Goal: Task Accomplishment & Management: Use online tool/utility

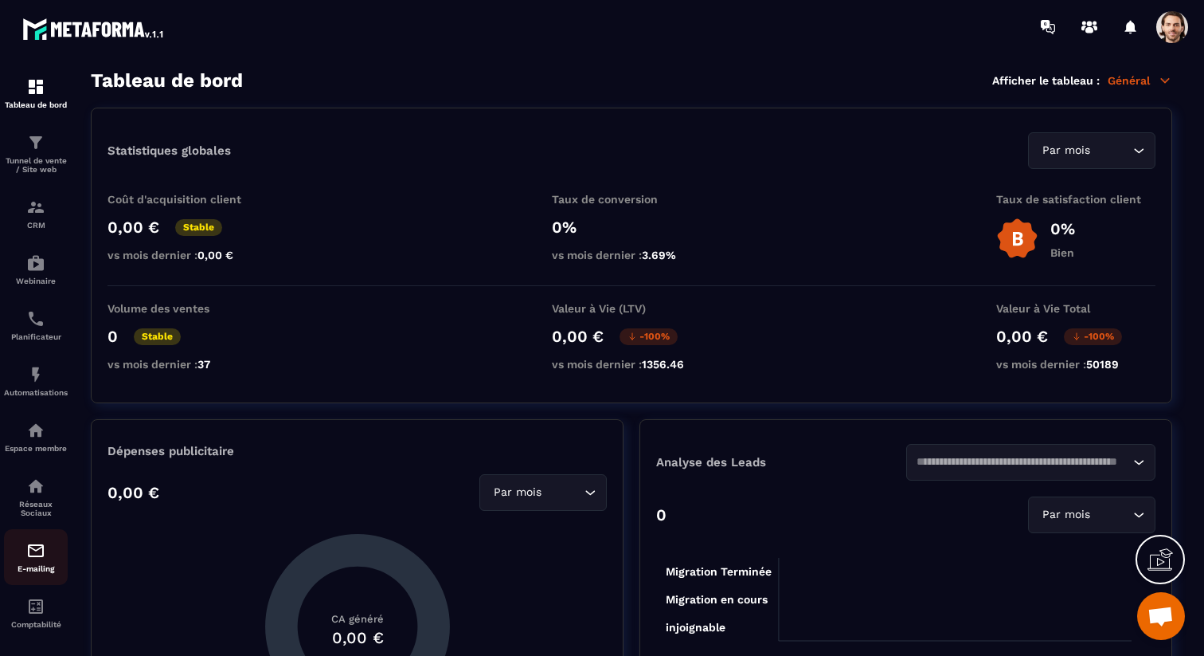
click at [37, 559] on img at bounding box center [35, 550] width 19 height 19
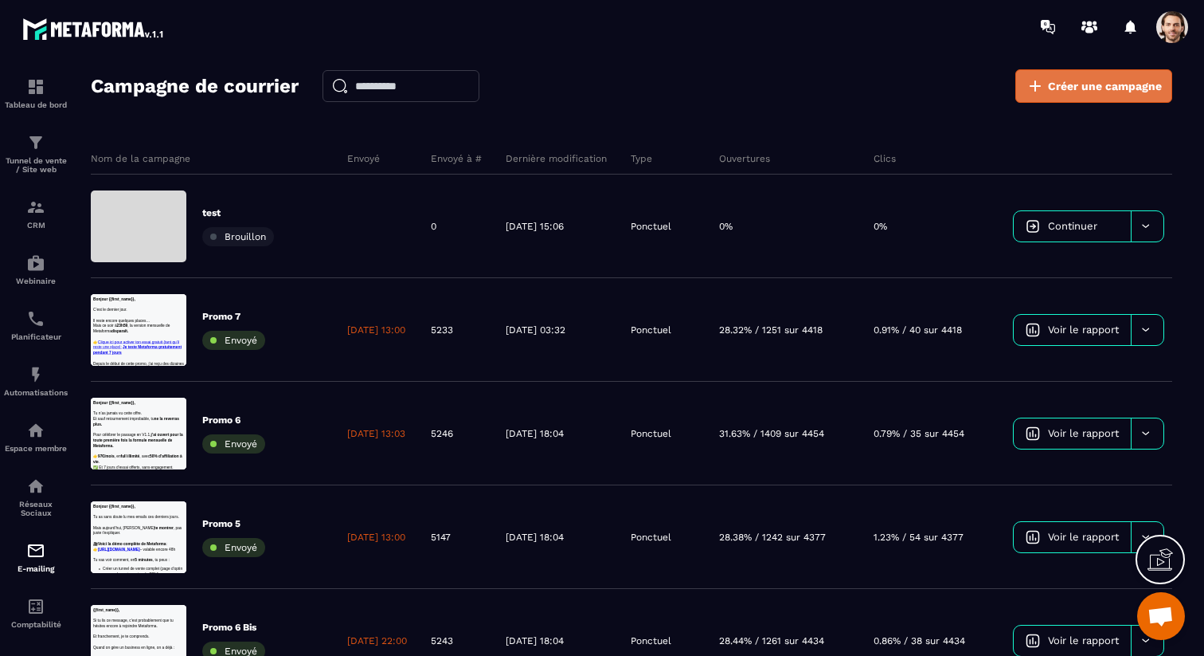
click at [1075, 85] on span "Créer une campagne" at bounding box center [1105, 86] width 114 height 16
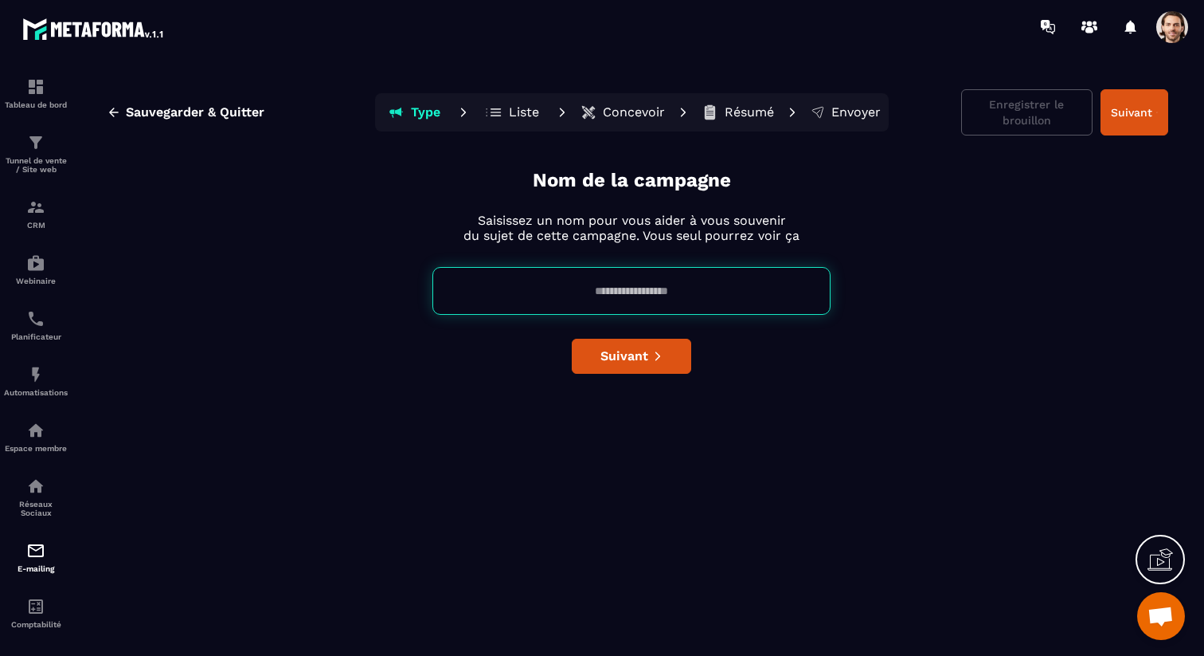
click at [676, 297] on input at bounding box center [632, 291] width 398 height 48
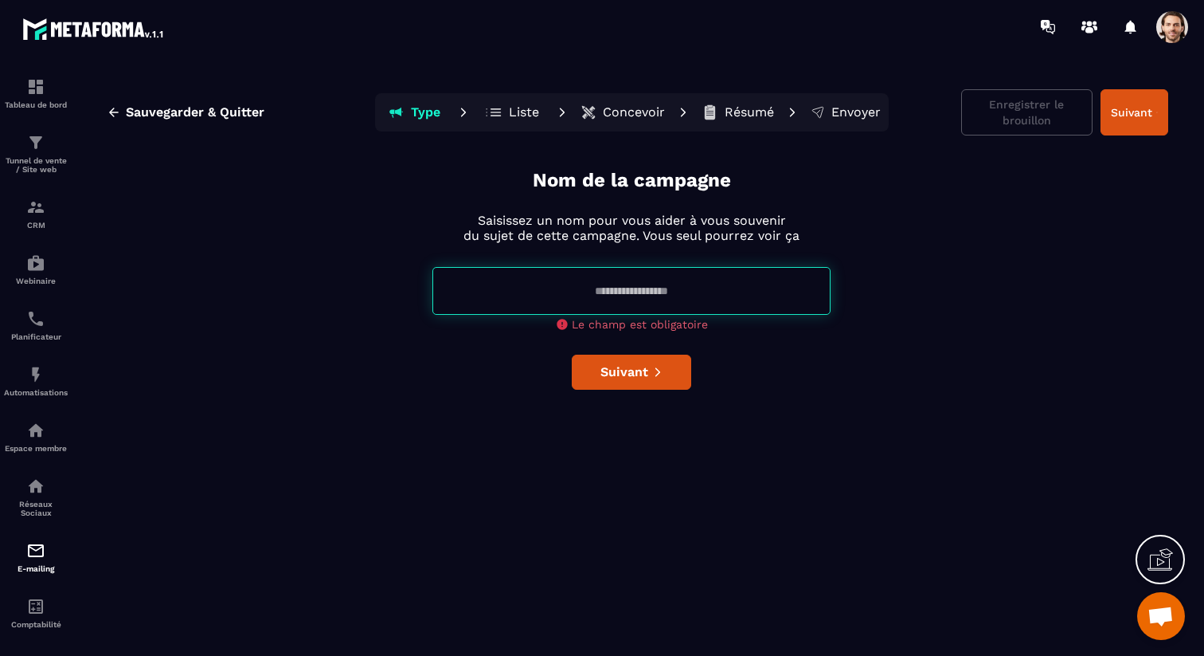
click at [633, 289] on input at bounding box center [632, 291] width 398 height 48
paste input "**********"
type input "**********"
click at [729, 349] on div "**********" at bounding box center [632, 408] width 1074 height 482
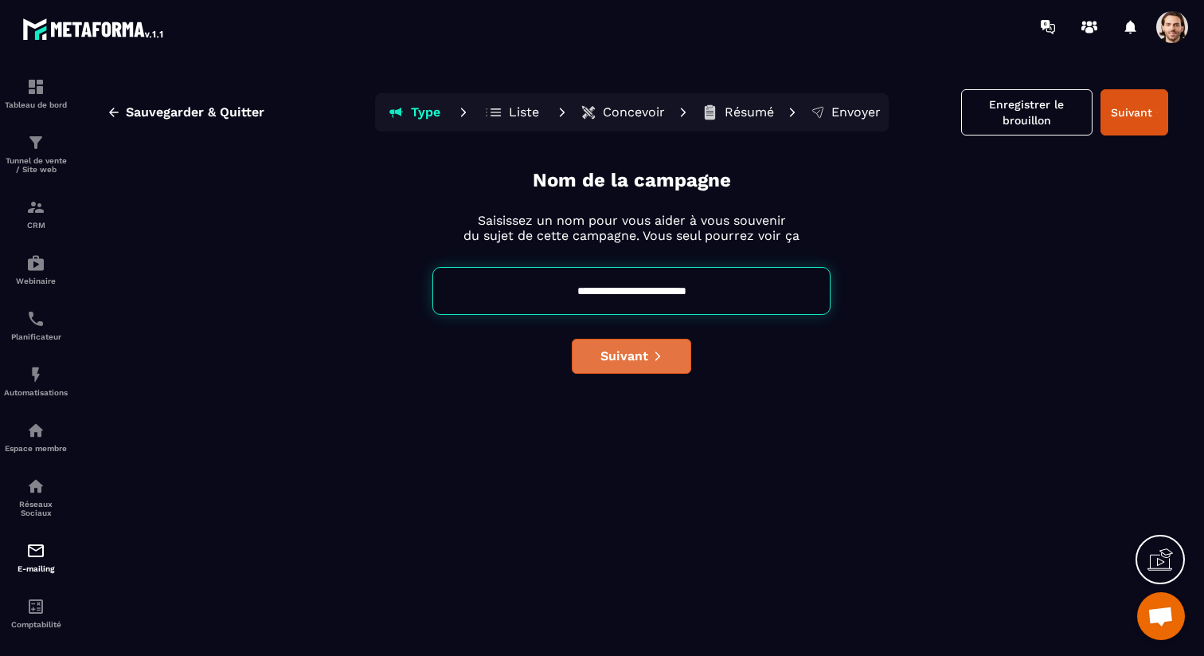
click at [615, 351] on span "Suivant" at bounding box center [625, 356] width 48 height 16
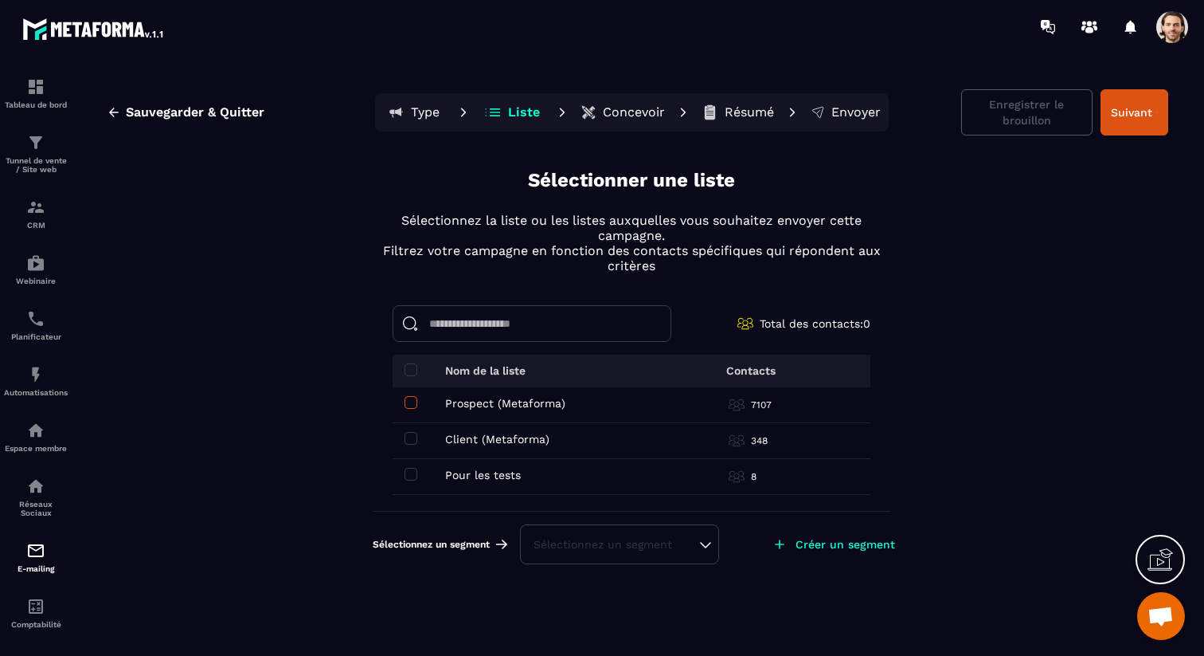
click at [412, 399] on span at bounding box center [411, 402] width 13 height 13
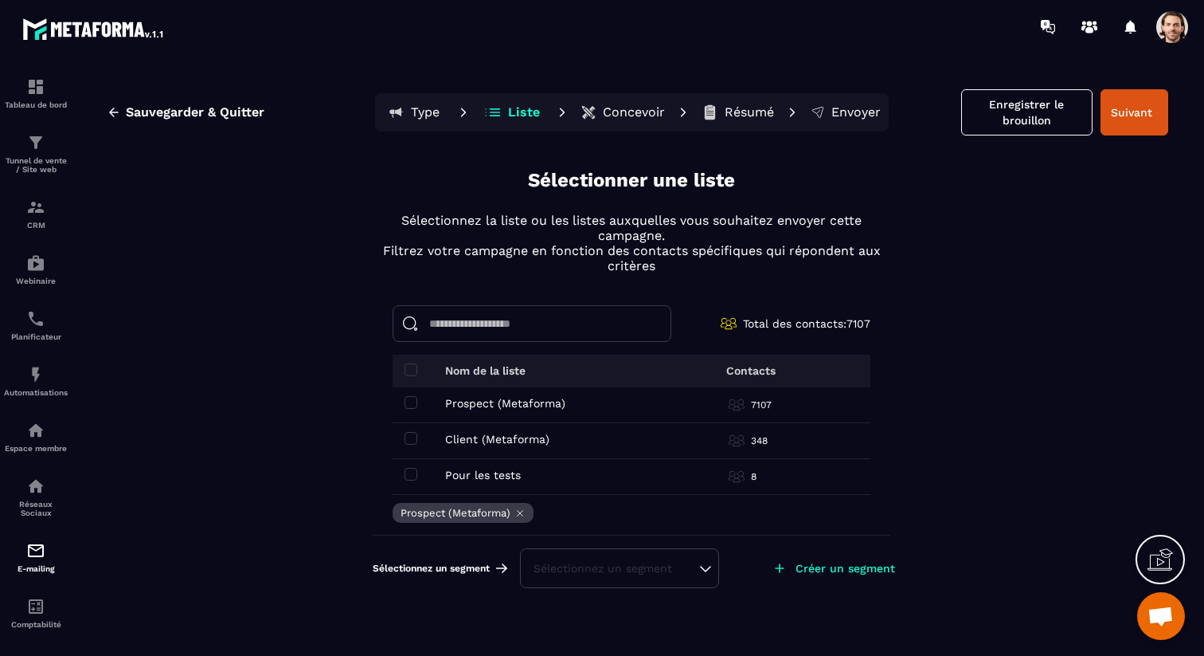
click at [636, 567] on div "Sélectionnez un segment" at bounding box center [620, 568] width 172 height 16
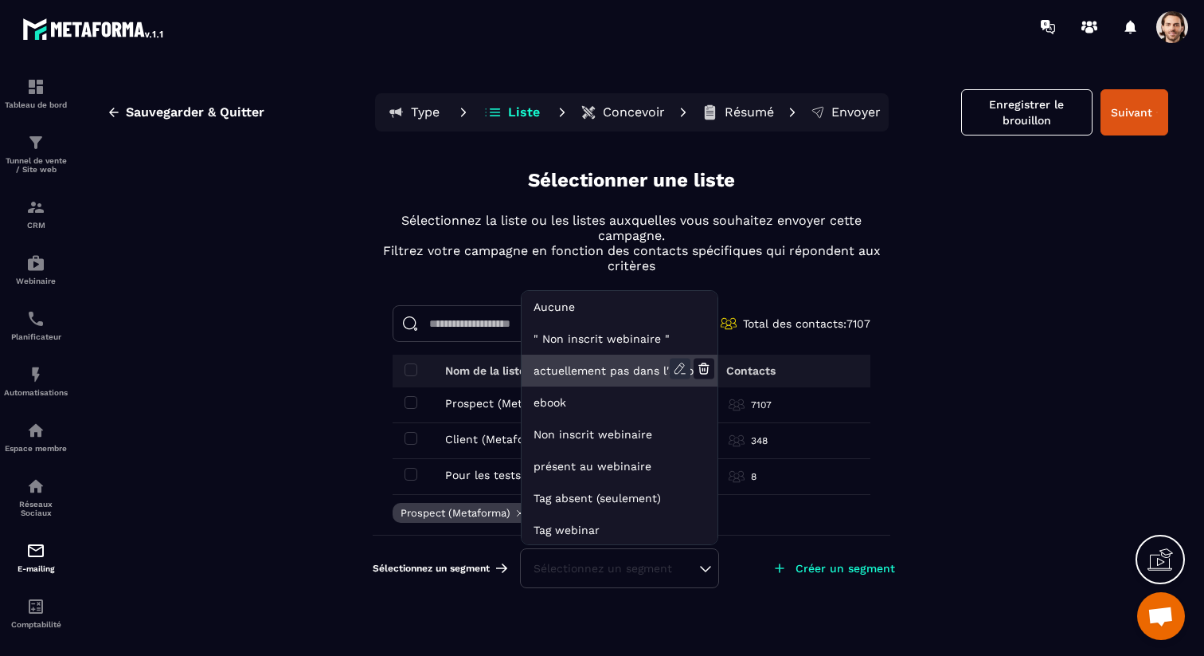
click at [679, 367] on icon at bounding box center [680, 368] width 21 height 21
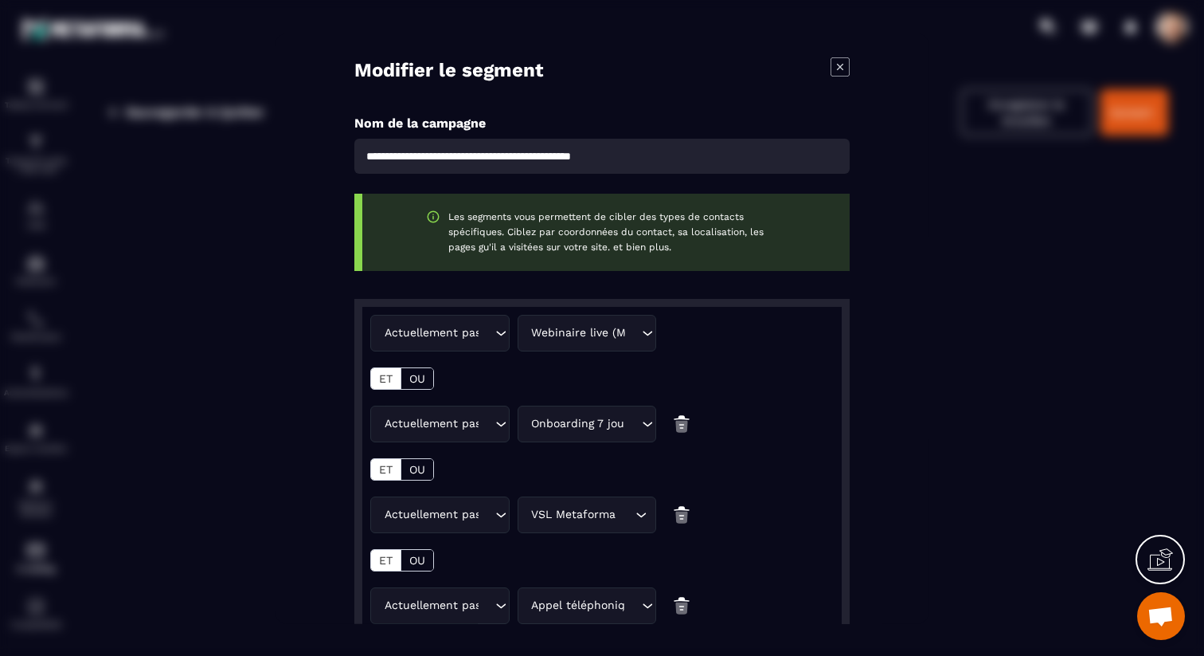
click at [840, 69] on icon "Modal window" at bounding box center [840, 66] width 19 height 19
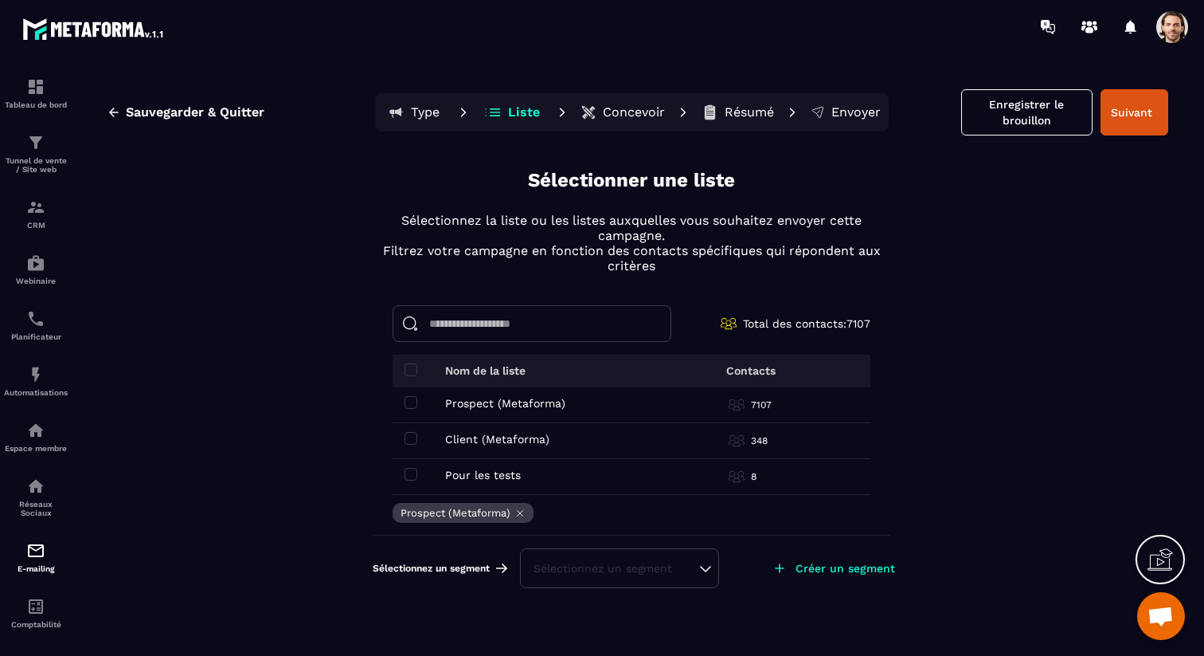
click at [661, 565] on div "Sélectionnez un segment" at bounding box center [620, 568] width 172 height 16
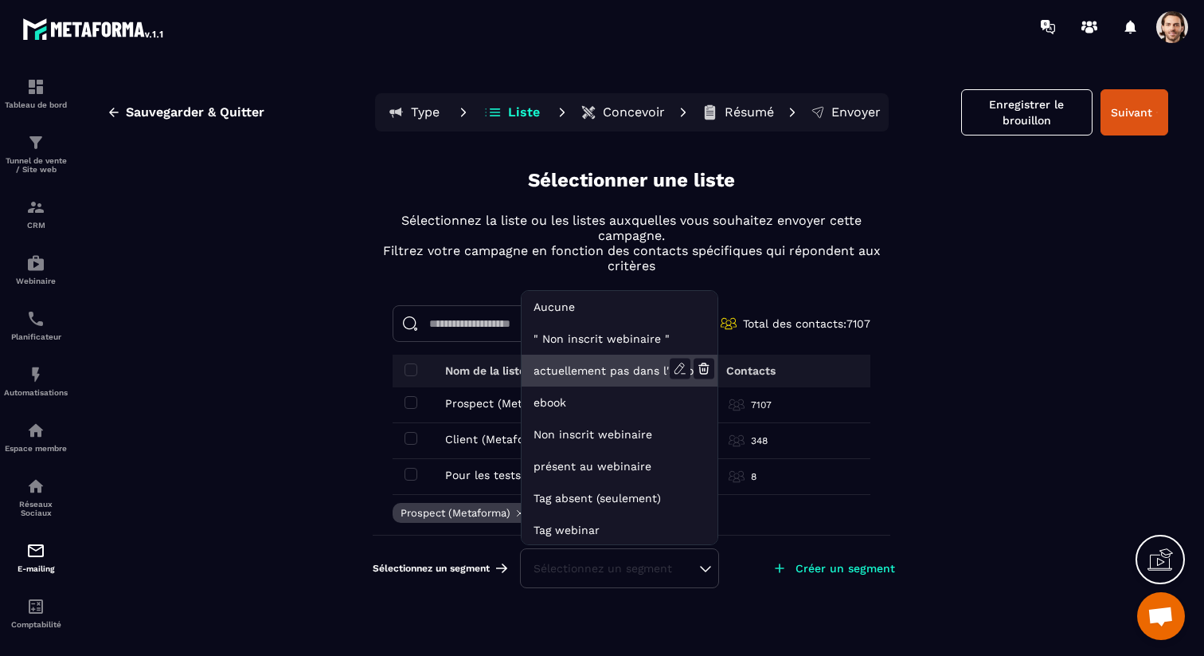
click at [640, 386] on li "actuellement pas dans l'automatisation webinar live" at bounding box center [620, 402] width 196 height 32
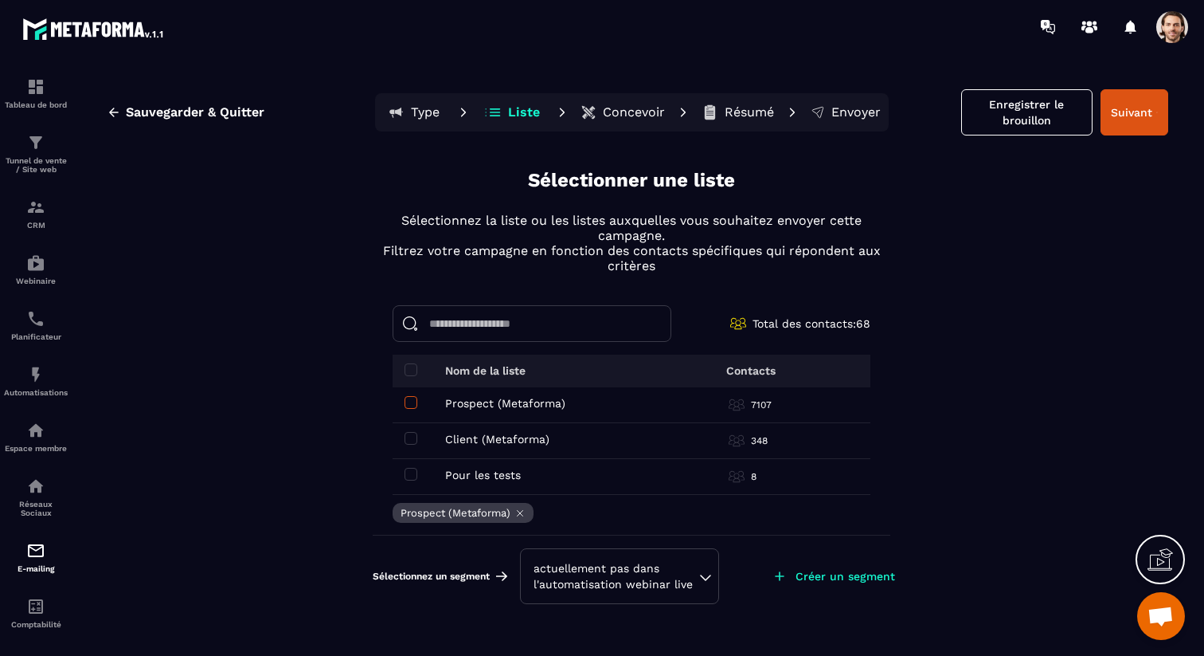
click at [413, 399] on span at bounding box center [411, 402] width 13 height 13
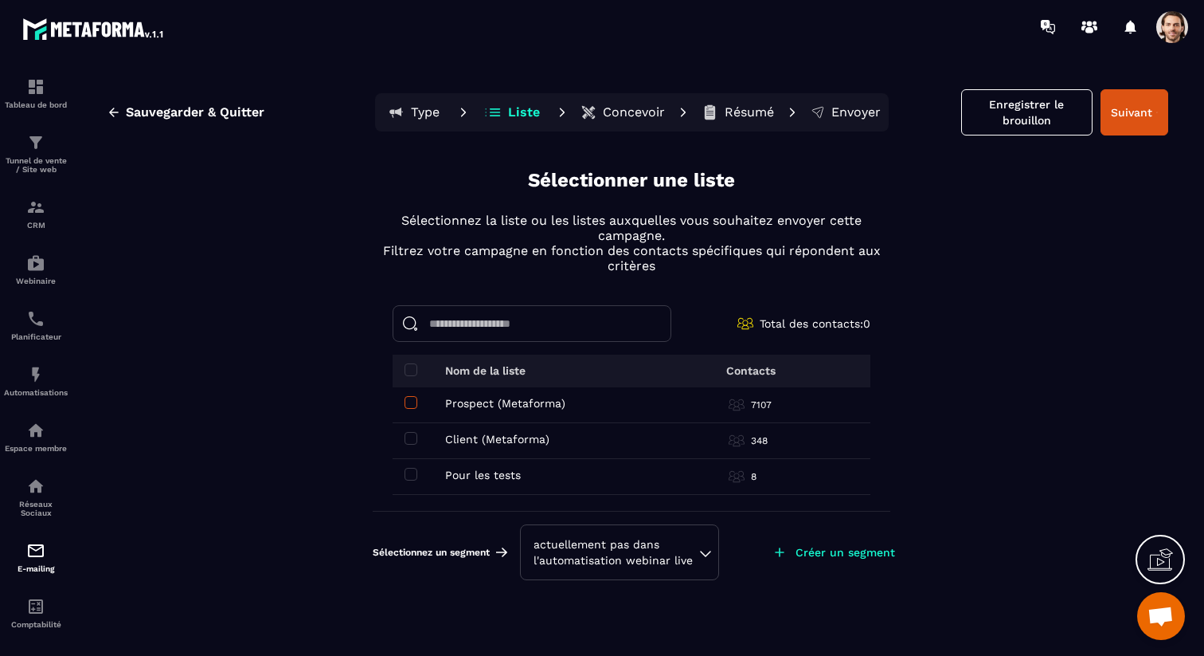
click at [413, 399] on span at bounding box center [411, 402] width 13 height 13
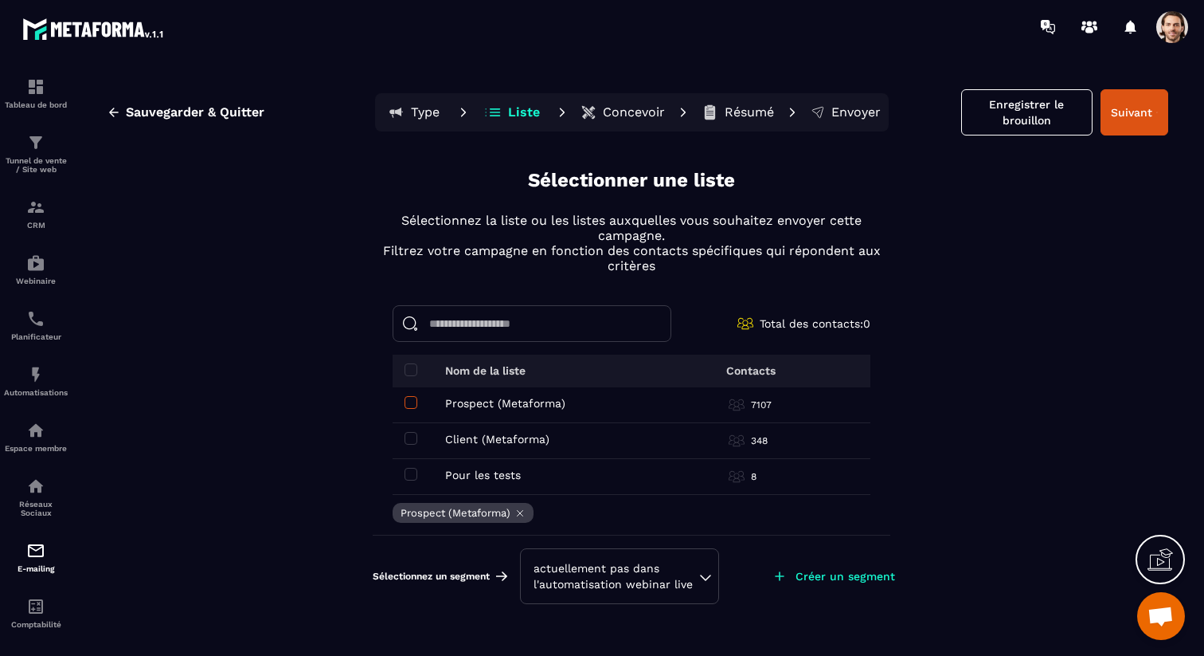
click at [413, 399] on span at bounding box center [411, 402] width 13 height 13
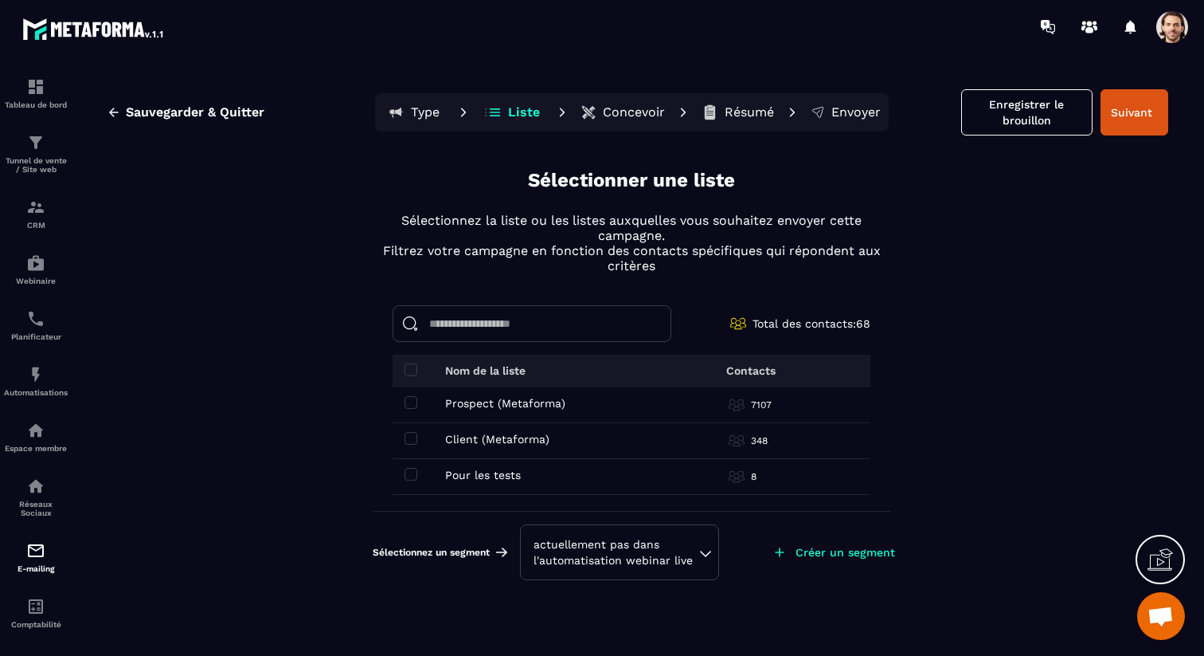
click at [664, 537] on div "actuellement pas dans l'automatisation webinar live" at bounding box center [620, 552] width 172 height 32
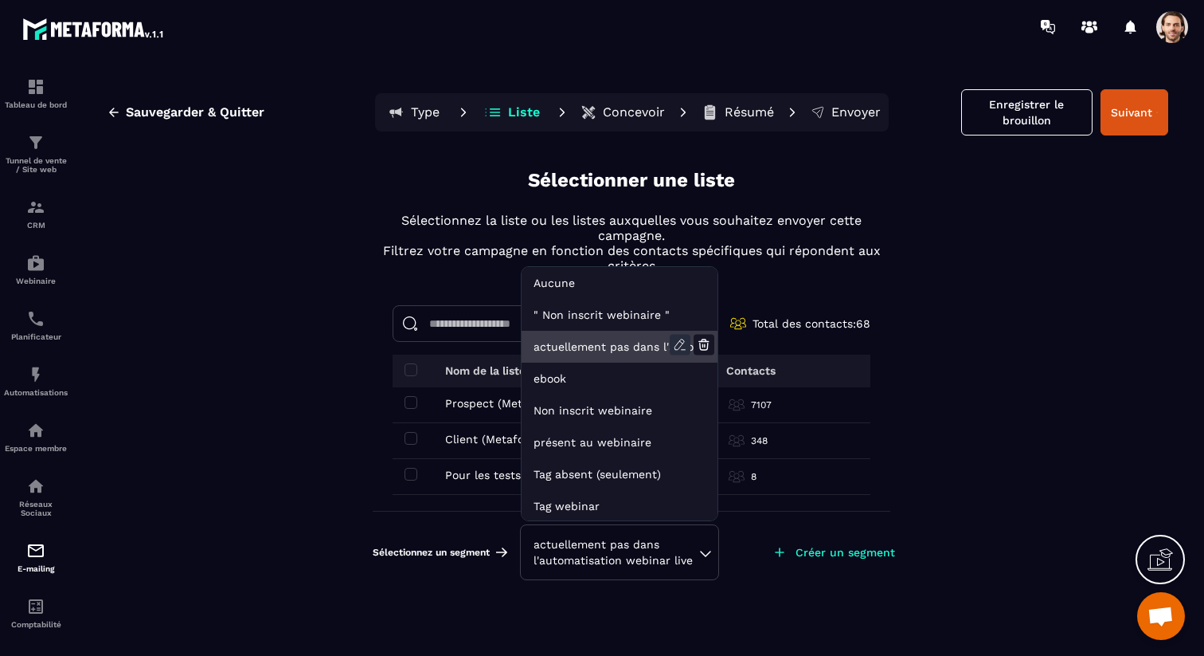
click at [682, 343] on icon at bounding box center [680, 345] width 21 height 21
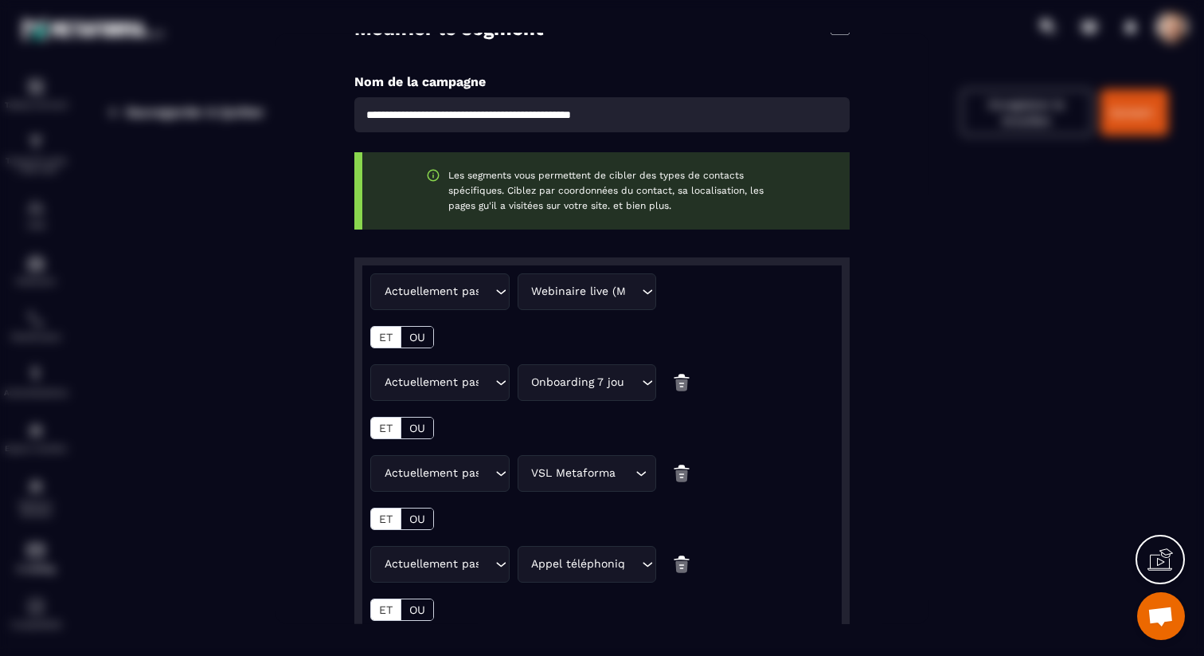
scroll to position [9, 0]
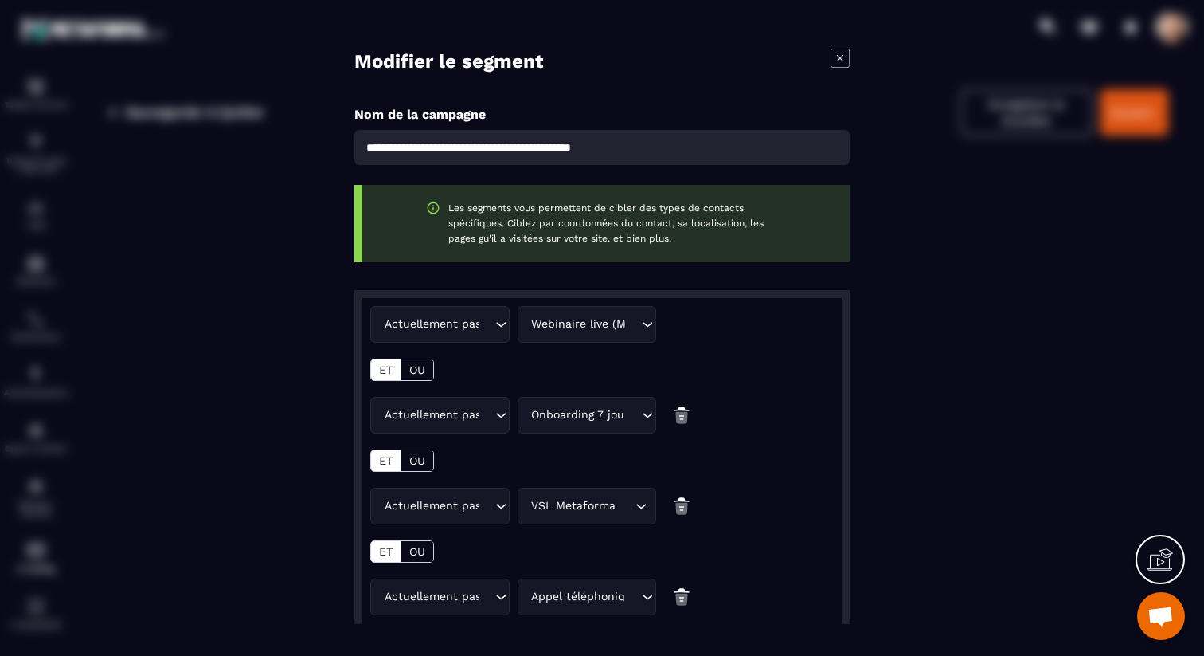
click at [844, 57] on icon "Modal window" at bounding box center [840, 57] width 19 height 19
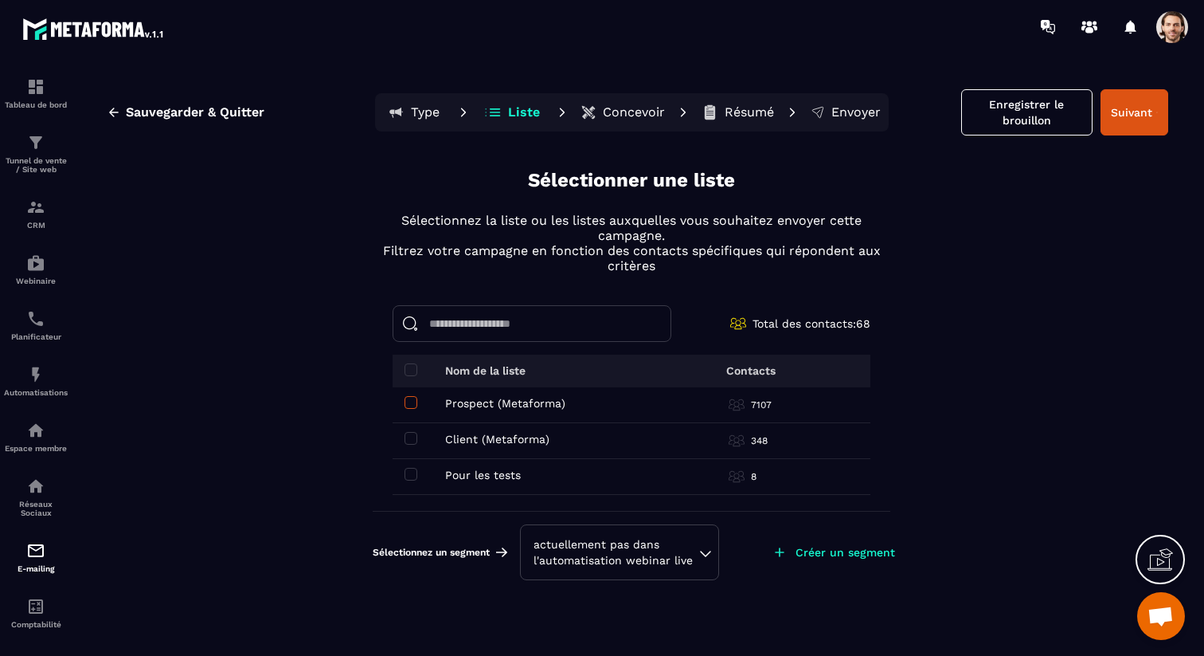
click at [409, 401] on span at bounding box center [411, 402] width 13 height 13
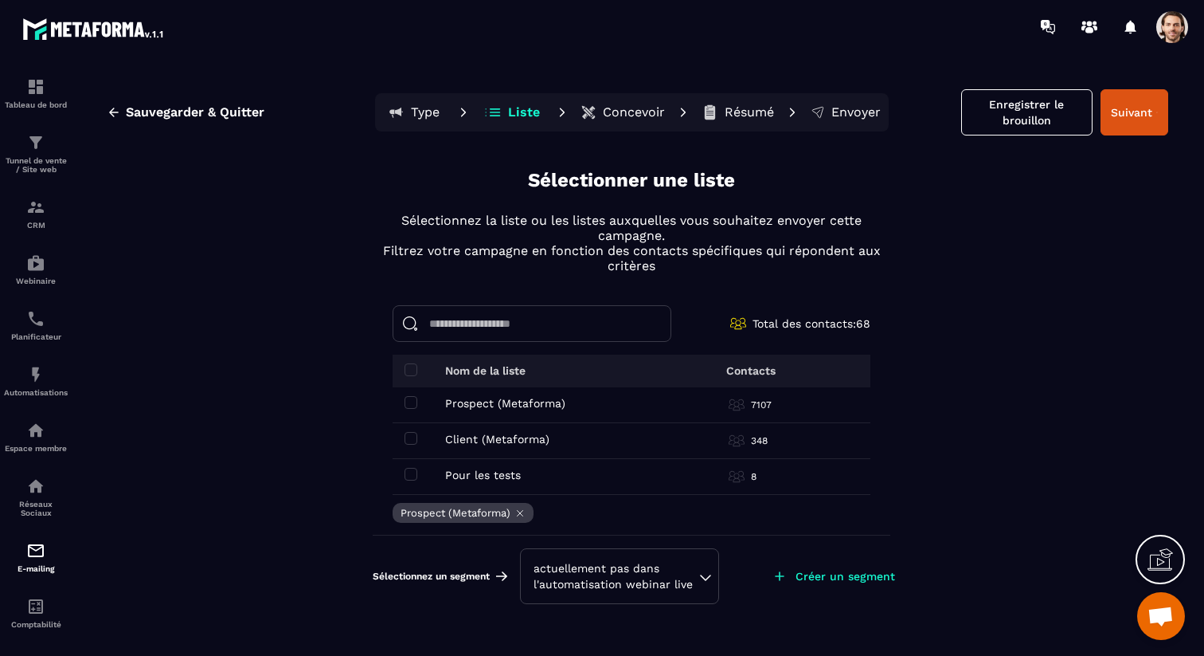
click at [693, 566] on div "actuellement pas dans l'automatisation webinar live" at bounding box center [620, 576] width 172 height 32
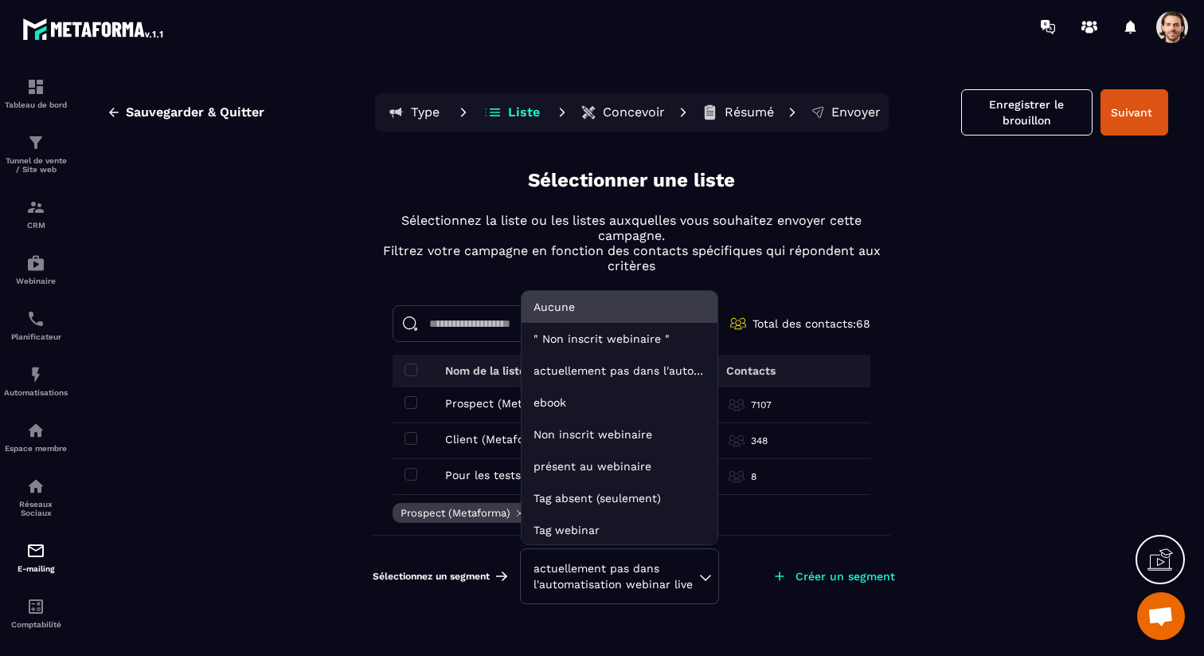
click at [612, 323] on li "Aucune" at bounding box center [620, 339] width 196 height 32
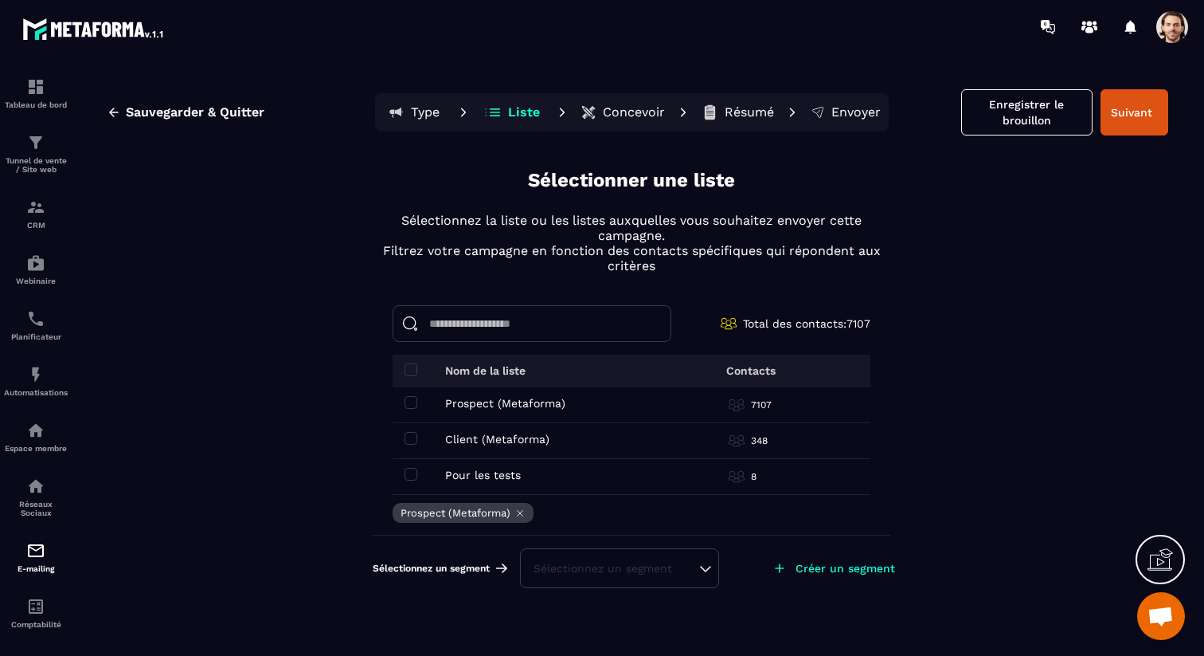
click at [694, 570] on div "Sélectionnez un segment" at bounding box center [620, 568] width 172 height 16
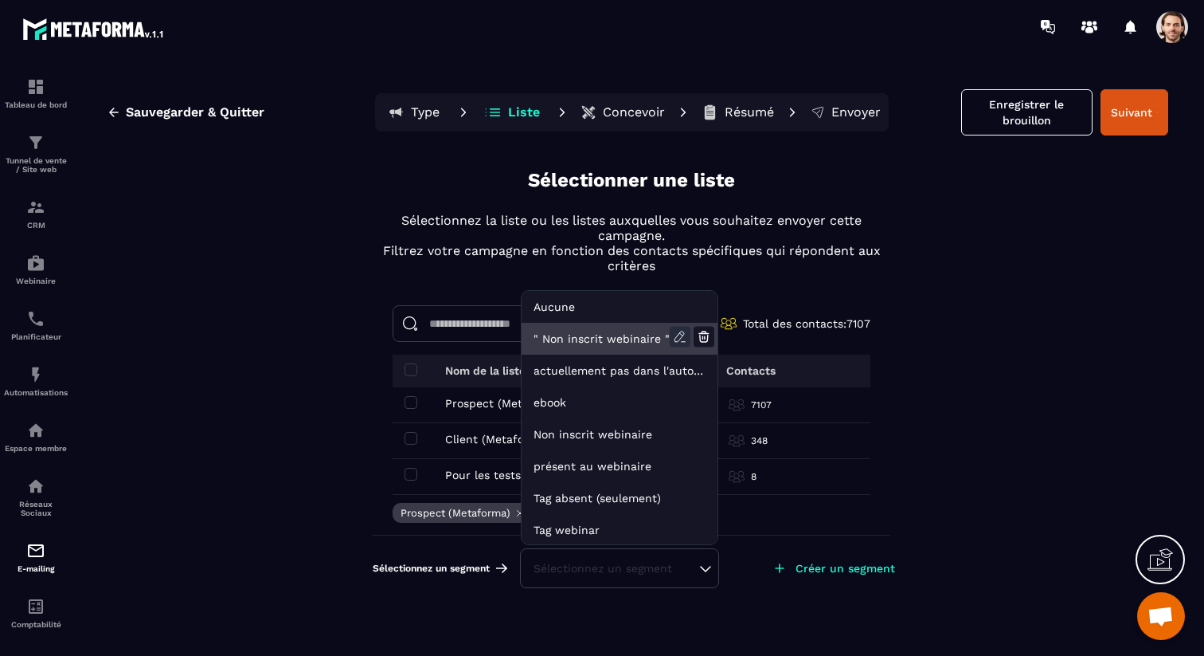
click at [677, 330] on icon at bounding box center [680, 337] width 21 height 21
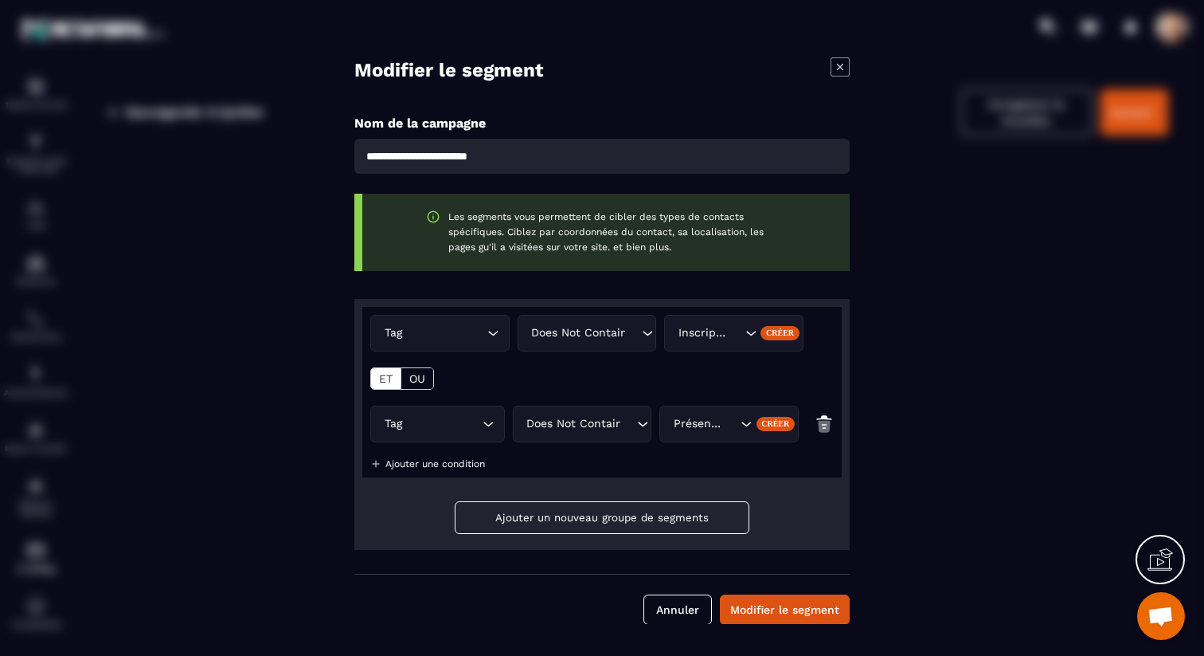
click at [843, 64] on icon "Modal window" at bounding box center [840, 66] width 6 height 6
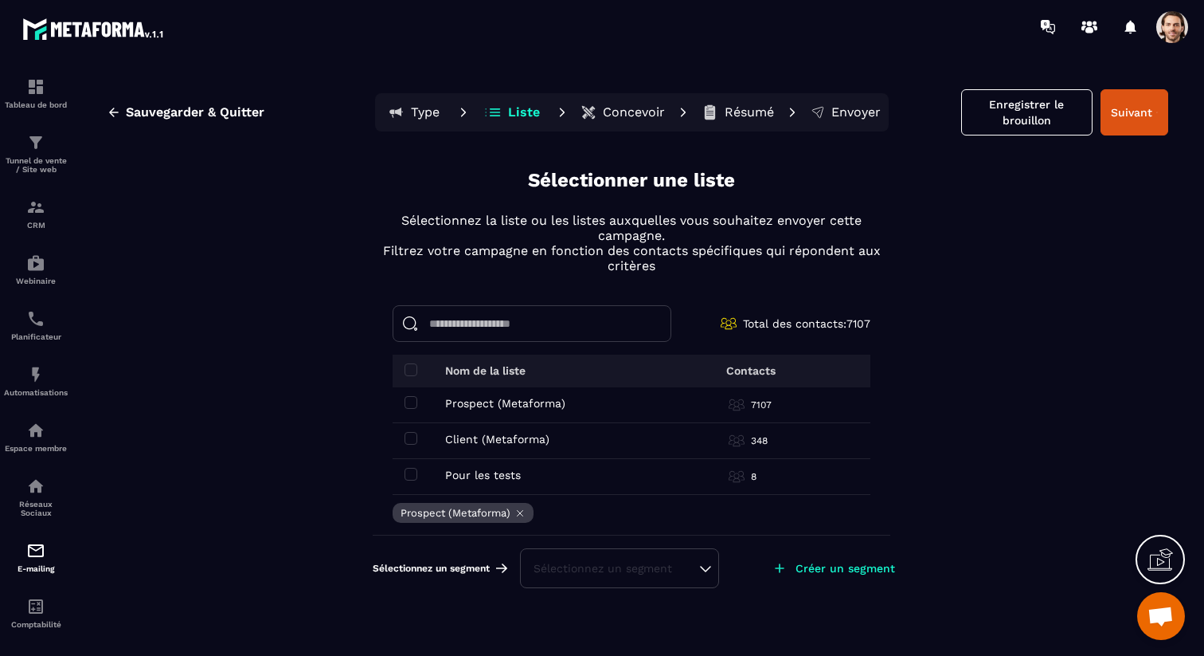
click at [671, 573] on div "Sélectionnez un segment" at bounding box center [620, 568] width 172 height 16
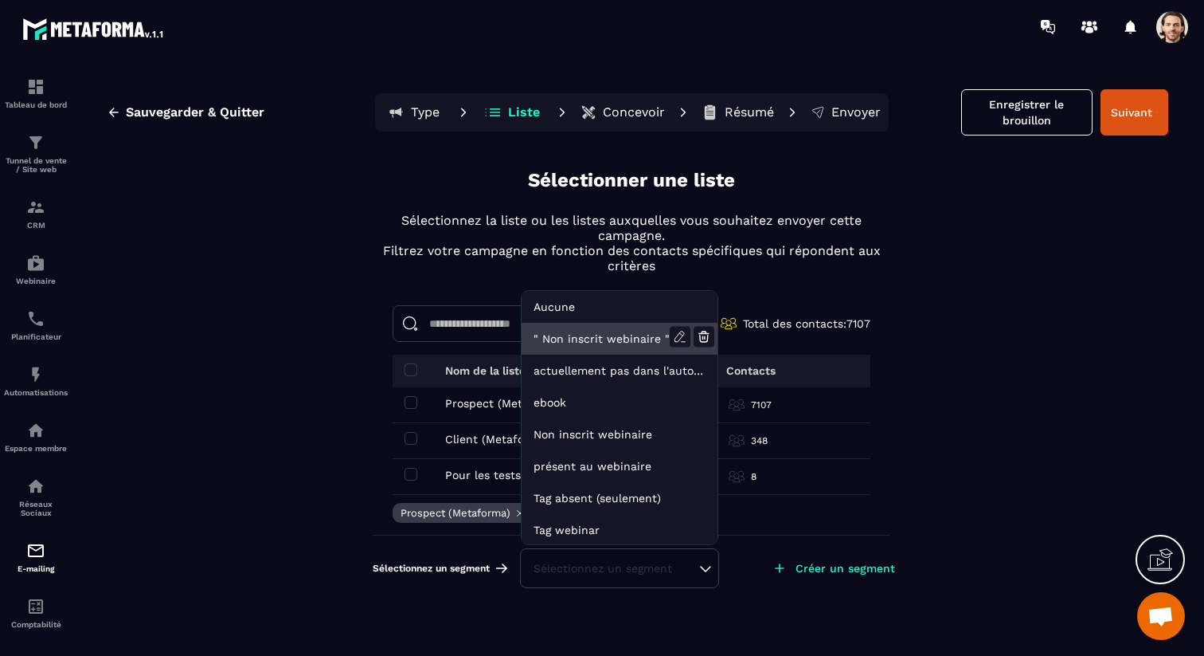
click at [636, 354] on li "" Non inscrit webinaire "" at bounding box center [620, 370] width 196 height 32
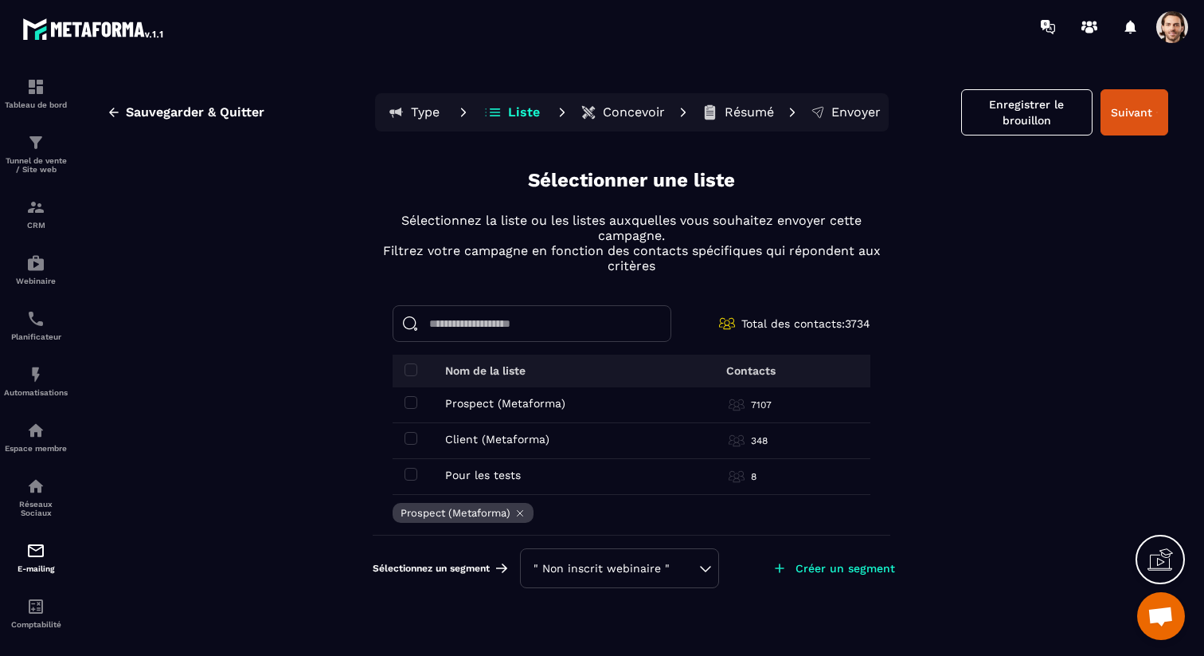
click at [698, 561] on div "" Non inscrit webinaire "" at bounding box center [620, 568] width 172 height 16
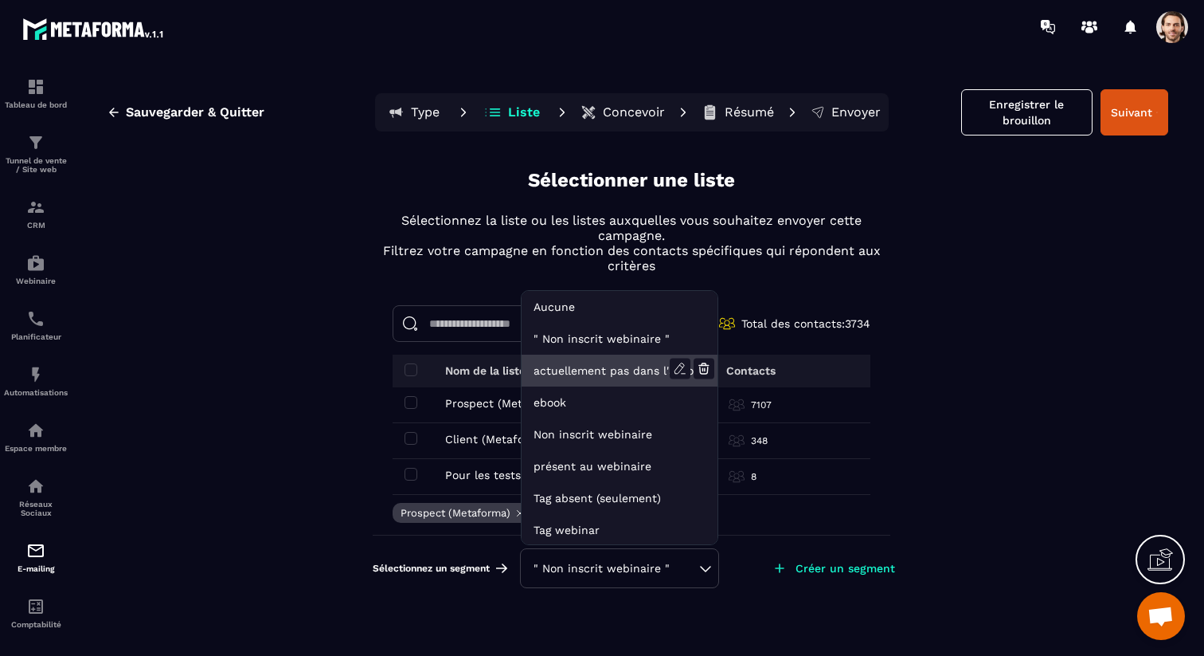
click at [633, 386] on li "actuellement pas dans l'automatisation webinar live" at bounding box center [620, 402] width 196 height 32
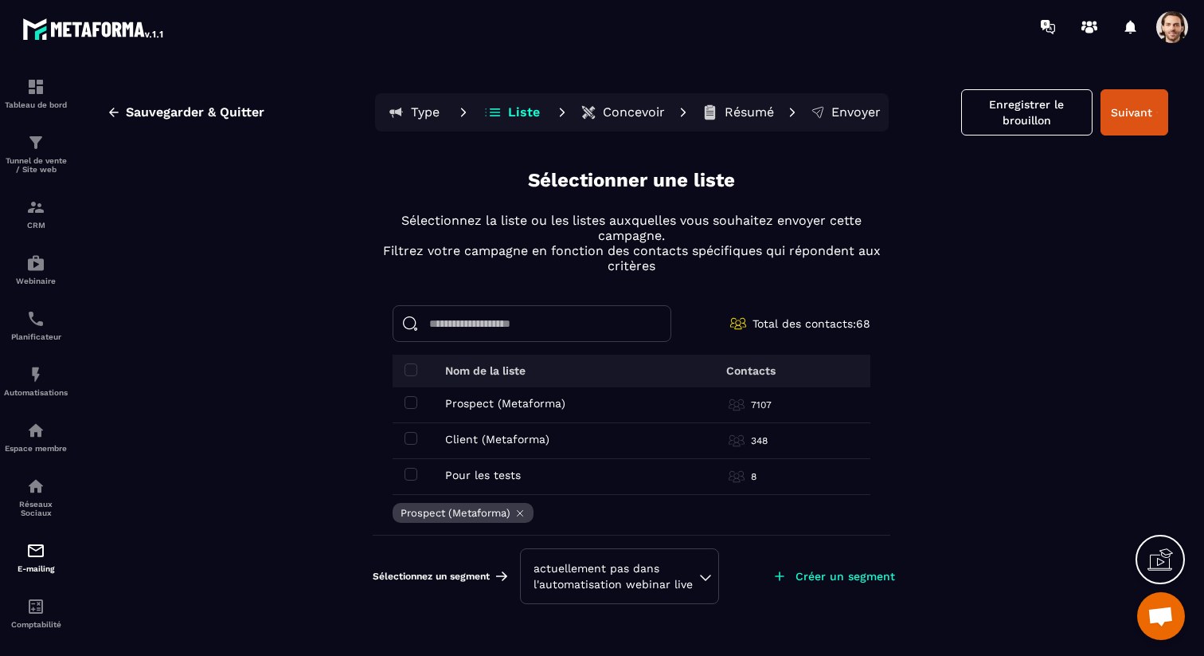
click at [708, 570] on div "actuellement pas dans l'automatisation webinar live" at bounding box center [619, 576] width 199 height 56
click at [699, 576] on div "actuellement pas dans l'automatisation webinar live" at bounding box center [620, 576] width 172 height 32
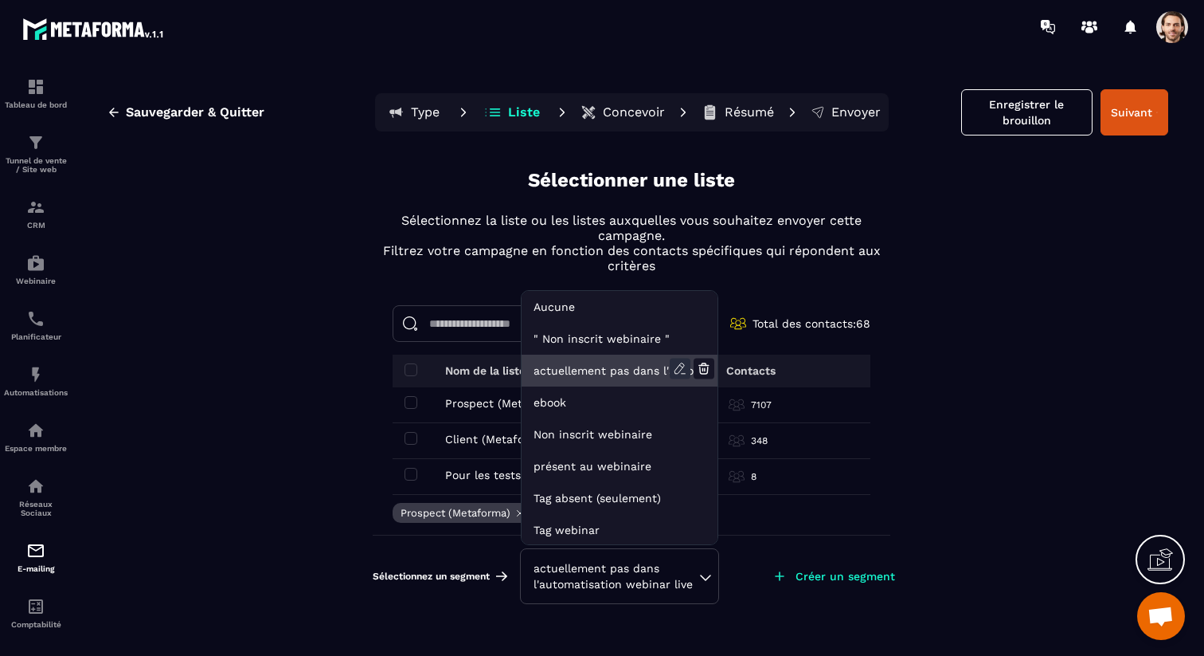
click at [677, 362] on icon at bounding box center [680, 368] width 21 height 21
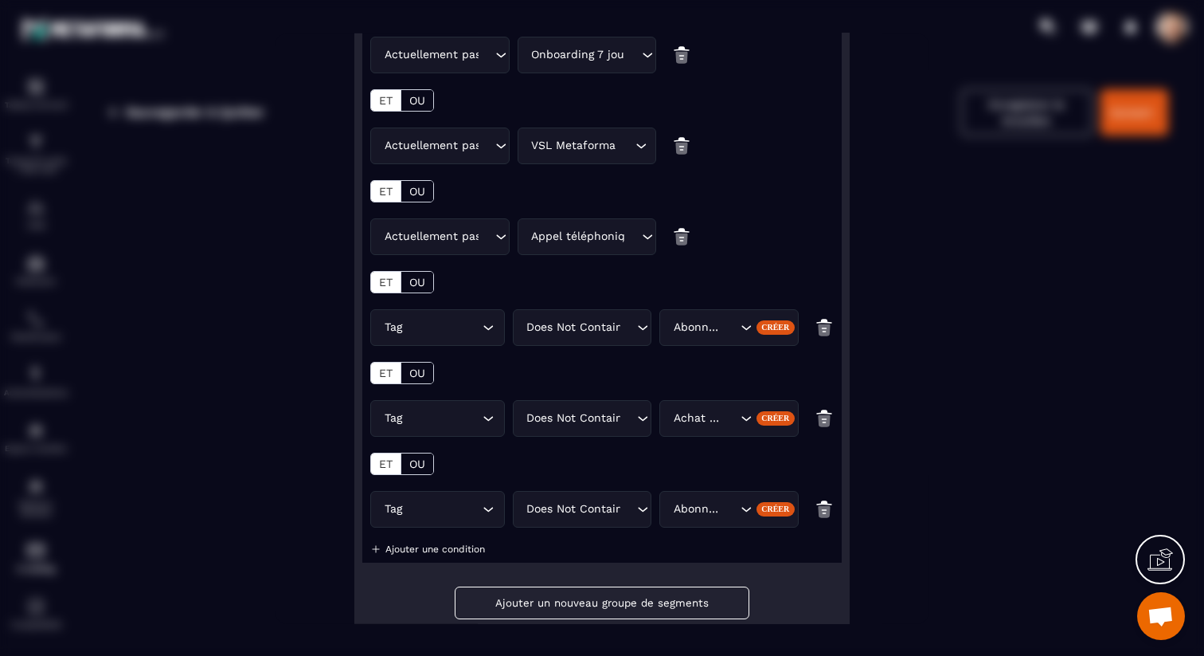
scroll to position [374, 0]
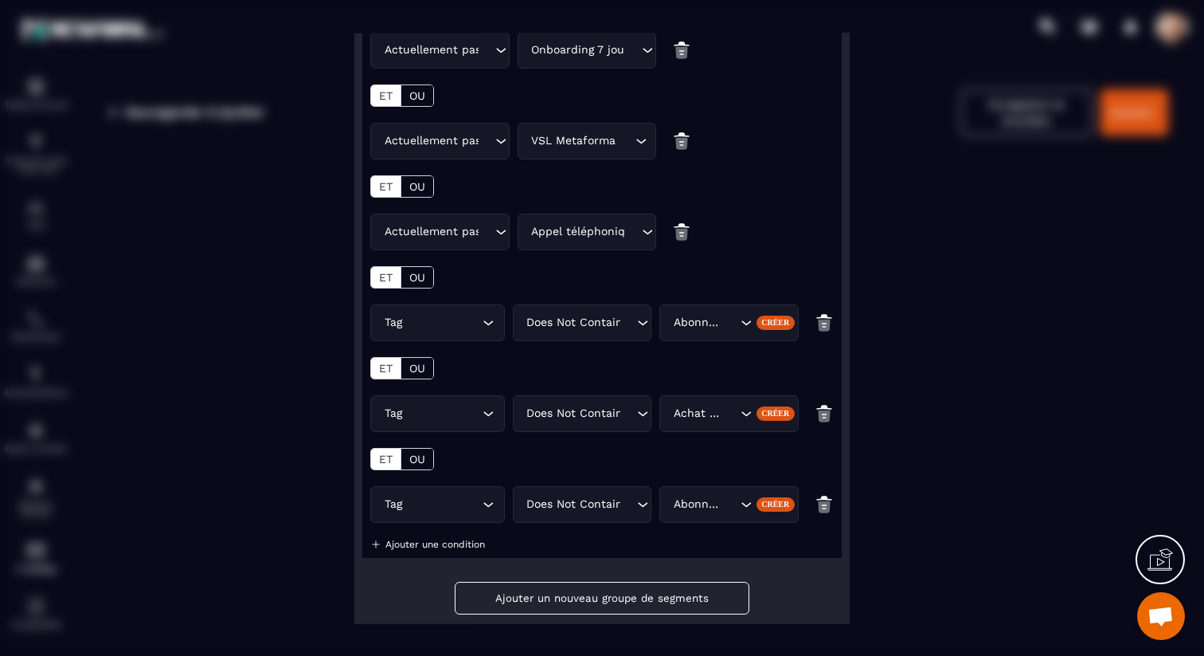
click at [821, 503] on img "Modal window" at bounding box center [824, 503] width 19 height 37
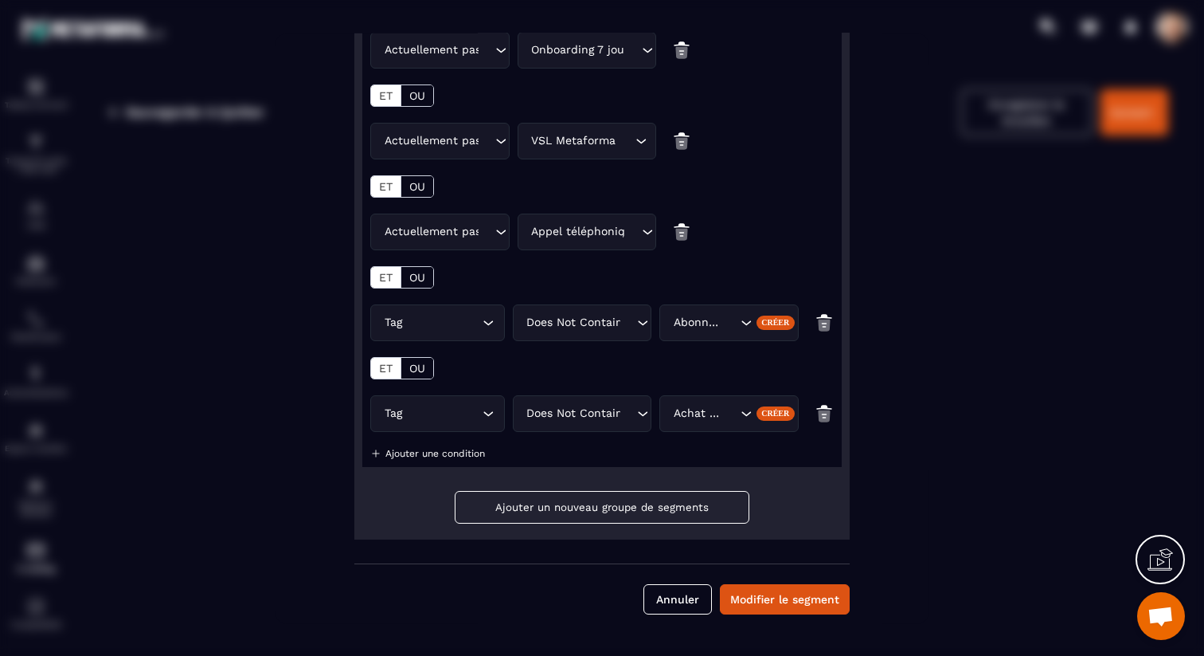
click at [823, 415] on img "Modal window" at bounding box center [824, 412] width 19 height 37
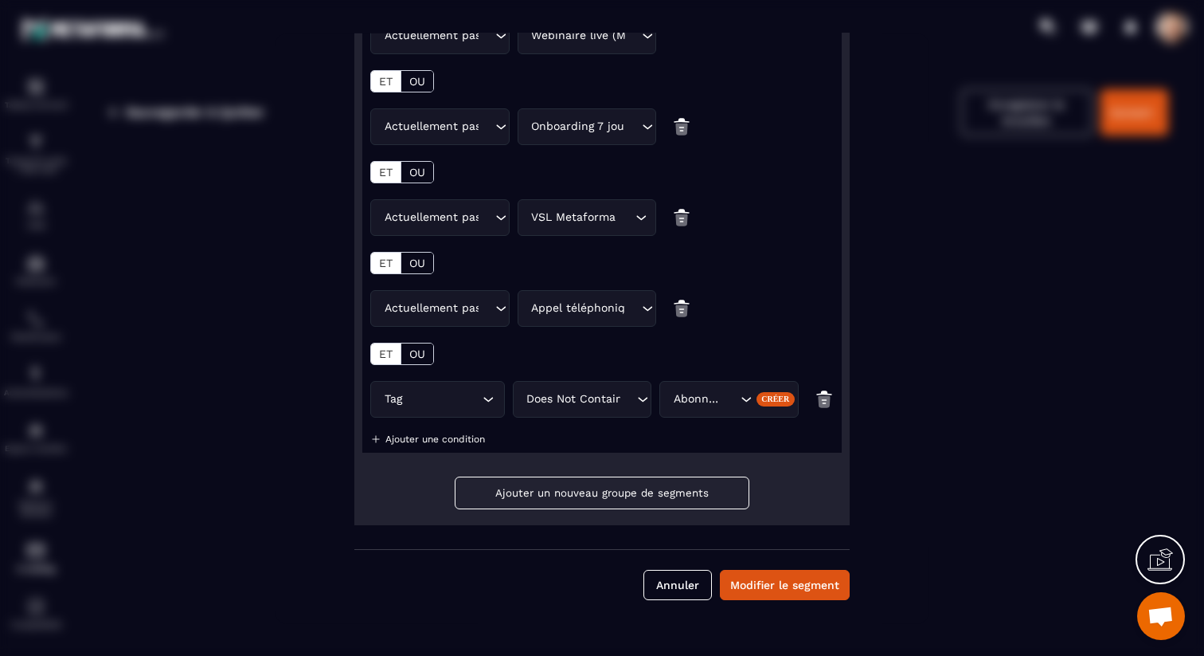
click at [823, 398] on img "Modal window" at bounding box center [824, 398] width 19 height 37
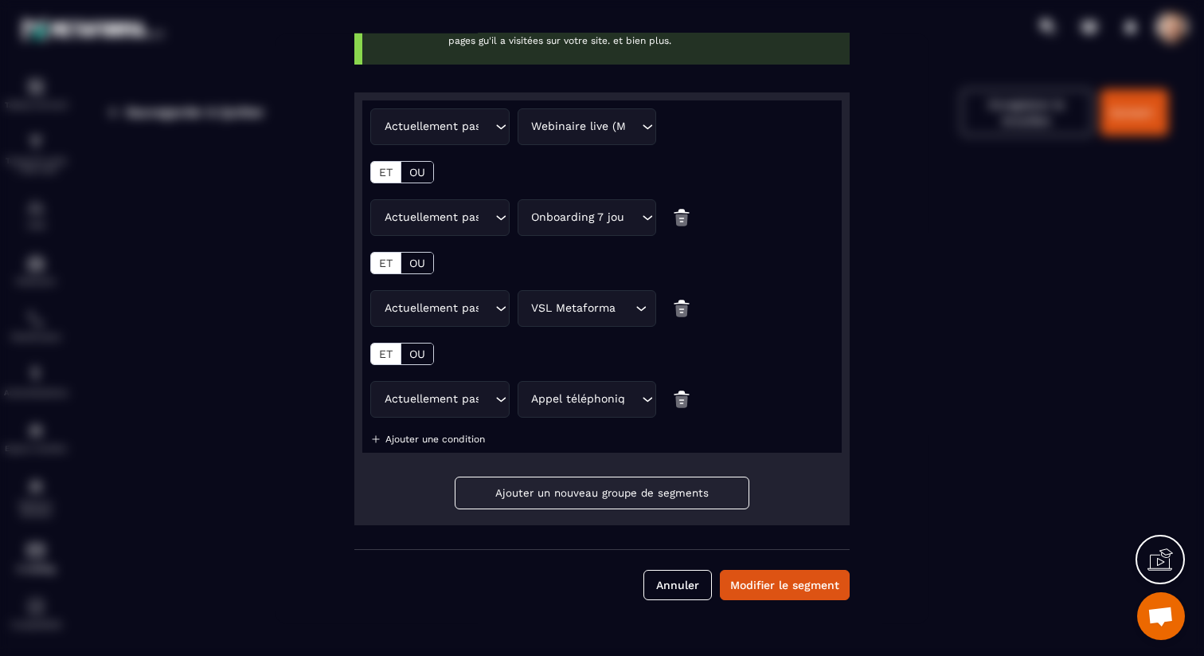
scroll to position [208, 0]
click at [781, 583] on button "Modifier le segment" at bounding box center [785, 584] width 130 height 30
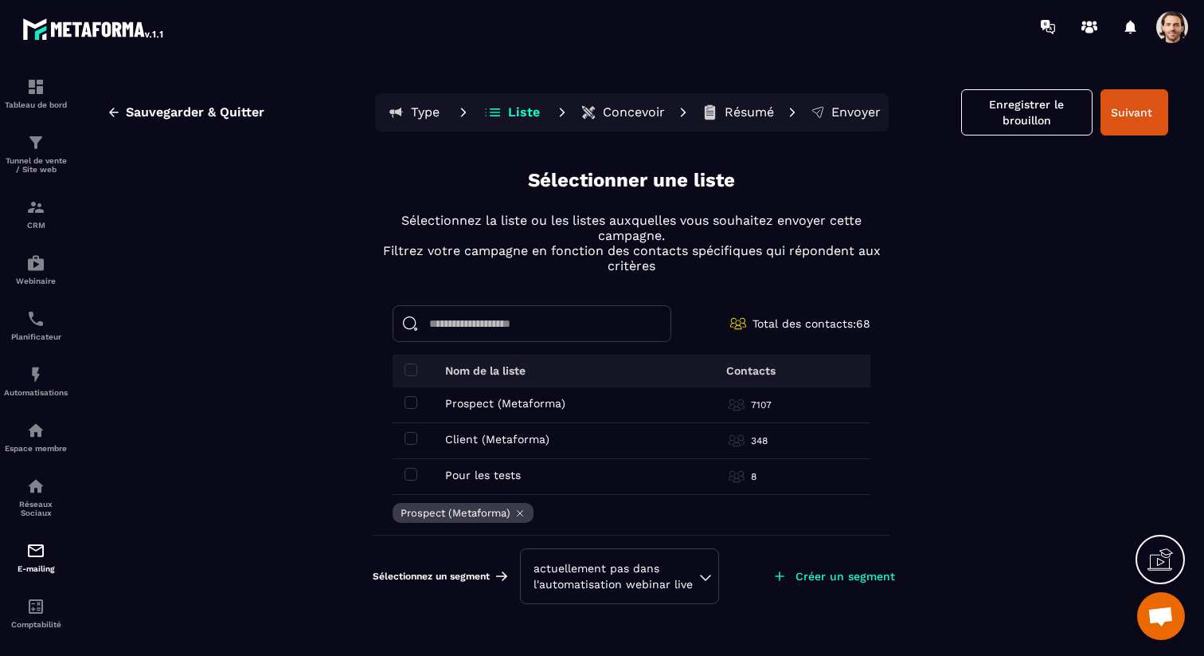
click at [403, 394] on td "Prospect (Metaforma) Prospect (Metaforma)" at bounding box center [524, 405] width 263 height 36
click at [413, 402] on span at bounding box center [411, 402] width 13 height 13
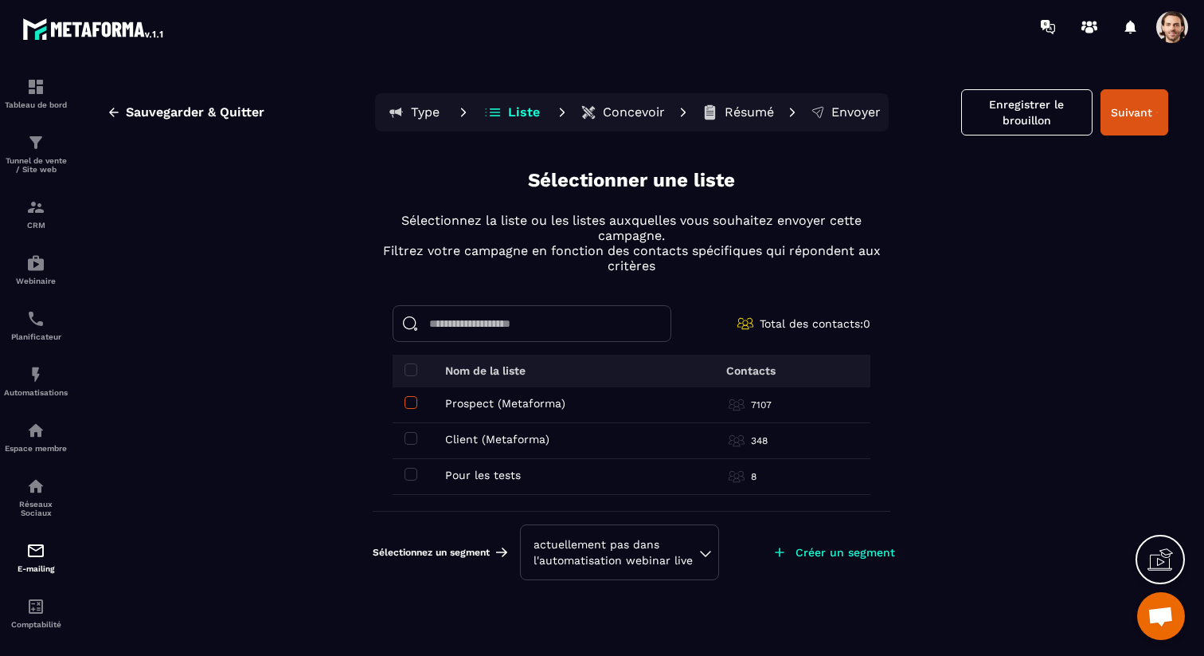
click at [413, 402] on span at bounding box center [411, 402] width 13 height 13
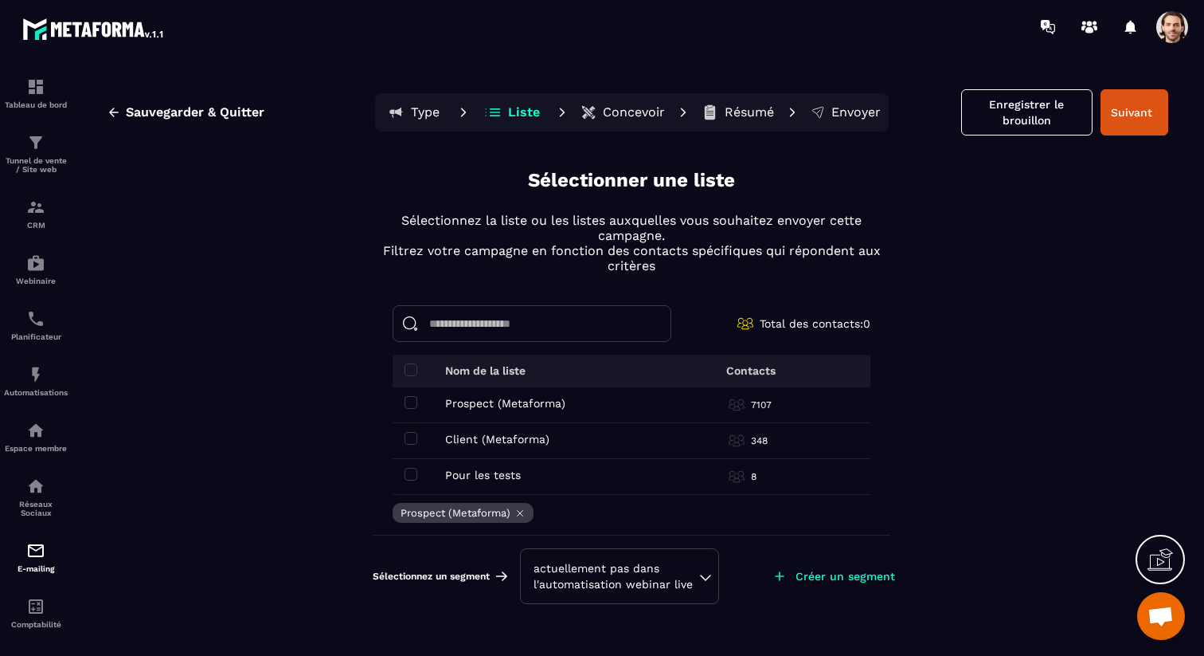
click at [683, 564] on div "actuellement pas dans l'automatisation webinar live" at bounding box center [620, 576] width 172 height 32
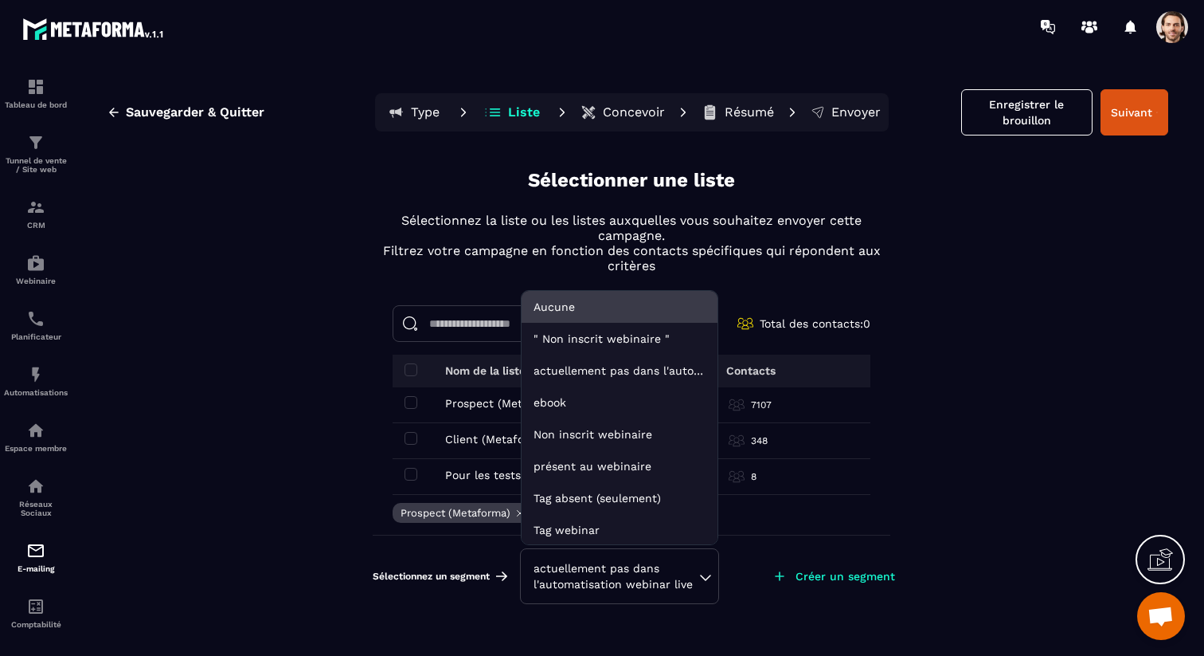
click at [579, 323] on li "Aucune" at bounding box center [620, 339] width 196 height 32
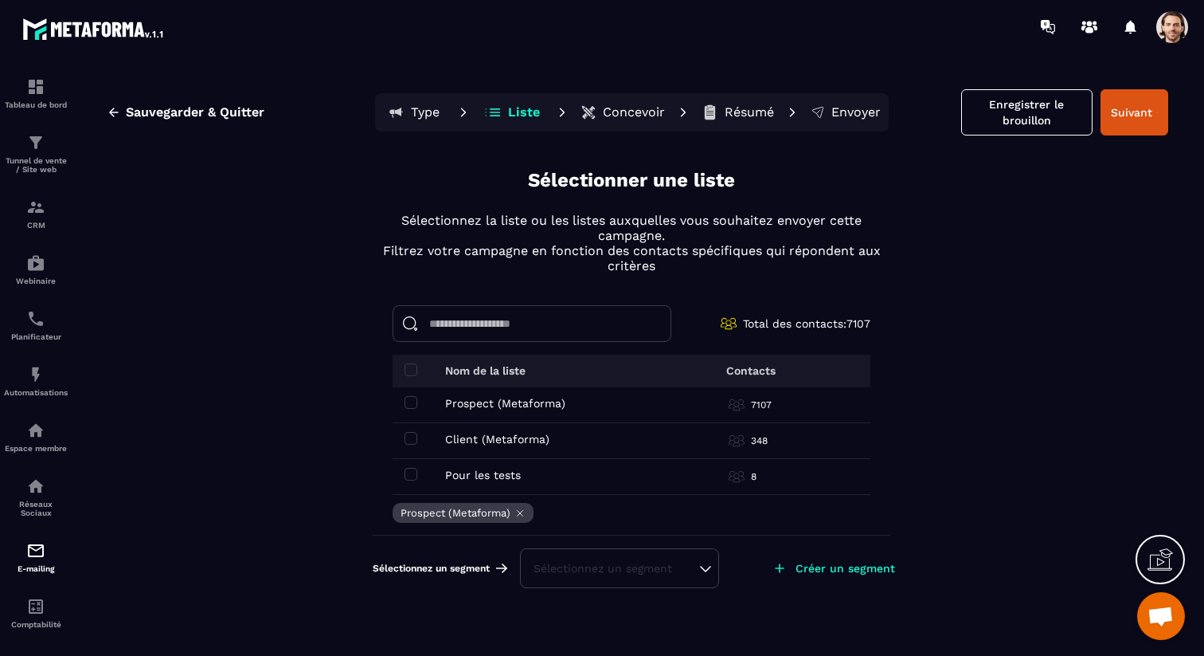
click at [609, 571] on div "Sélectionnez un segment" at bounding box center [620, 568] width 172 height 16
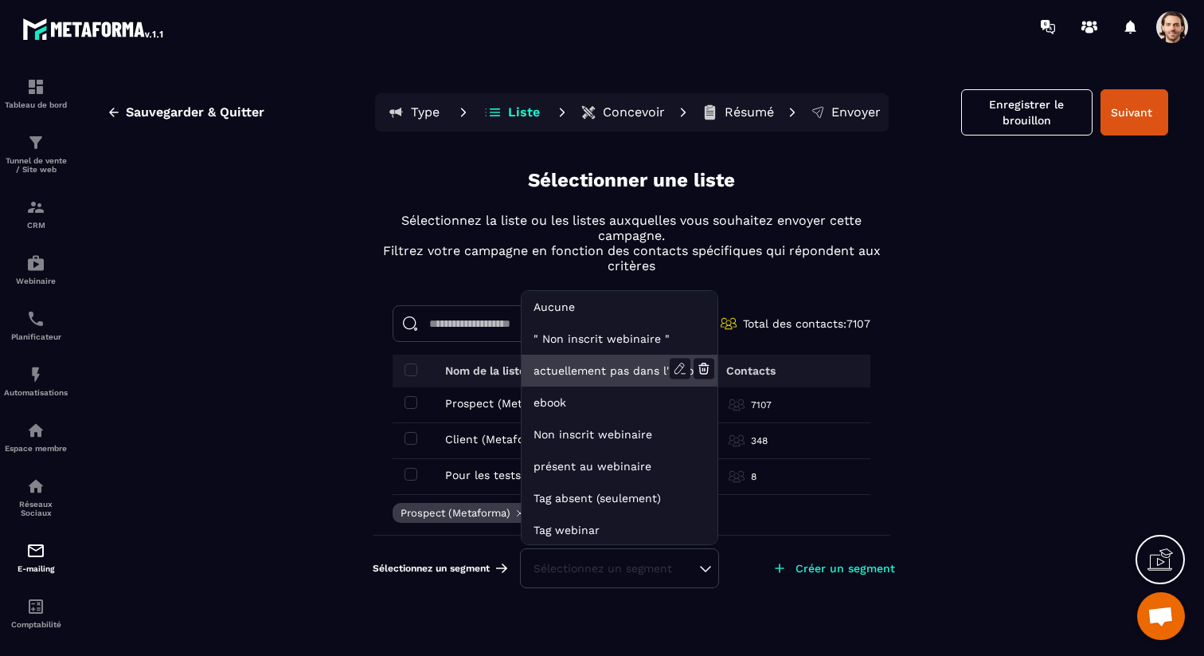
click at [600, 386] on li "actuellement pas dans l'automatisation webinar live" at bounding box center [620, 402] width 196 height 32
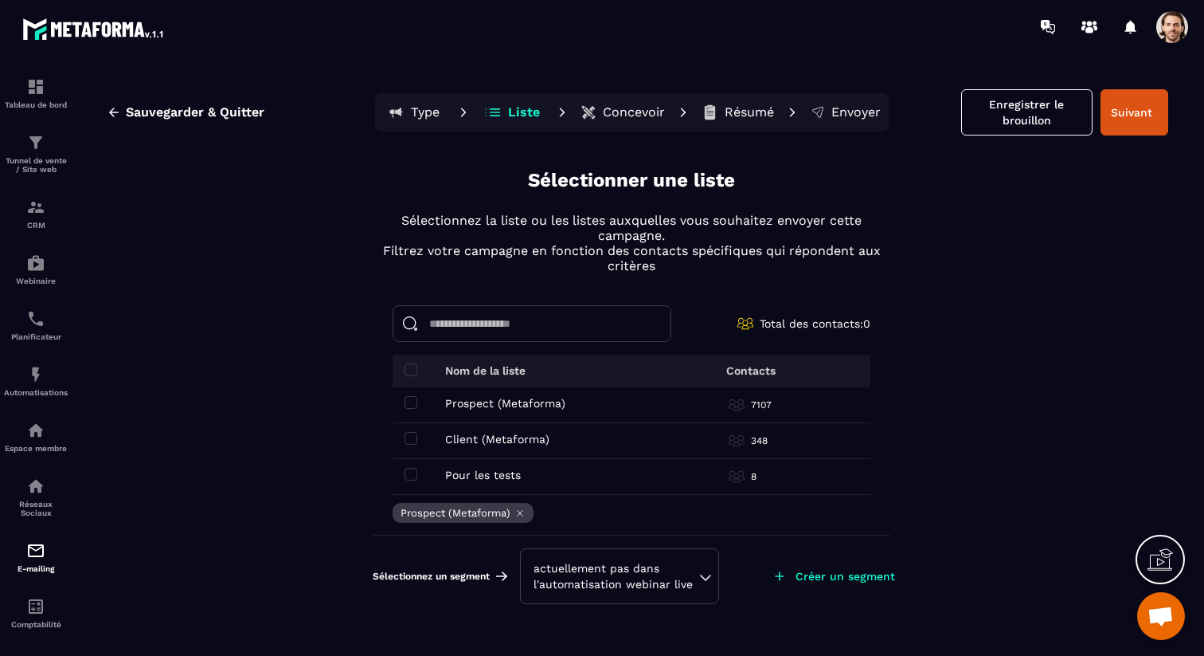
click at [674, 567] on div "actuellement pas dans l'automatisation webinar live" at bounding box center [620, 576] width 172 height 32
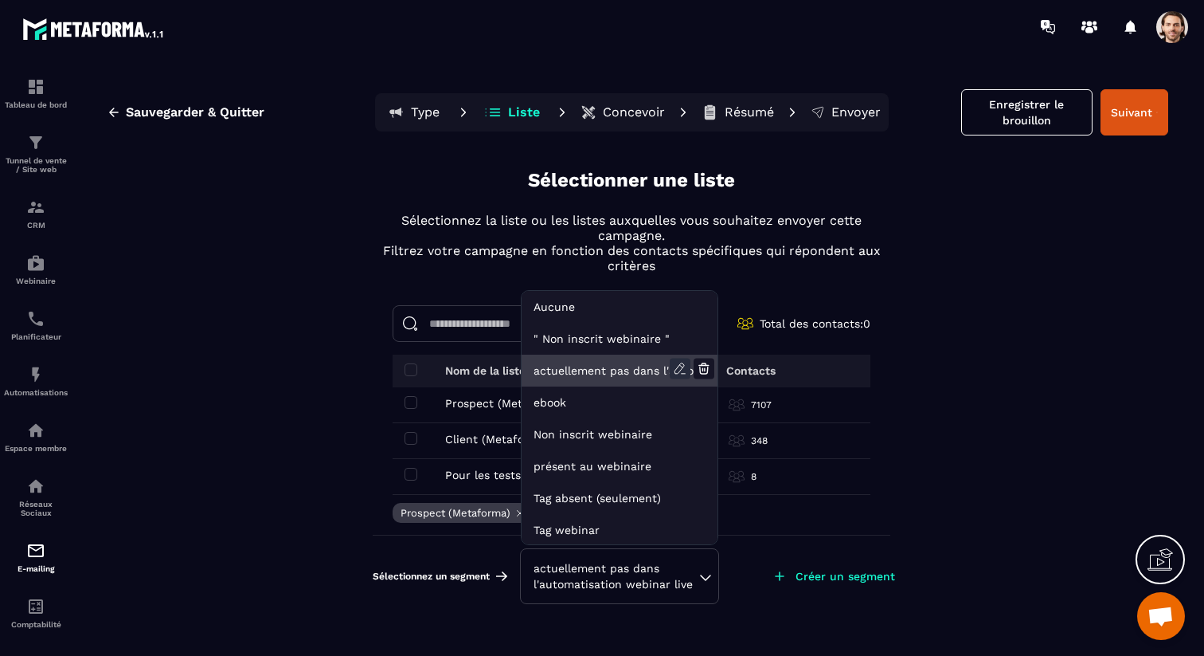
click at [680, 371] on icon at bounding box center [680, 368] width 10 height 10
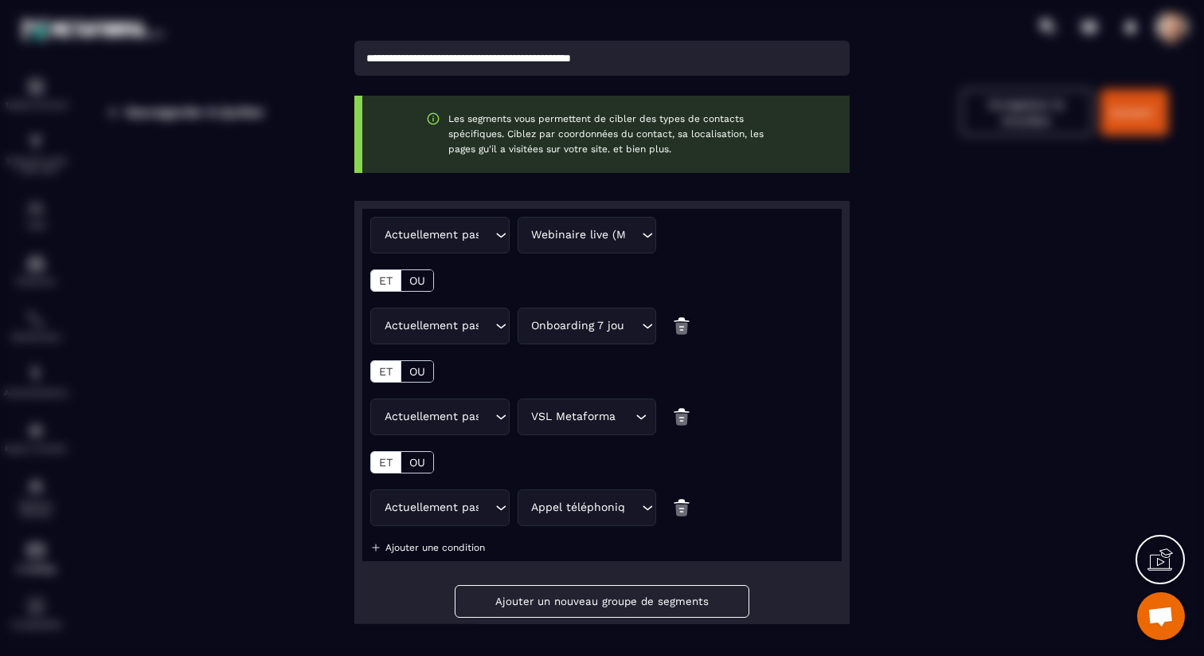
scroll to position [100, 0]
click at [412, 276] on p "OU" at bounding box center [417, 278] width 16 height 13
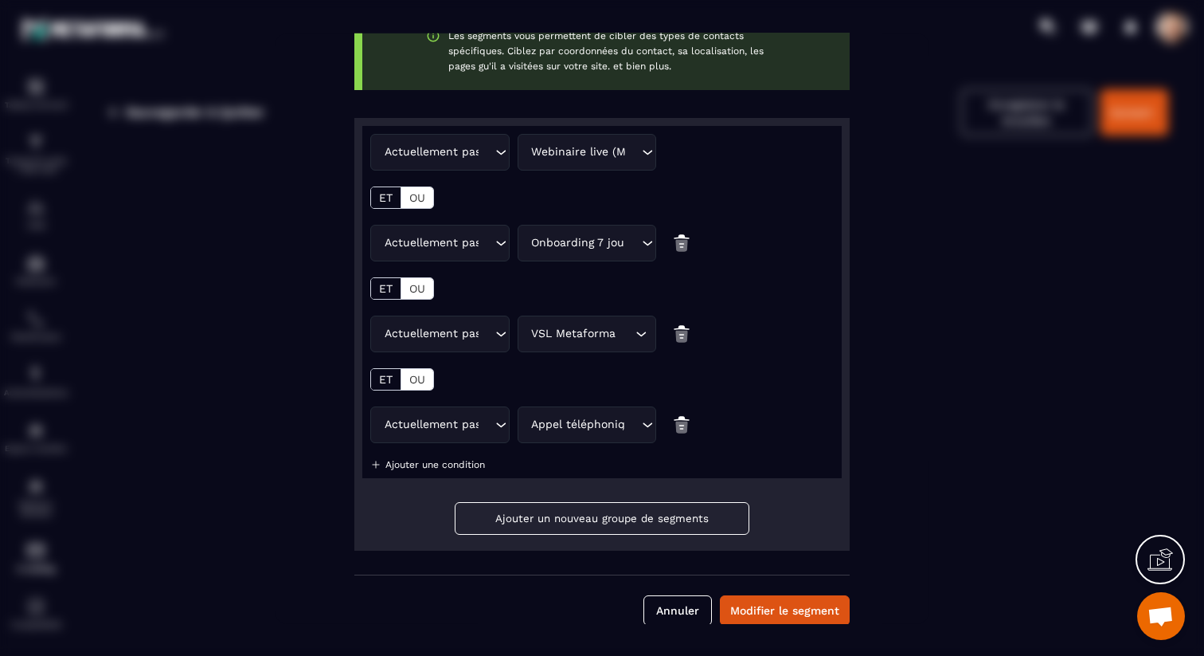
scroll to position [208, 0]
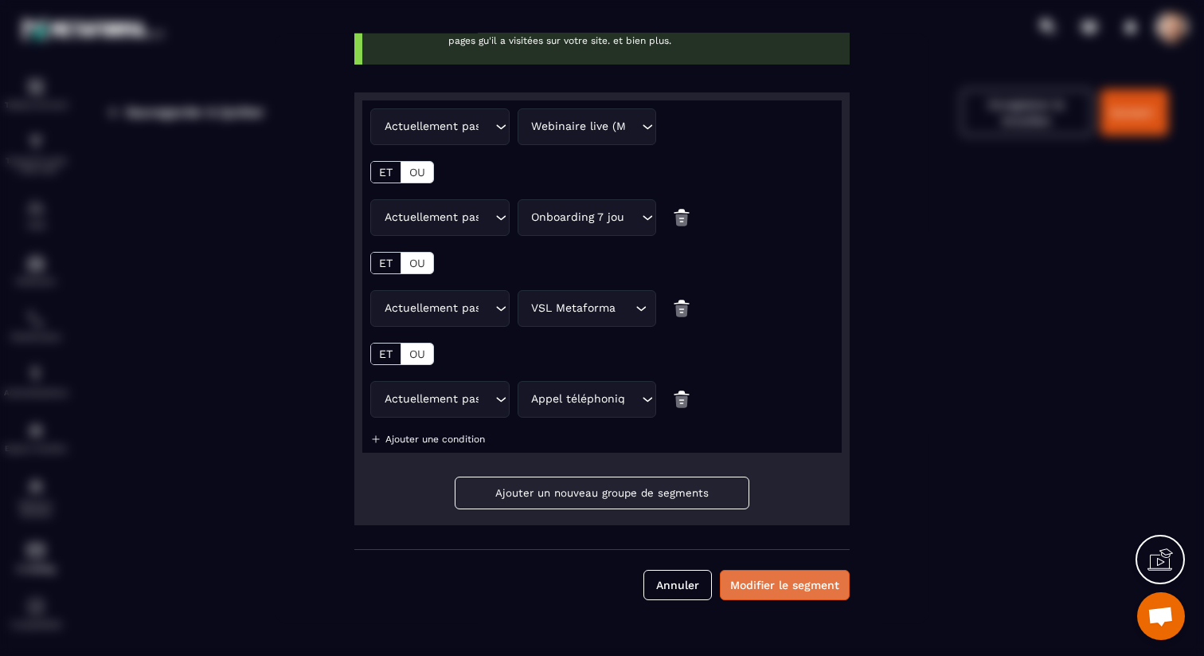
click at [770, 578] on button "Modifier le segment" at bounding box center [785, 584] width 130 height 30
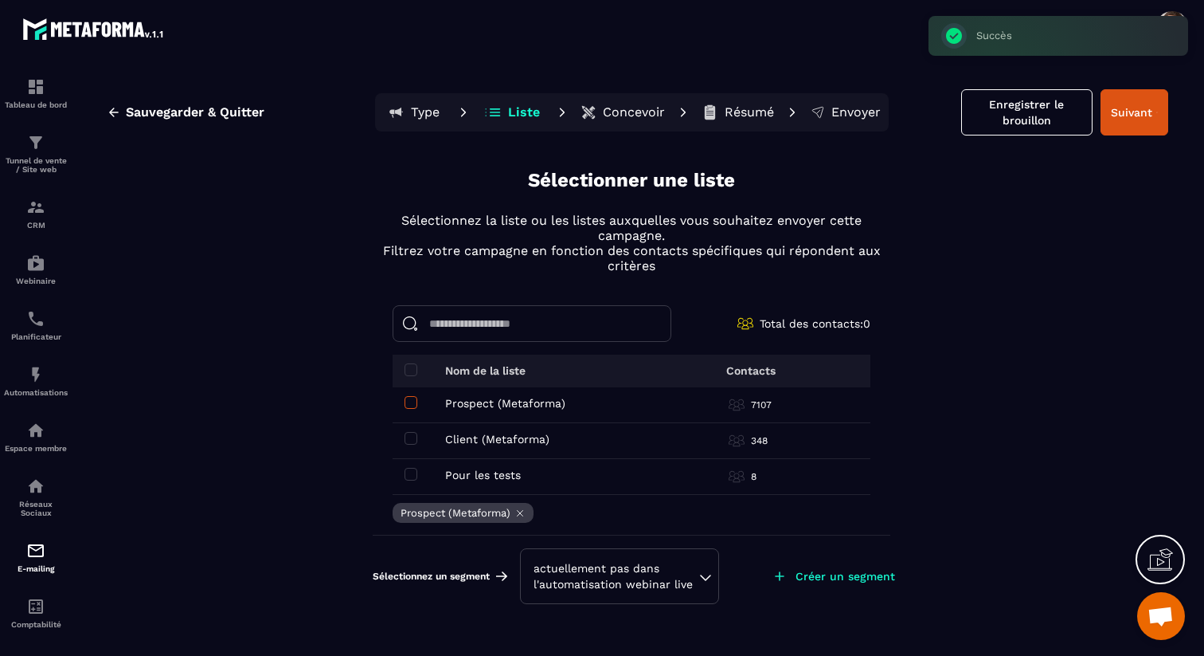
click at [415, 396] on span at bounding box center [411, 402] width 13 height 13
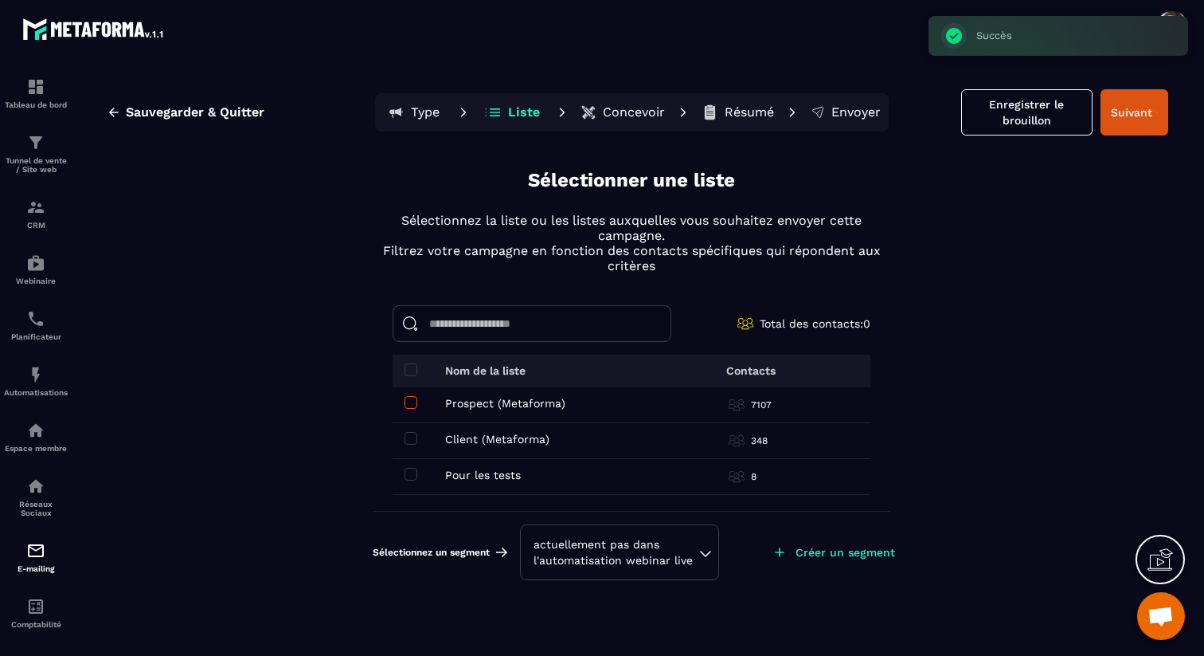
click at [415, 396] on span at bounding box center [411, 402] width 13 height 13
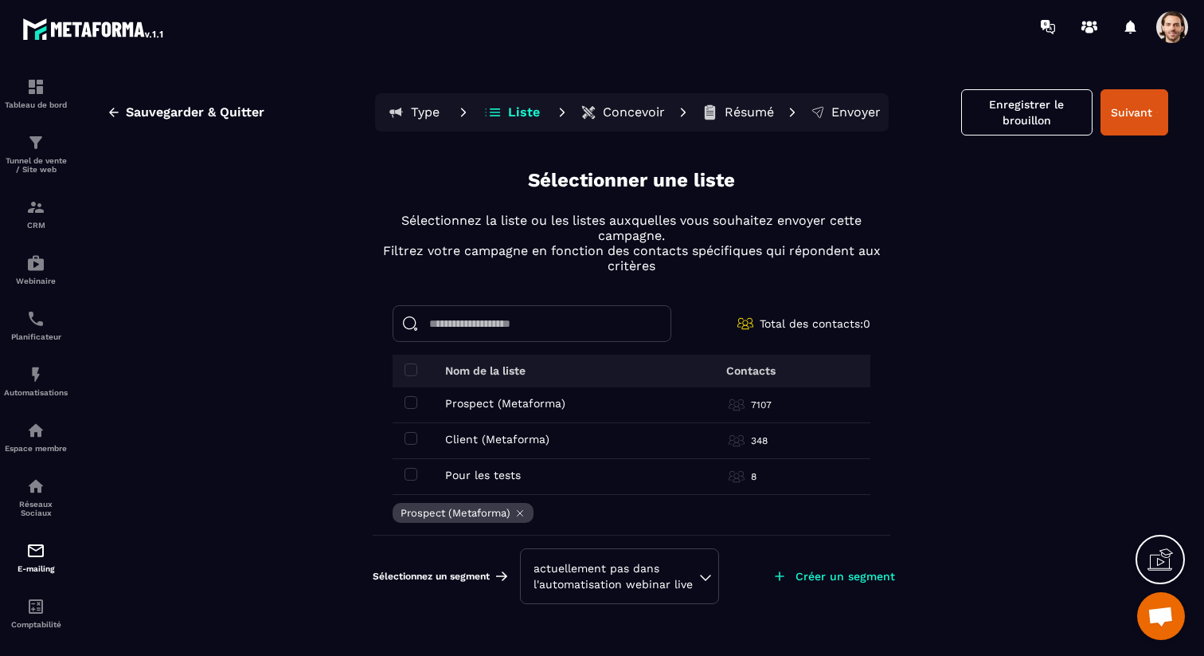
click at [650, 570] on div "actuellement pas dans l'automatisation webinar live" at bounding box center [620, 576] width 172 height 32
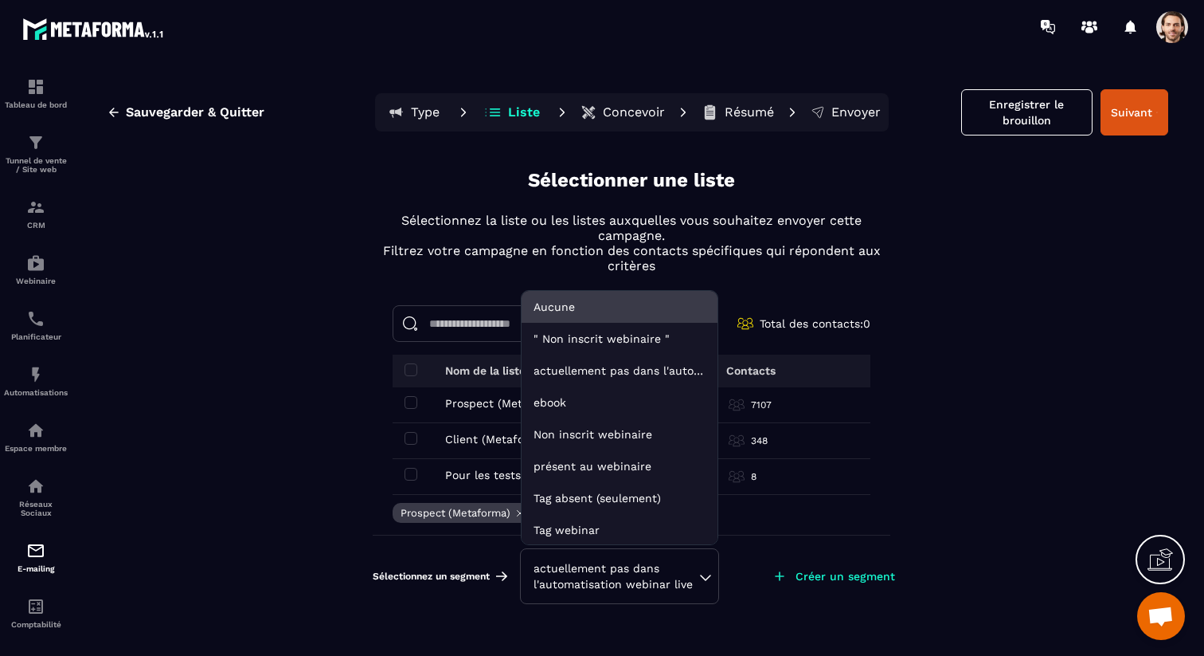
click at [603, 323] on li "Aucune" at bounding box center [620, 339] width 196 height 32
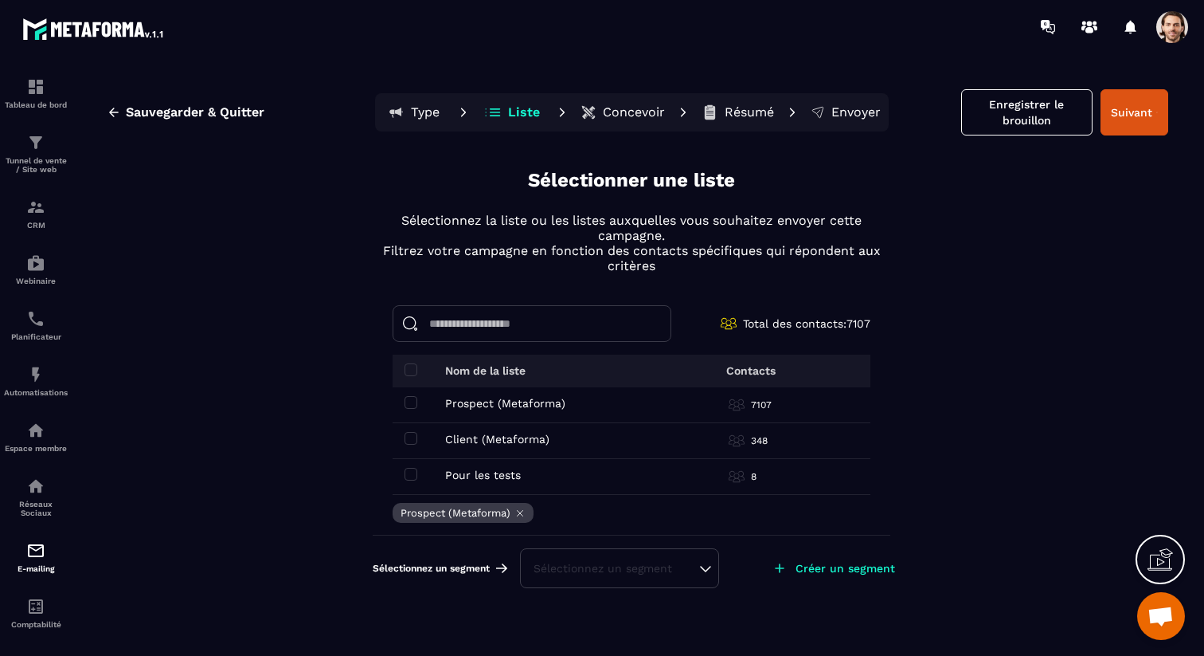
click at [644, 574] on div "Sélectionnez un segment" at bounding box center [620, 568] width 172 height 16
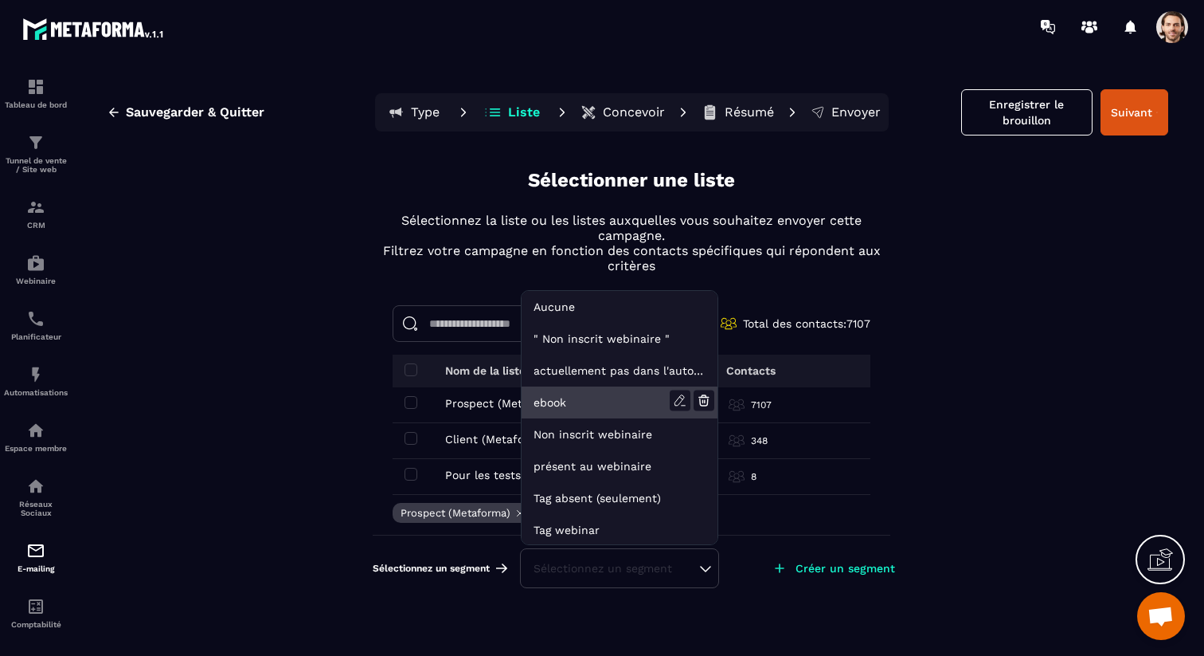
click at [613, 418] on li "ebook" at bounding box center [620, 434] width 196 height 32
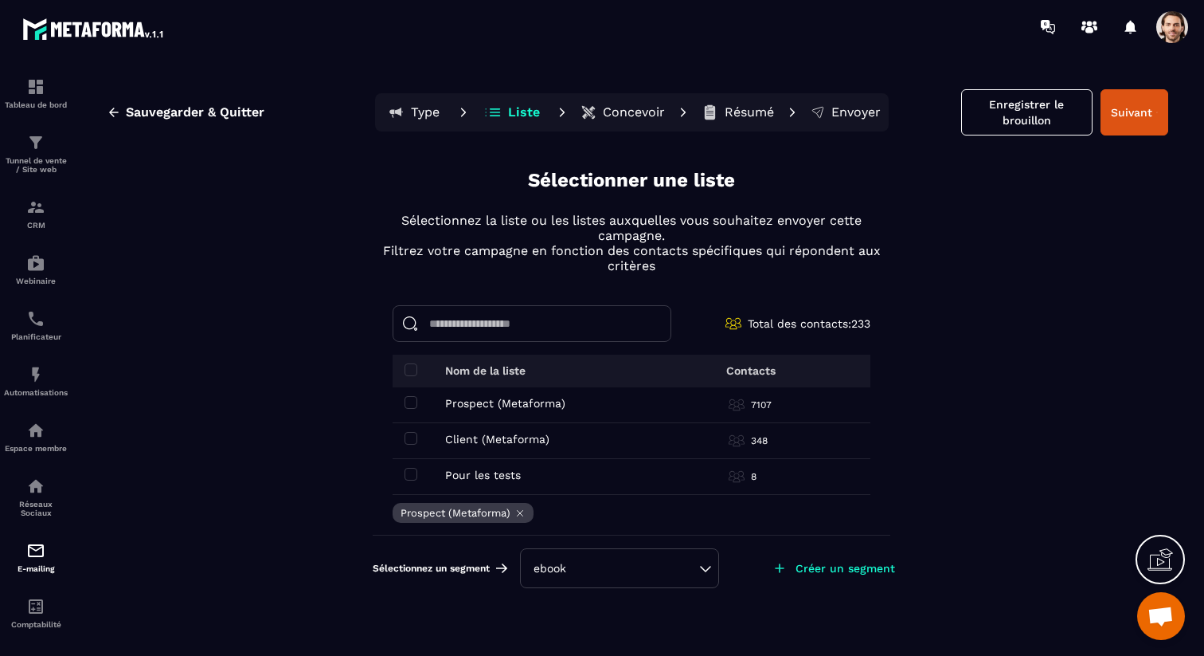
click at [646, 562] on div "ebook" at bounding box center [620, 568] width 172 height 16
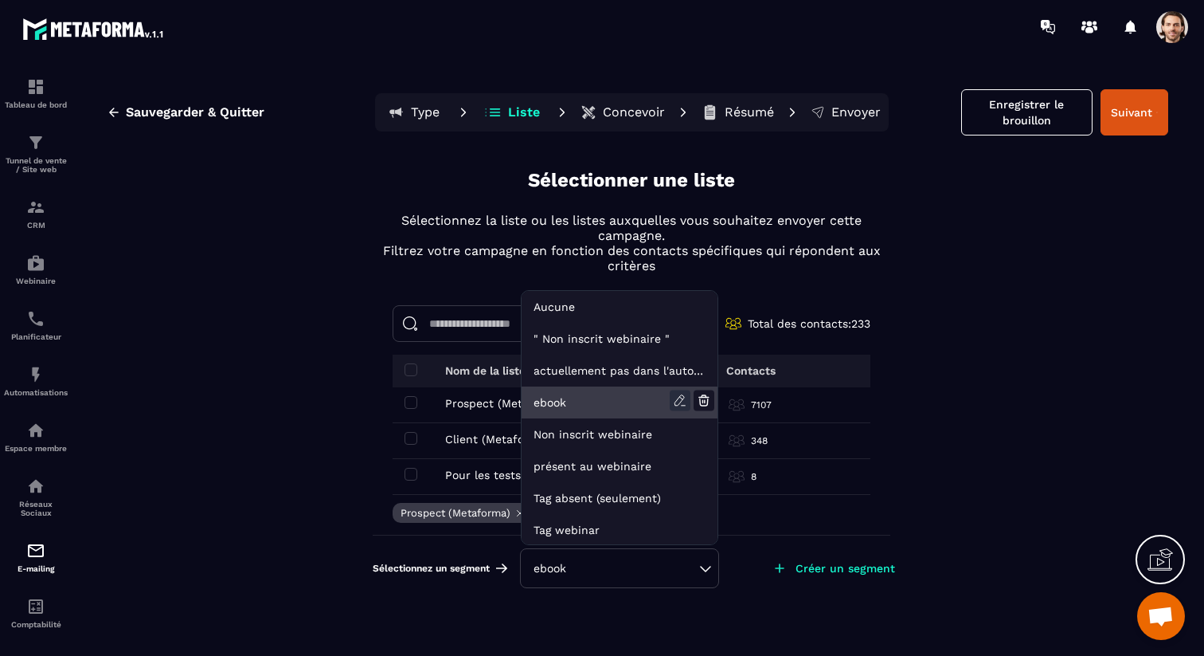
click at [684, 397] on icon at bounding box center [680, 400] width 21 height 21
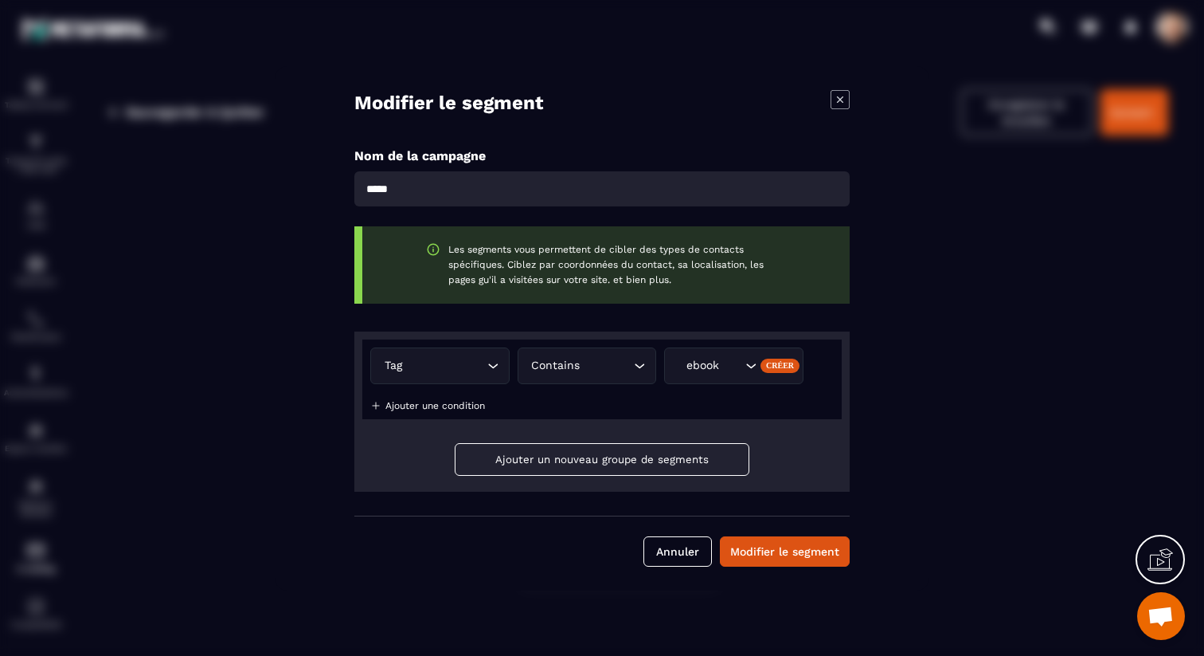
click at [840, 96] on icon "Modal window" at bounding box center [840, 99] width 19 height 19
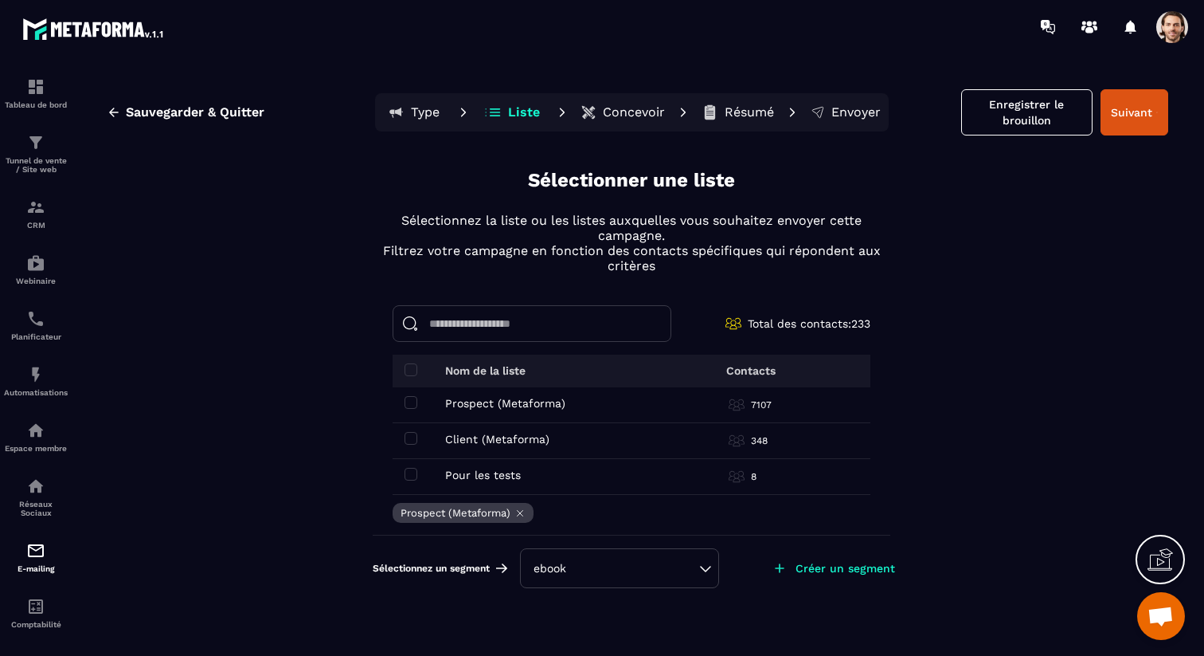
click at [668, 570] on div "ebook" at bounding box center [620, 568] width 172 height 16
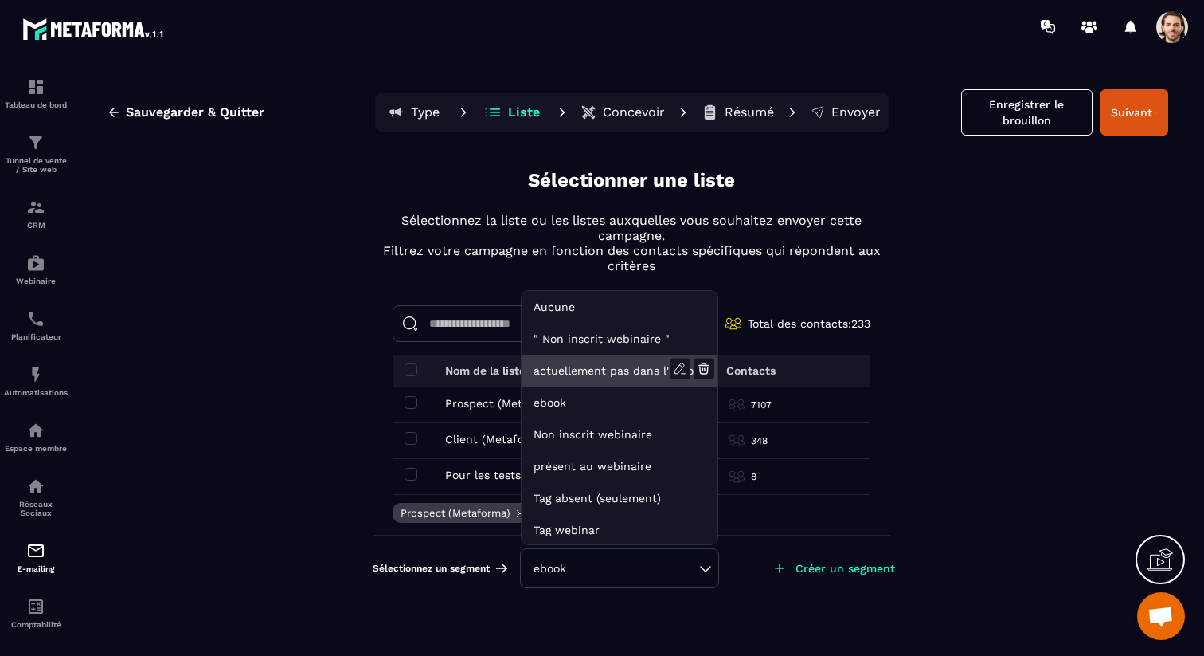
click at [628, 386] on li "actuellement pas dans l'automatisation webinar live" at bounding box center [620, 402] width 196 height 32
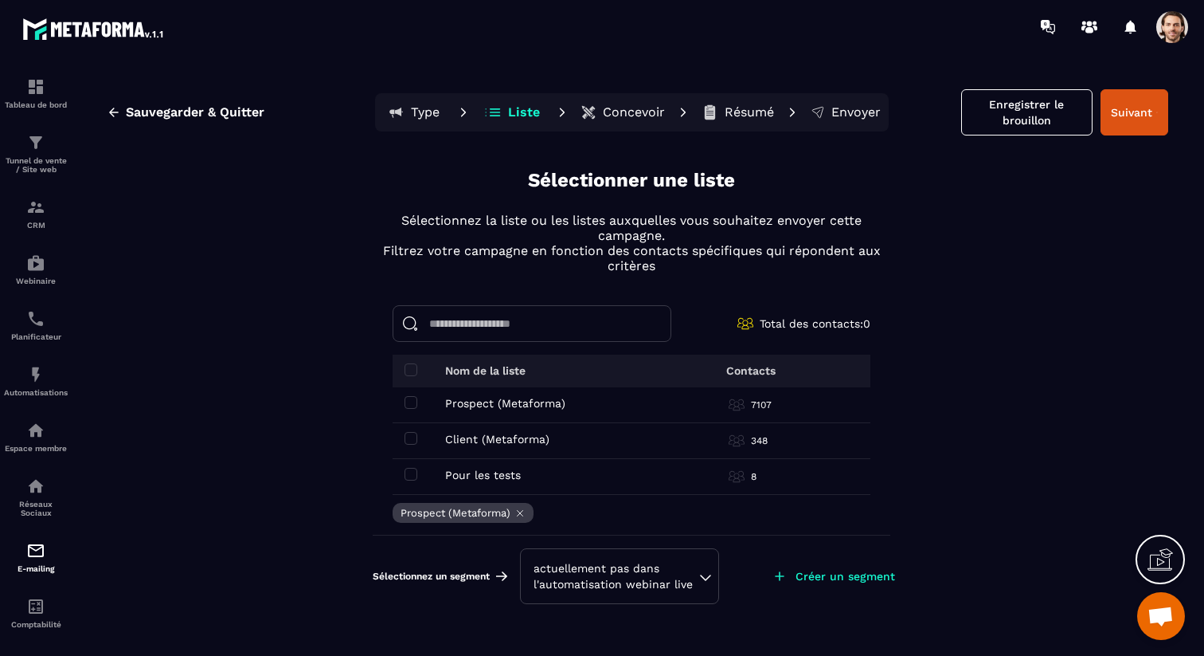
click at [691, 586] on div "actuellement pas dans l'automatisation webinar live" at bounding box center [620, 576] width 172 height 32
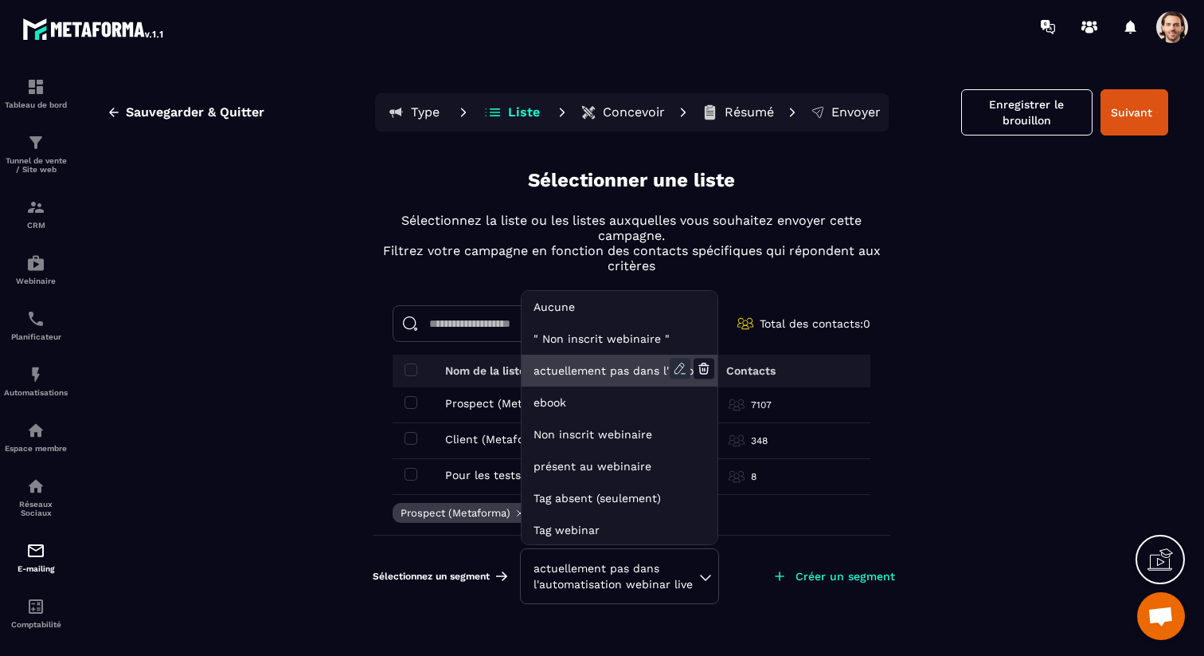
click at [683, 366] on icon at bounding box center [681, 366] width 3 height 2
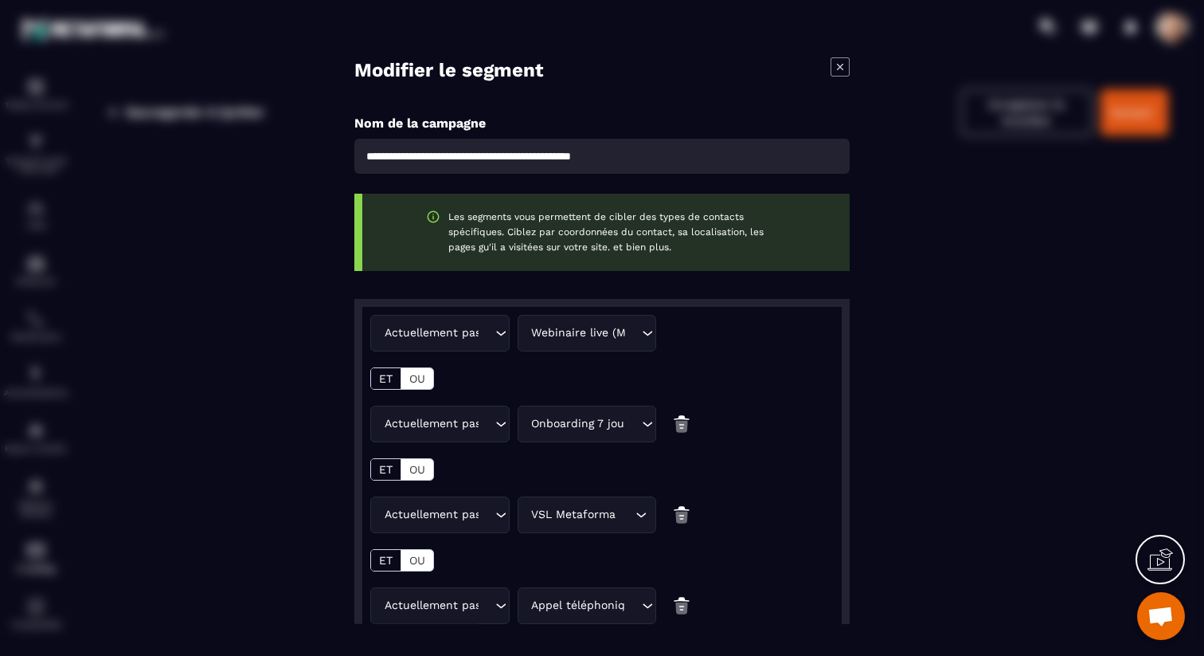
click at [386, 379] on p "ET" at bounding box center [386, 377] width 14 height 13
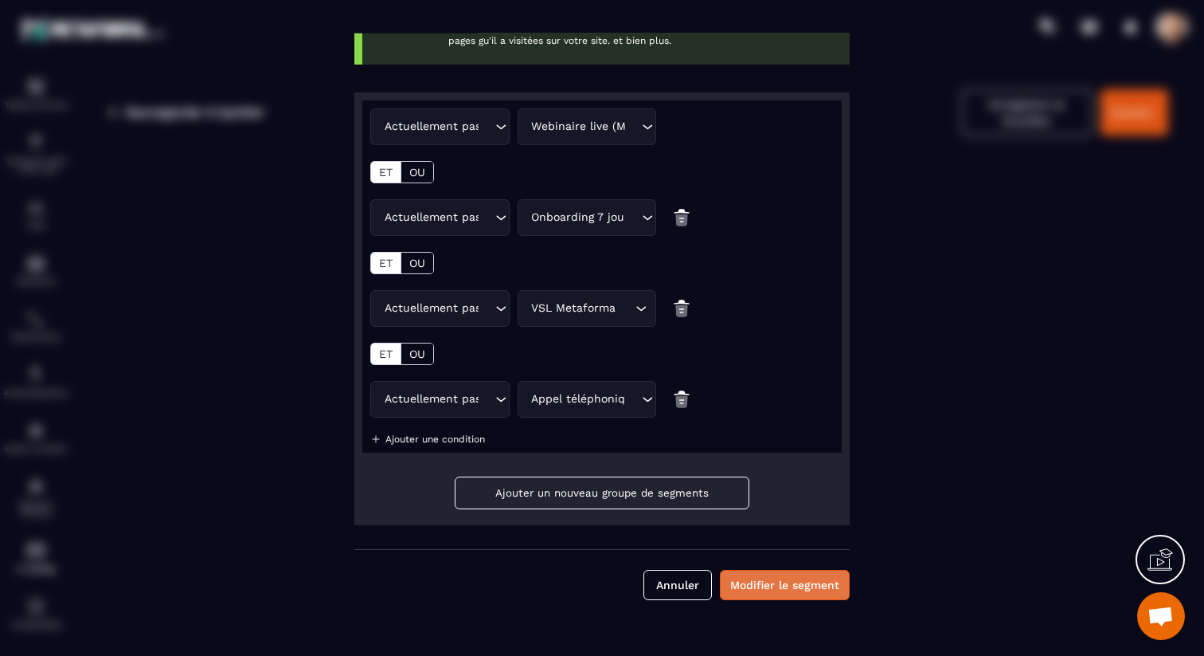
click at [770, 589] on button "Modifier le segment" at bounding box center [785, 584] width 130 height 30
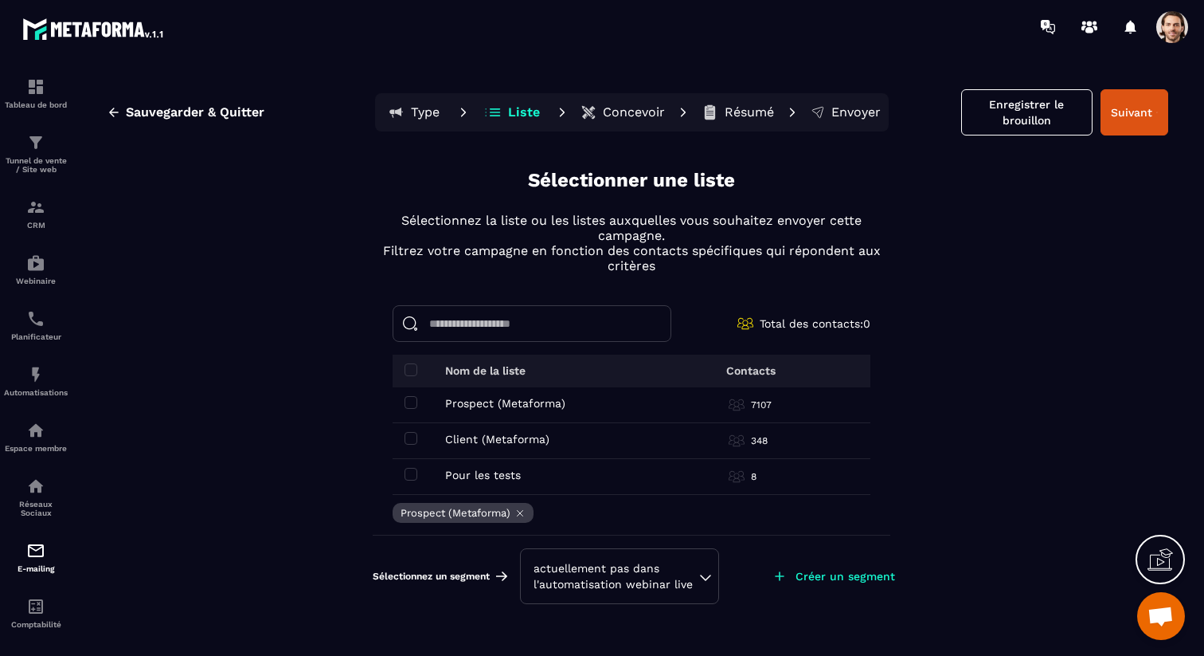
click at [787, 572] on icon at bounding box center [780, 576] width 16 height 16
click at [814, 574] on p "Créer un segment" at bounding box center [846, 576] width 100 height 13
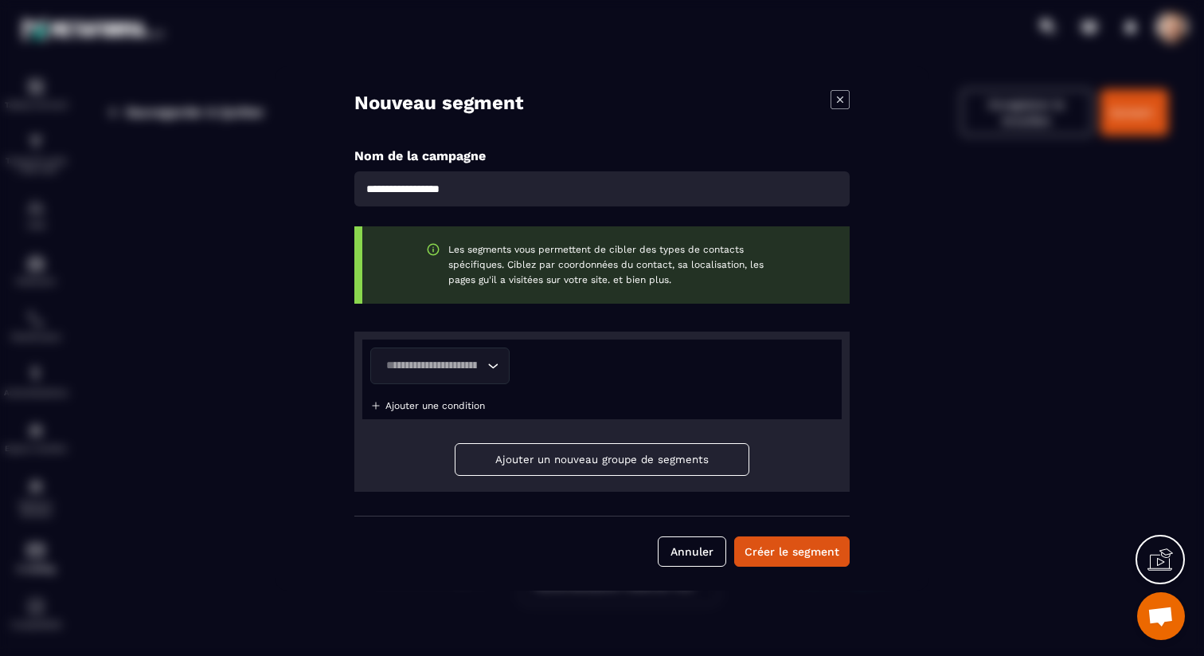
click at [492, 374] on div "Loading..." at bounding box center [439, 365] width 139 height 37
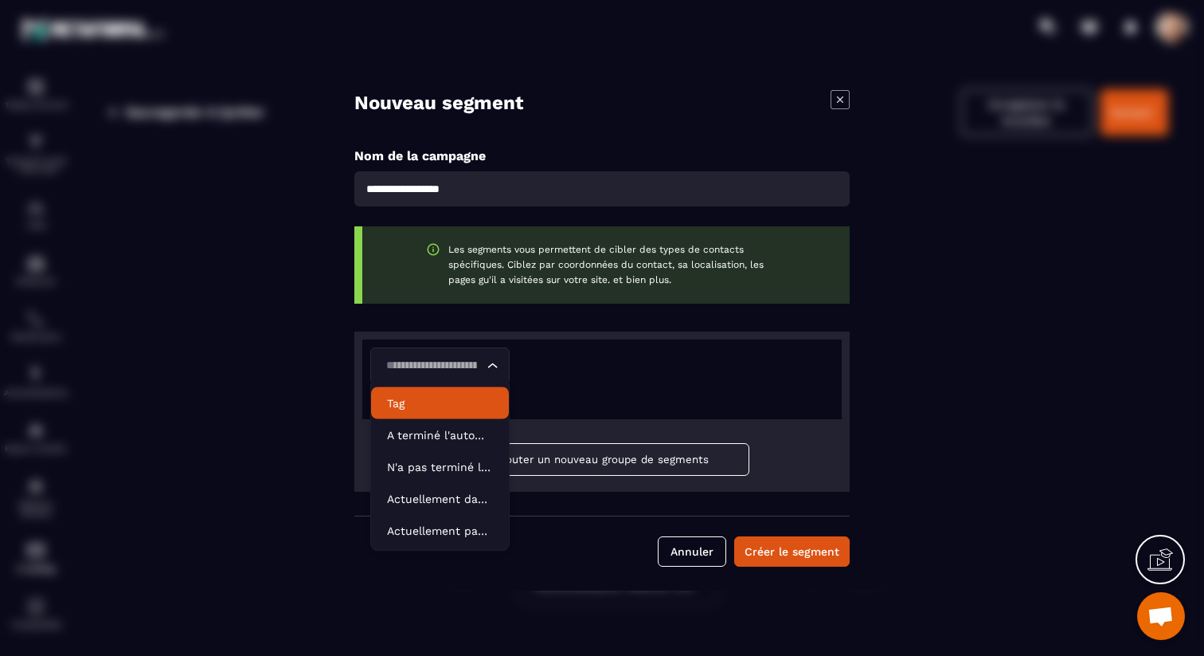
click at [449, 398] on p "Tag" at bounding box center [440, 403] width 106 height 16
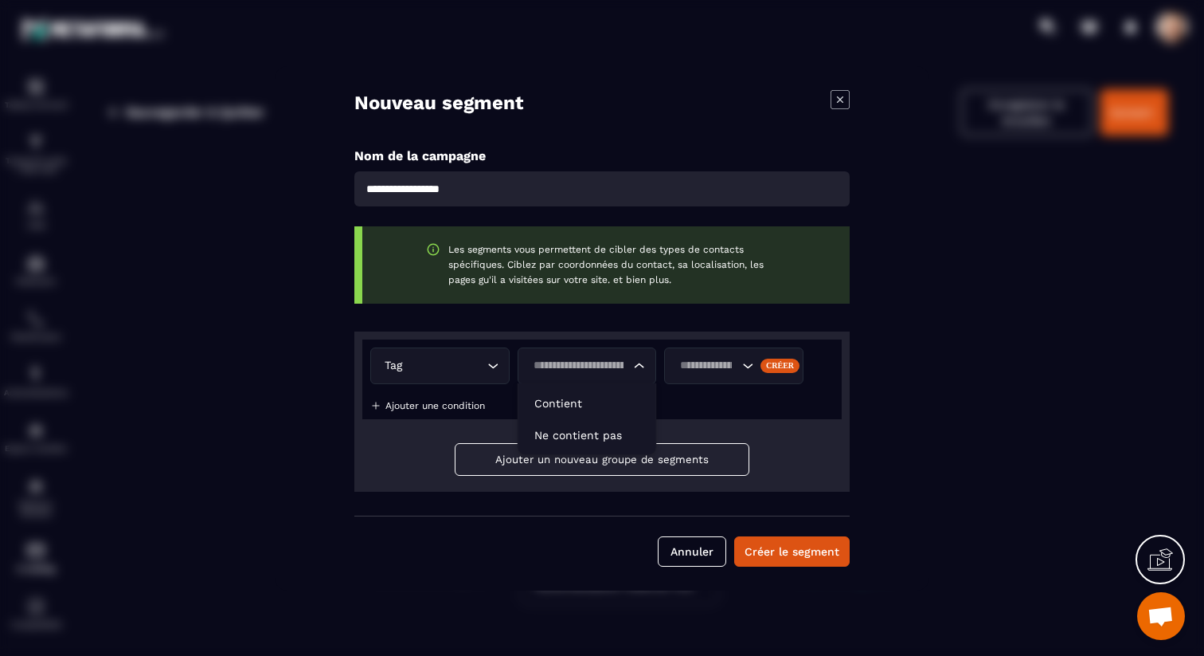
click at [589, 373] on input "Search for option" at bounding box center [579, 366] width 103 height 18
click at [581, 440] on p "Ne contient pas" at bounding box center [588, 435] width 106 height 16
click at [726, 361] on input "Search for option" at bounding box center [707, 366] width 64 height 18
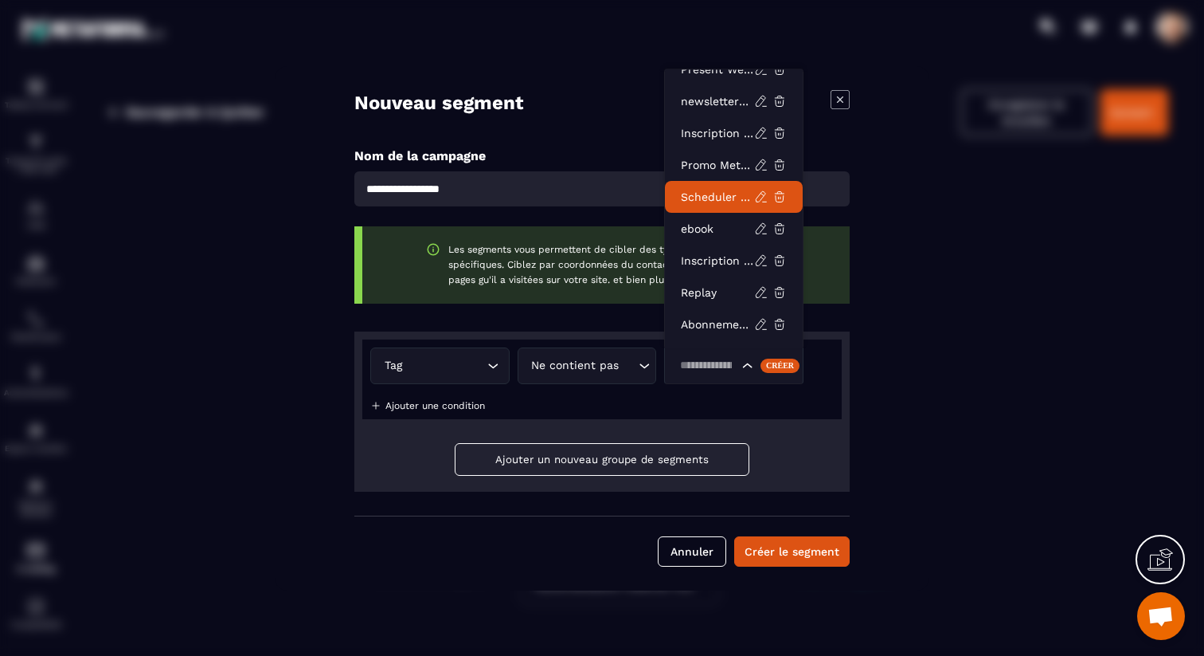
scroll to position [54, 0]
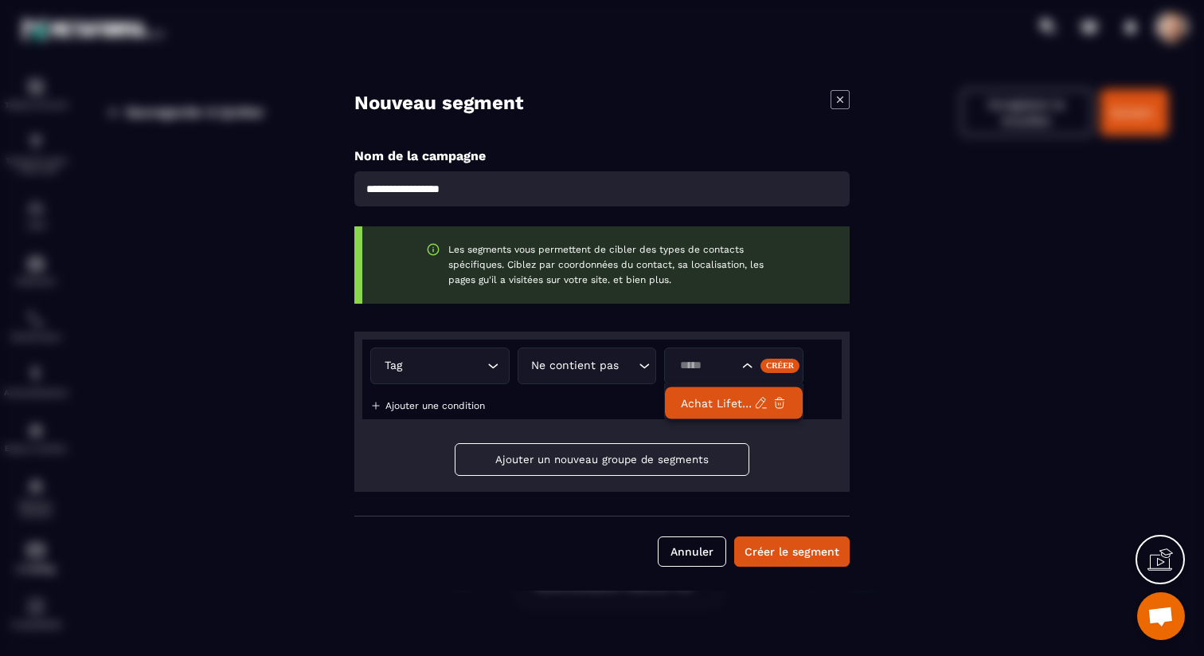
click at [726, 403] on p "Achat Lifetime" at bounding box center [717, 403] width 73 height 16
type input "*****"
click at [445, 401] on p "Ajouter une condition" at bounding box center [436, 405] width 100 height 11
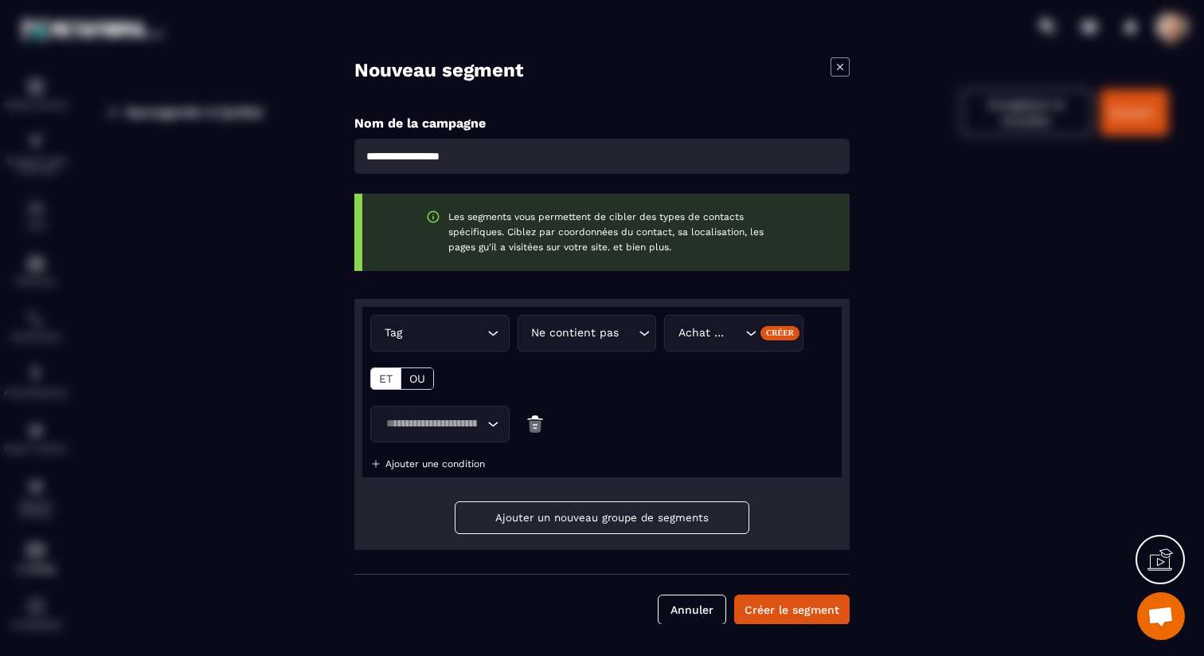
click at [426, 427] on input "Search for option" at bounding box center [432, 423] width 103 height 18
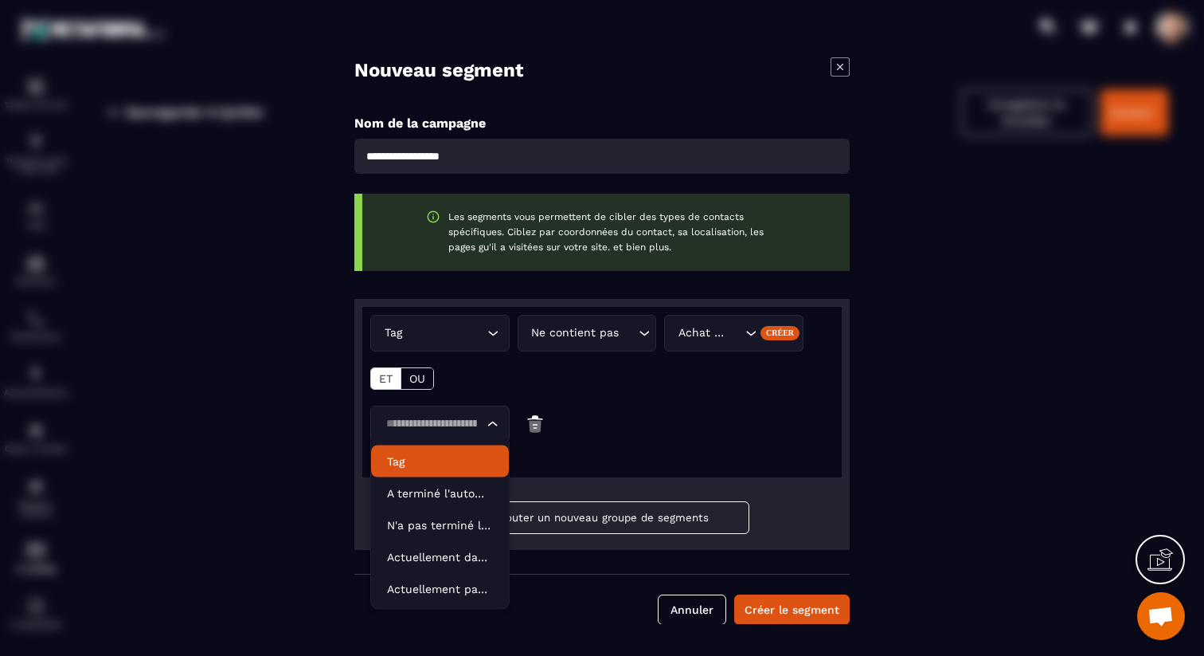
click at [422, 469] on li "Tag" at bounding box center [440, 461] width 138 height 32
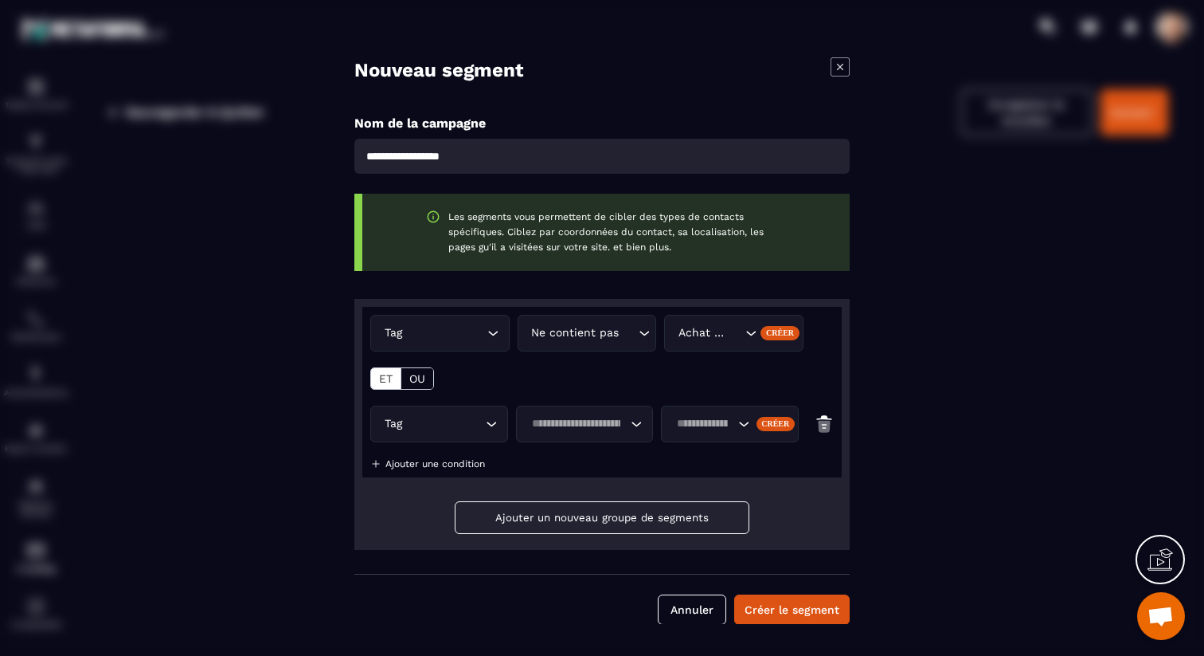
click at [567, 424] on input "Search for option" at bounding box center [577, 423] width 101 height 18
click at [567, 487] on p "Ne contient pas" at bounding box center [585, 493] width 104 height 16
click at [701, 433] on div "Search for option" at bounding box center [730, 423] width 137 height 37
click at [715, 422] on input "*****" at bounding box center [702, 423] width 61 height 18
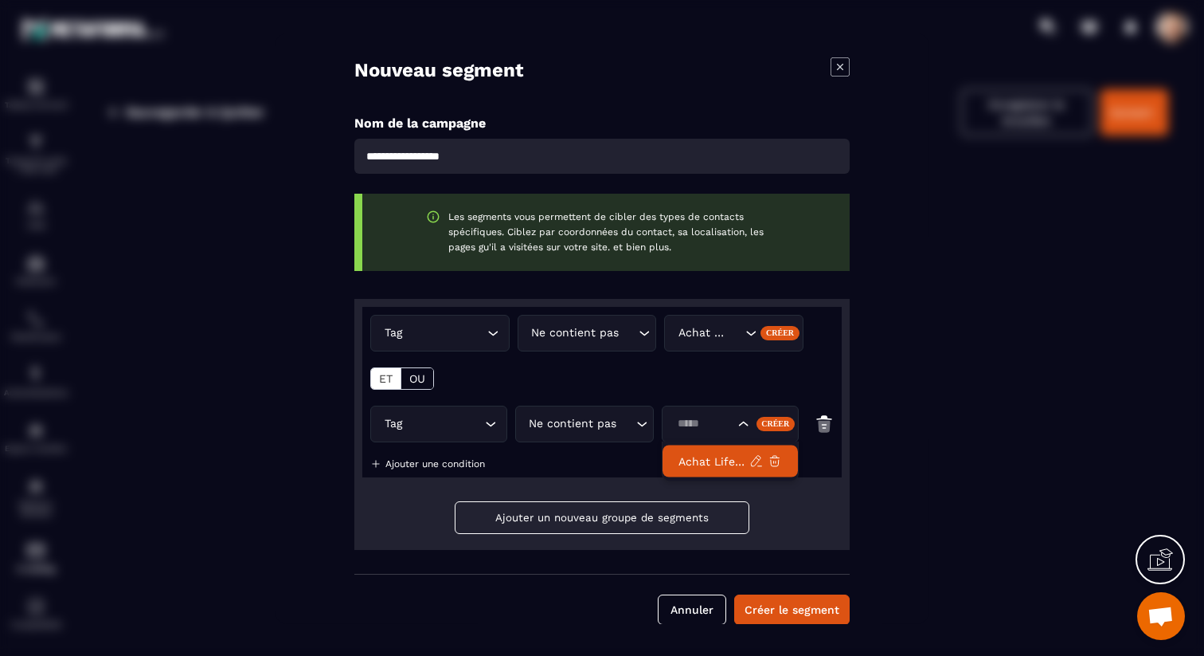
click at [715, 422] on input "*****" at bounding box center [702, 423] width 61 height 18
click at [721, 459] on p "Abonnement annuel" at bounding box center [714, 461] width 71 height 16
type input "*****"
click at [429, 462] on p "Ajouter une condition" at bounding box center [436, 462] width 100 height 11
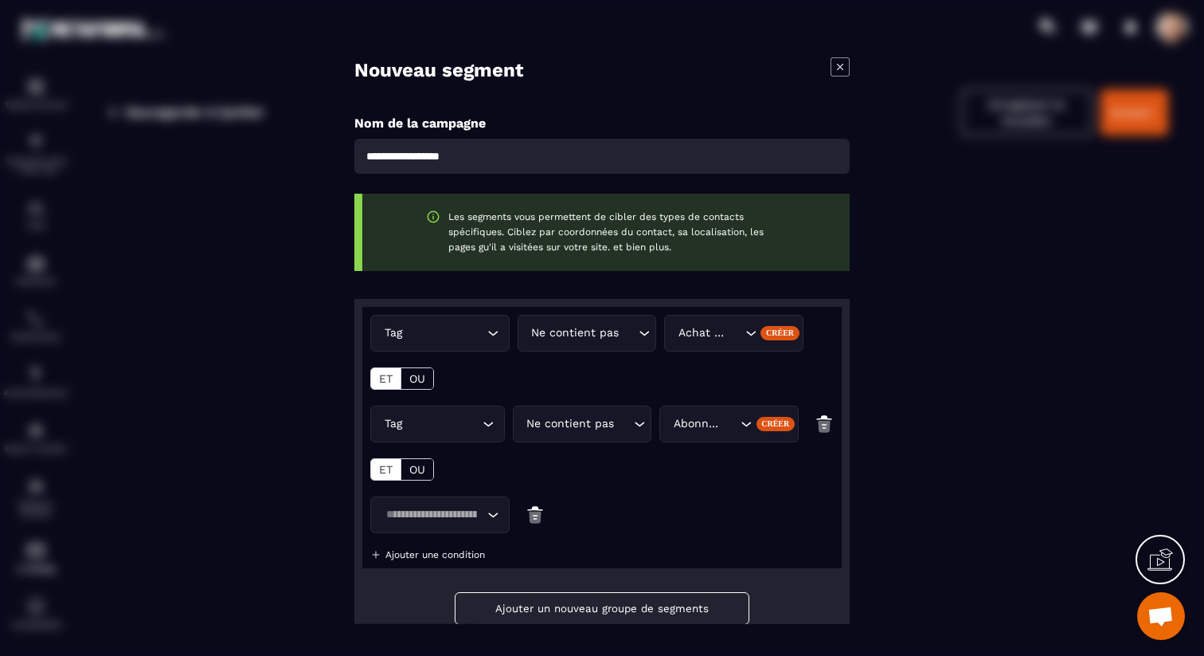
click at [445, 516] on input "Search for option" at bounding box center [432, 514] width 103 height 18
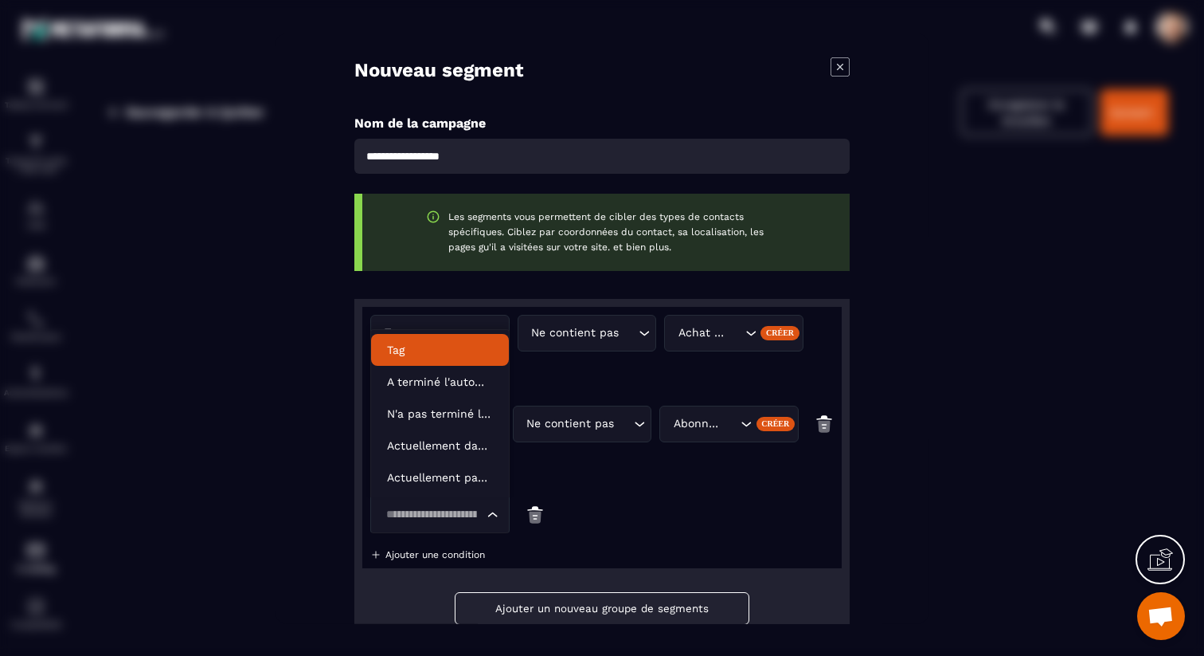
click at [441, 352] on p "Tag" at bounding box center [440, 350] width 106 height 16
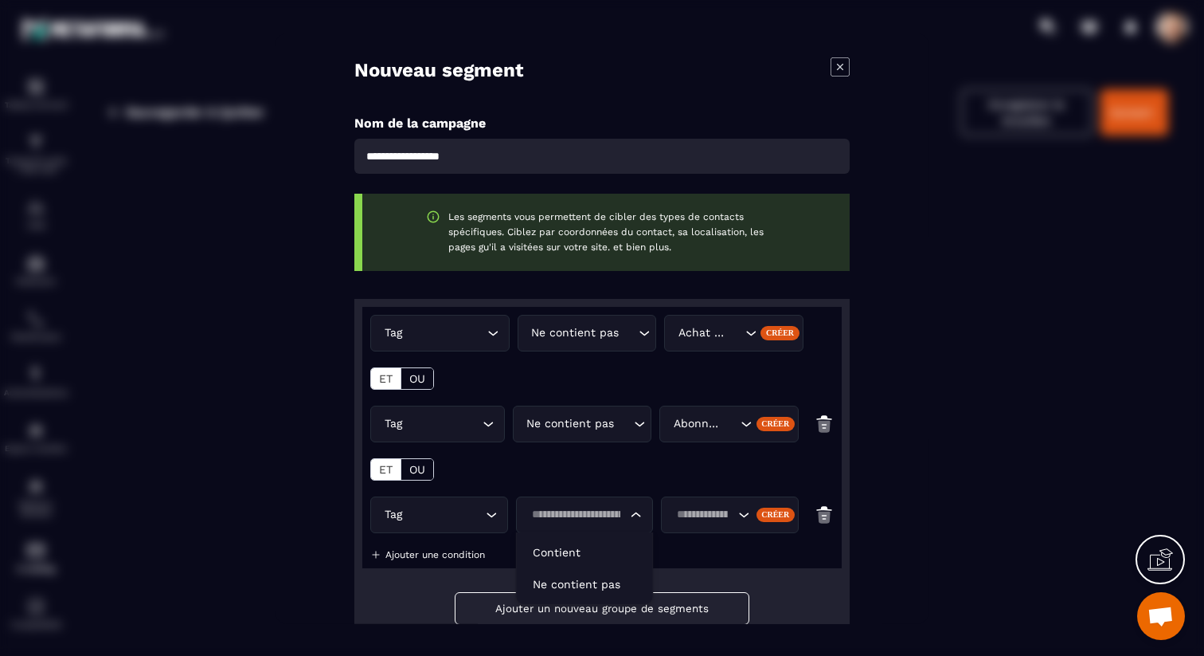
click at [601, 507] on input "Search for option" at bounding box center [577, 514] width 101 height 18
click at [586, 588] on p "Ne contient pas" at bounding box center [585, 584] width 104 height 16
click at [689, 515] on input "Search for option" at bounding box center [702, 514] width 61 height 18
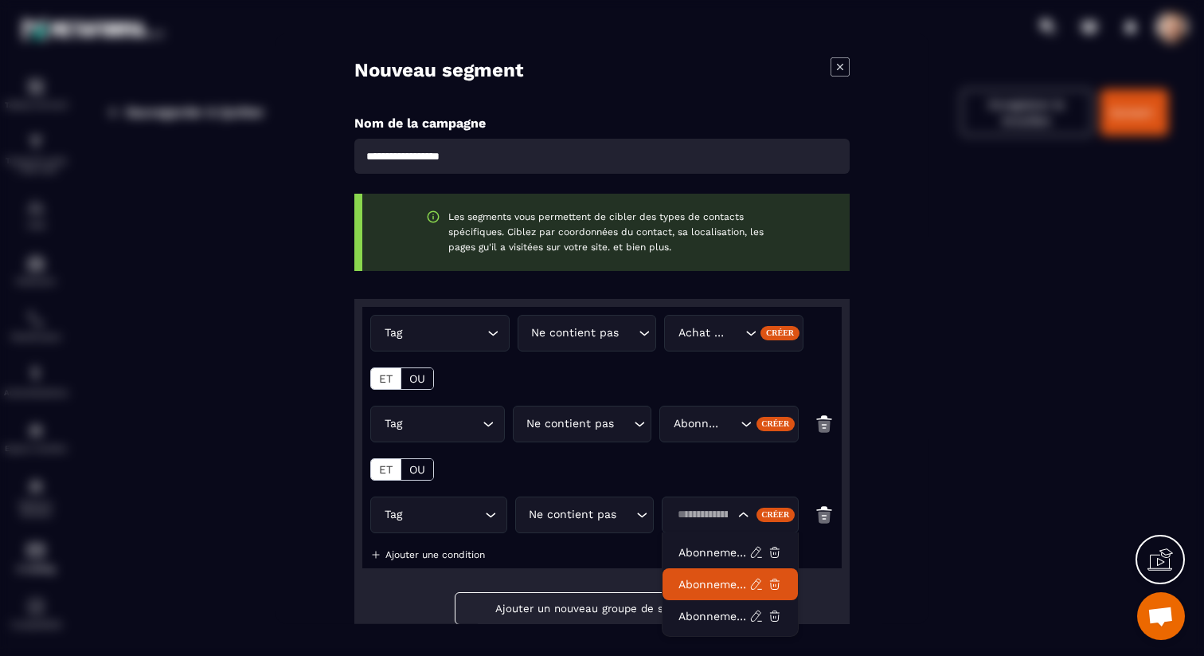
click at [707, 582] on p "Abonnement mensuel (97€)" at bounding box center [714, 584] width 71 height 16
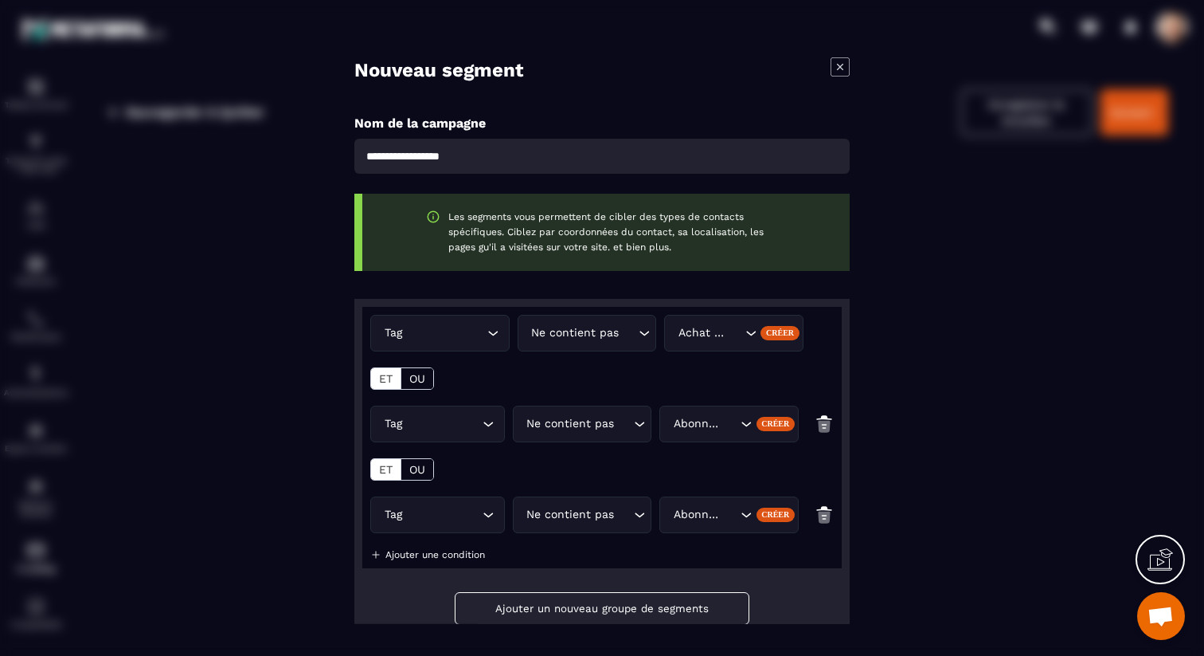
click at [449, 552] on p "Ajouter une condition" at bounding box center [436, 553] width 100 height 11
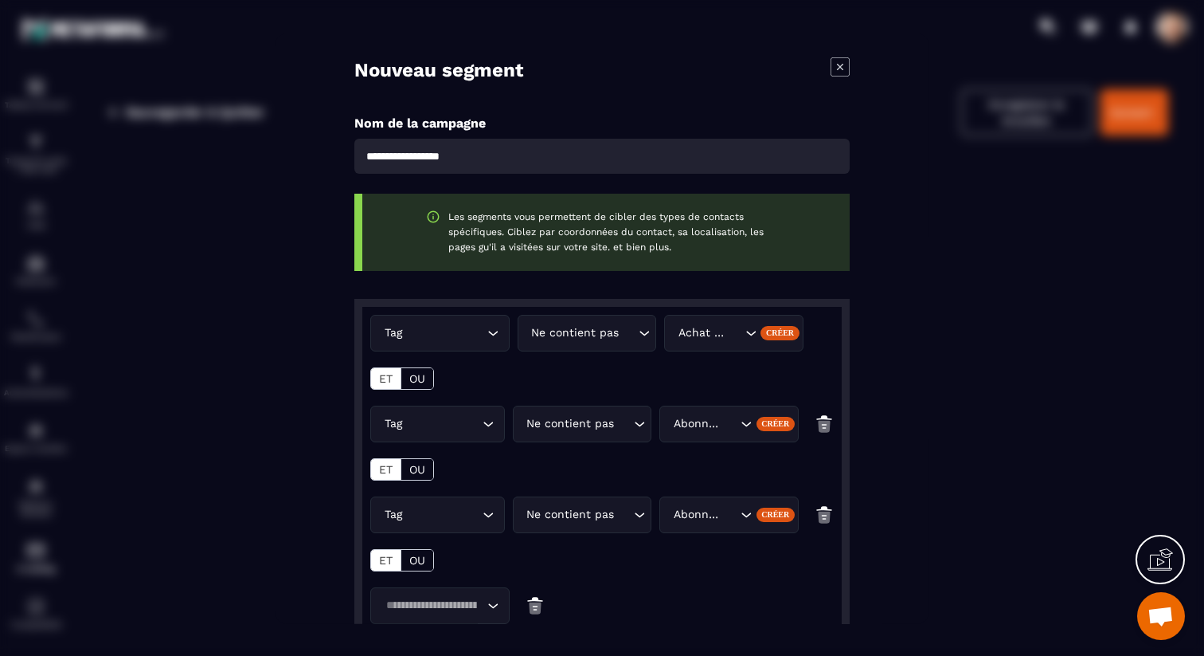
click at [429, 613] on input "Search for option" at bounding box center [432, 605] width 103 height 18
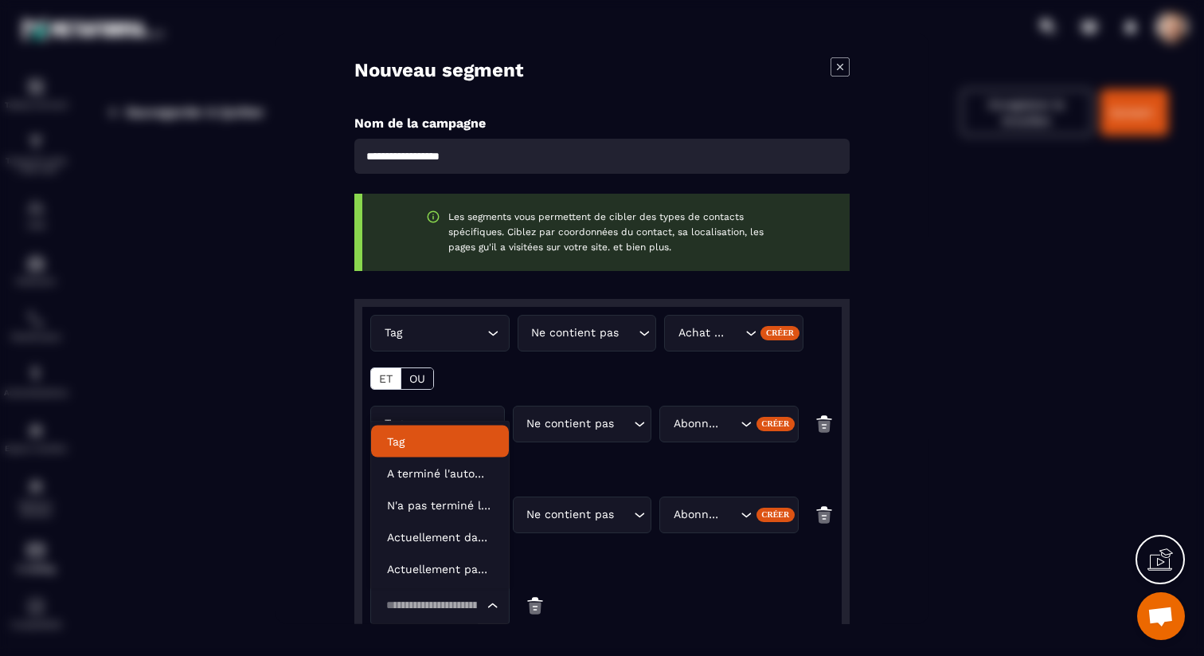
click at [425, 444] on p "Tag" at bounding box center [440, 441] width 106 height 16
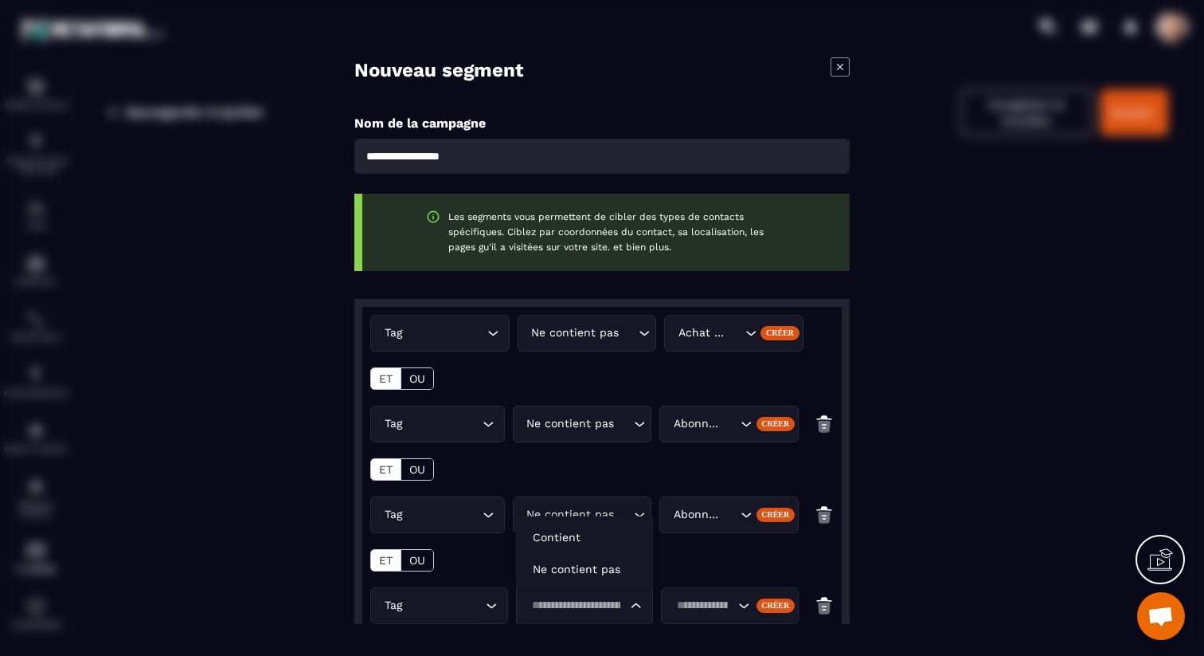
click at [600, 606] on input "Search for option" at bounding box center [577, 605] width 101 height 18
click at [586, 571] on p "Ne contient pas" at bounding box center [585, 569] width 104 height 16
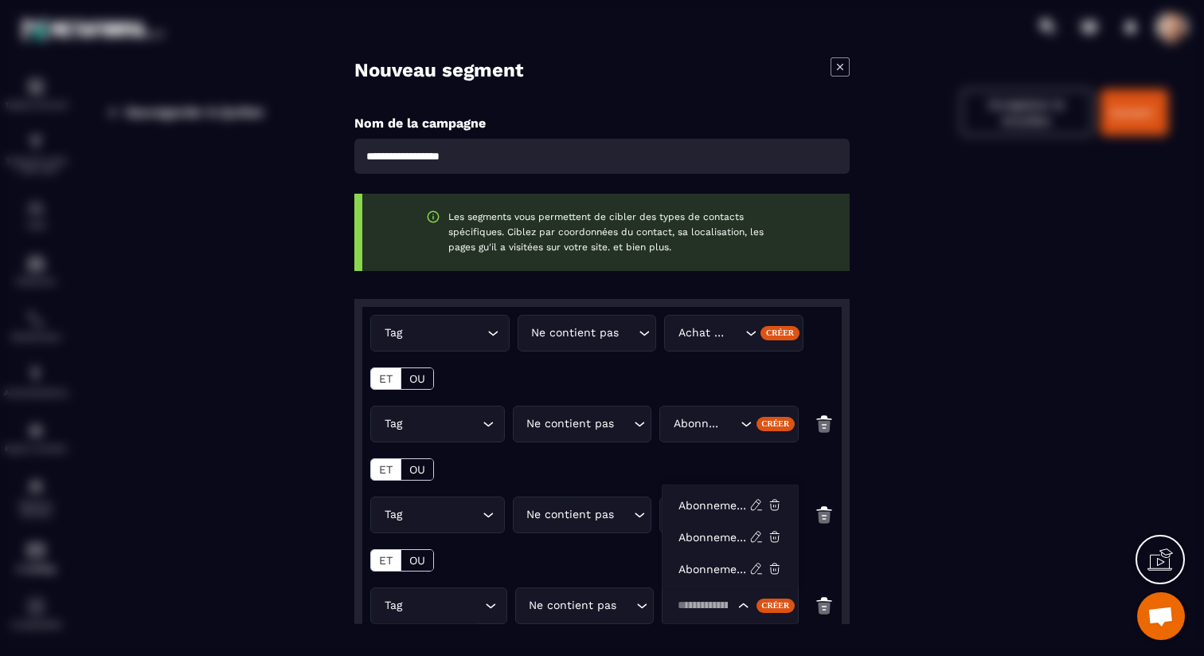
click at [707, 602] on input "Search for option" at bounding box center [702, 605] width 61 height 18
click at [720, 572] on p "Abonnement mensuel (47€)" at bounding box center [714, 569] width 71 height 16
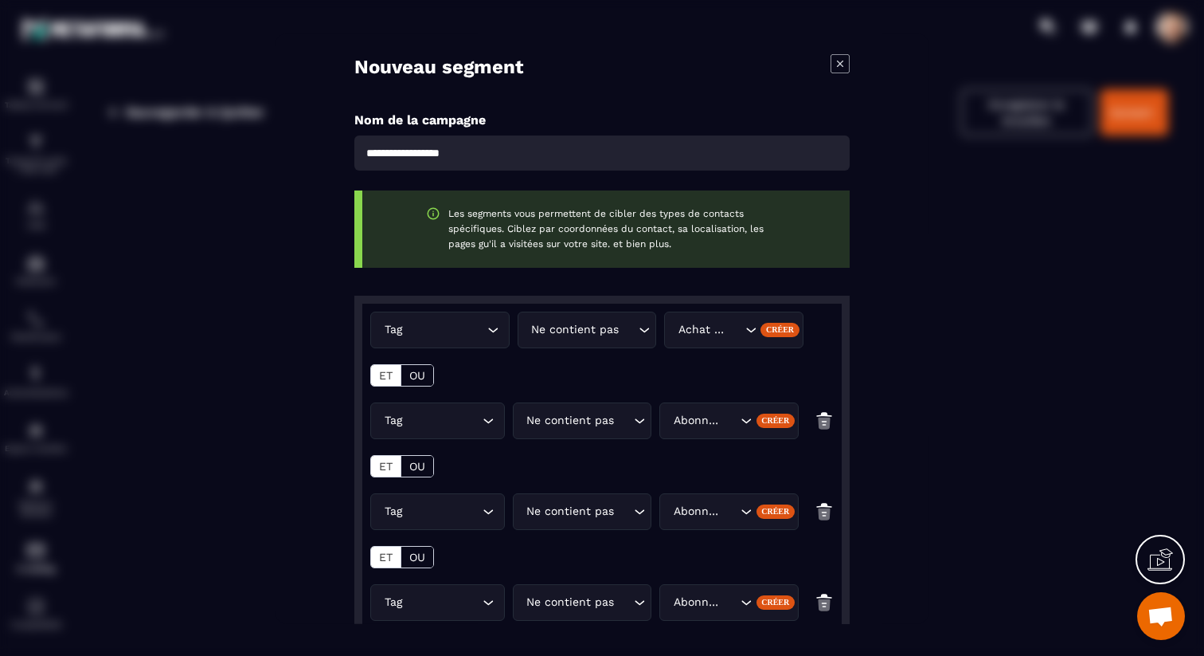
scroll to position [0, 0]
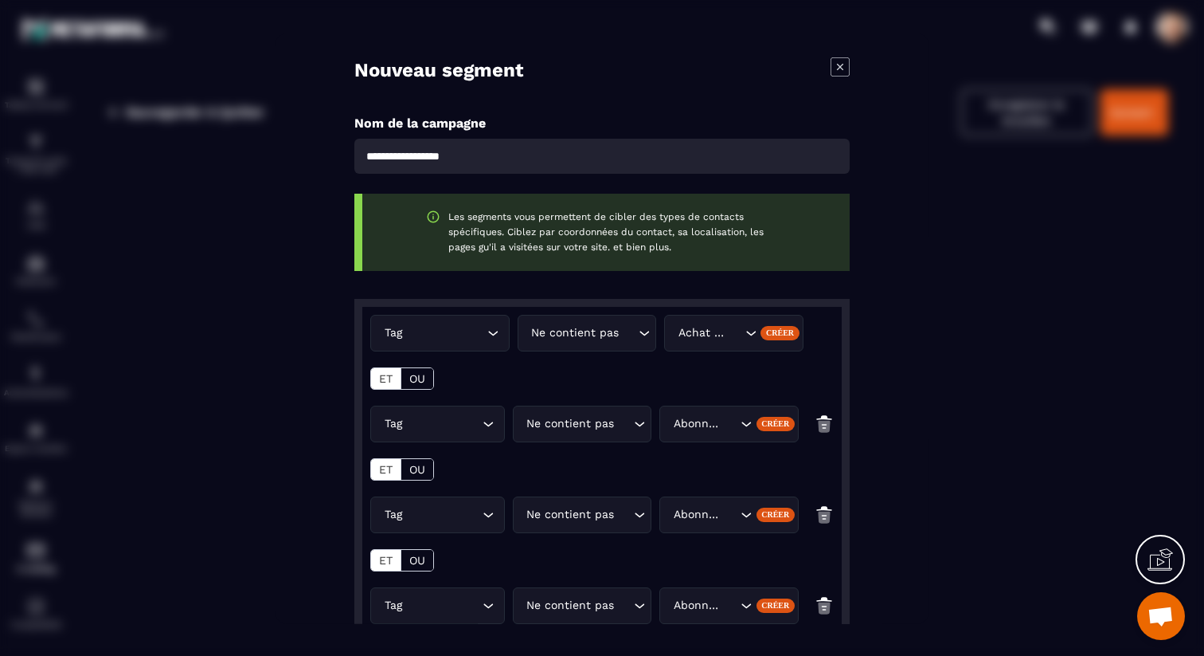
click at [480, 155] on input "Modal window" at bounding box center [601, 155] width 495 height 35
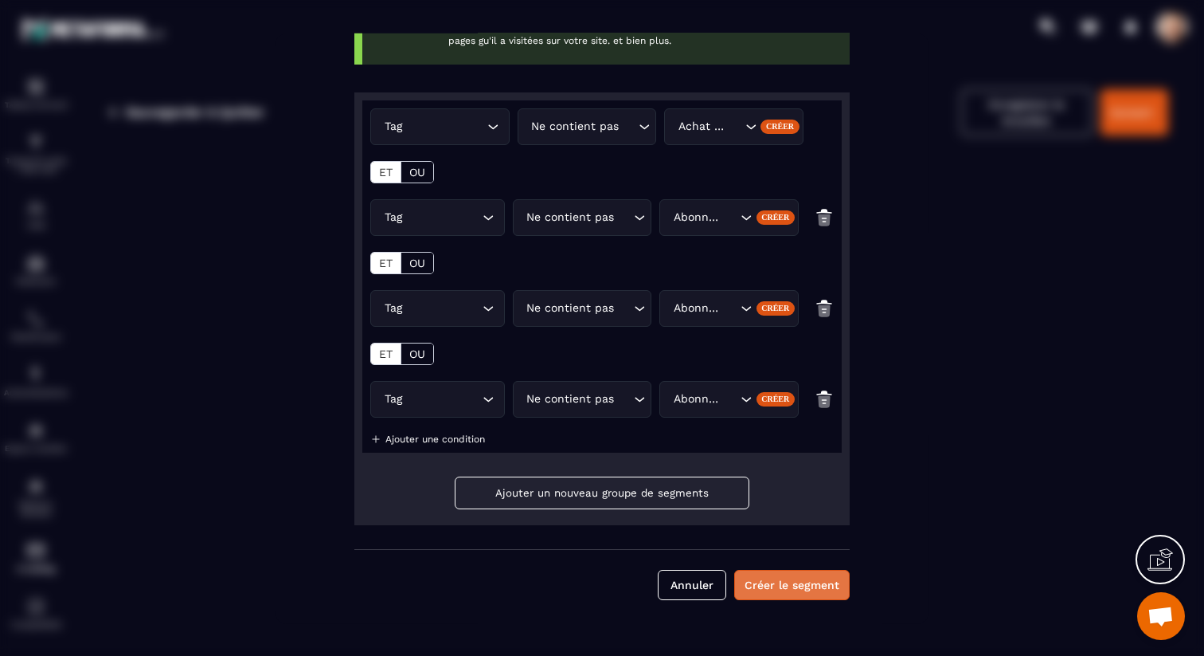
type input "**********"
click at [773, 581] on button "Créer le segment" at bounding box center [792, 584] width 116 height 30
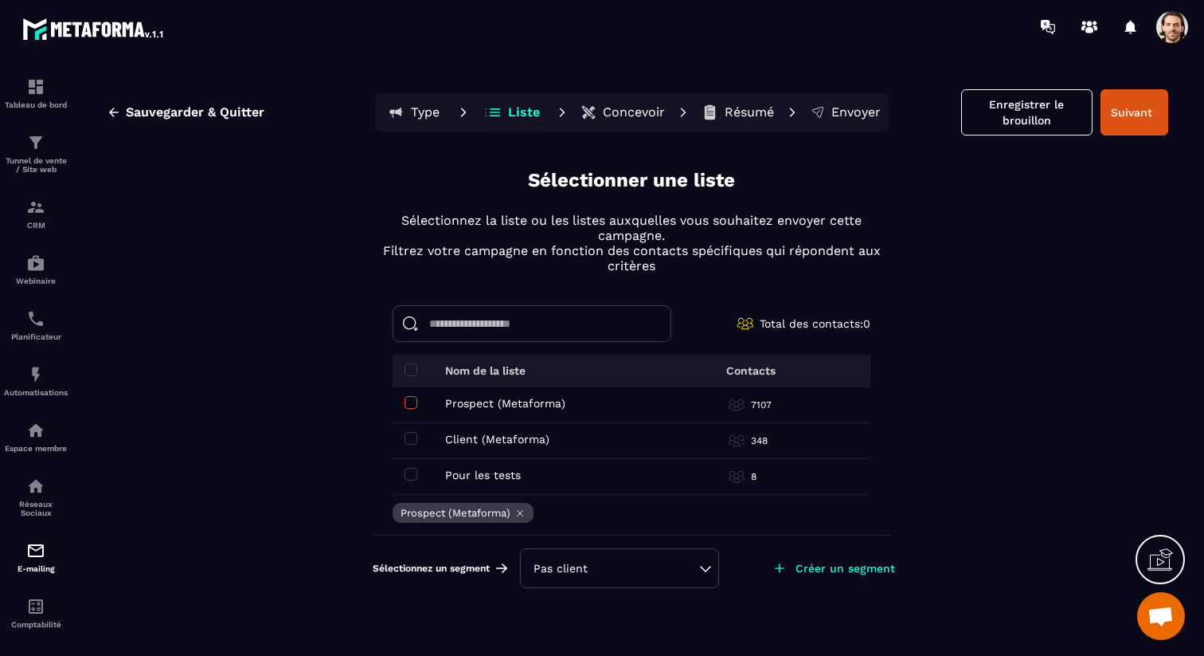
click at [412, 399] on span at bounding box center [411, 402] width 13 height 13
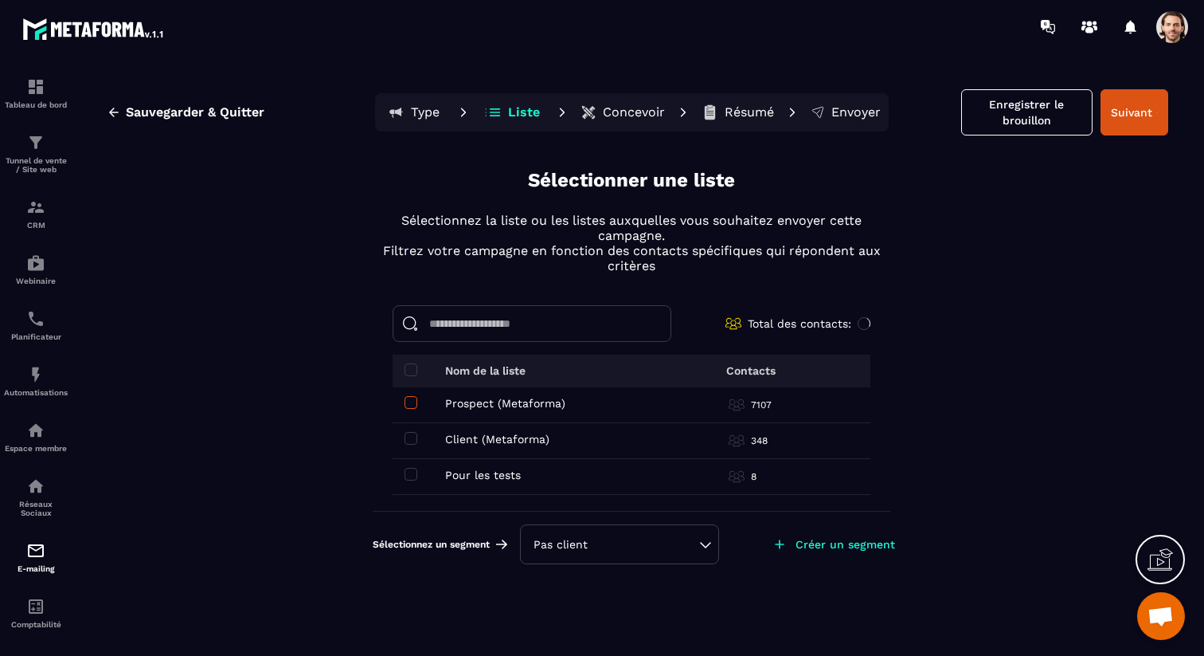
click at [412, 399] on span at bounding box center [411, 402] width 13 height 13
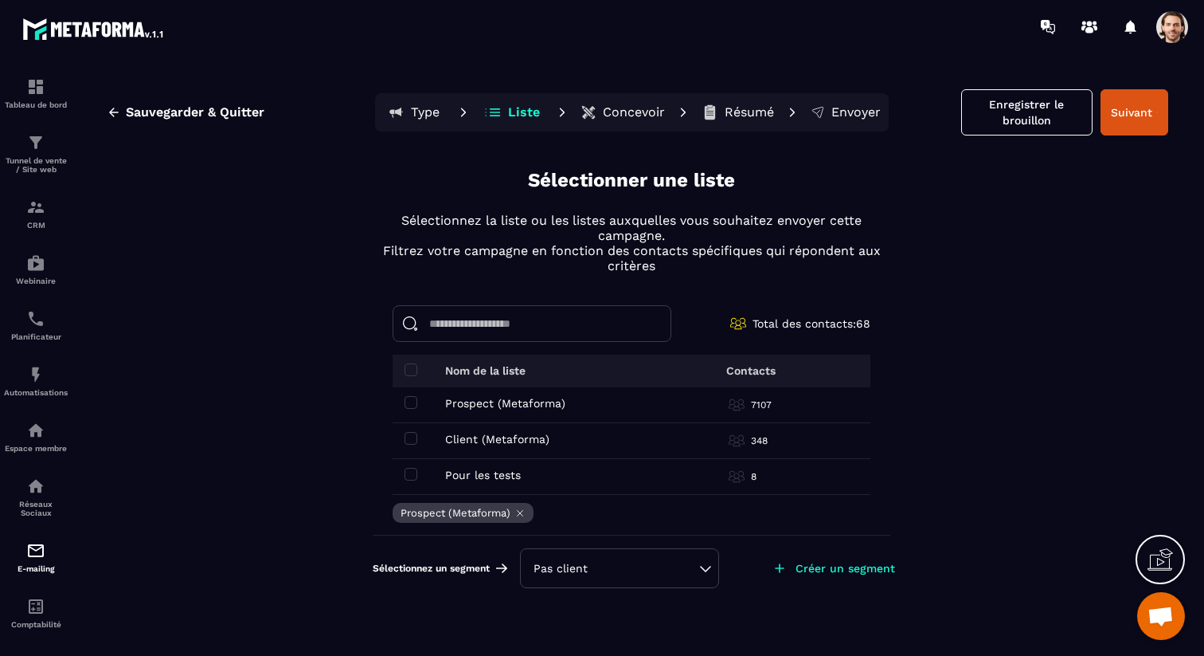
click at [644, 561] on div "Pas client" at bounding box center [620, 568] width 172 height 16
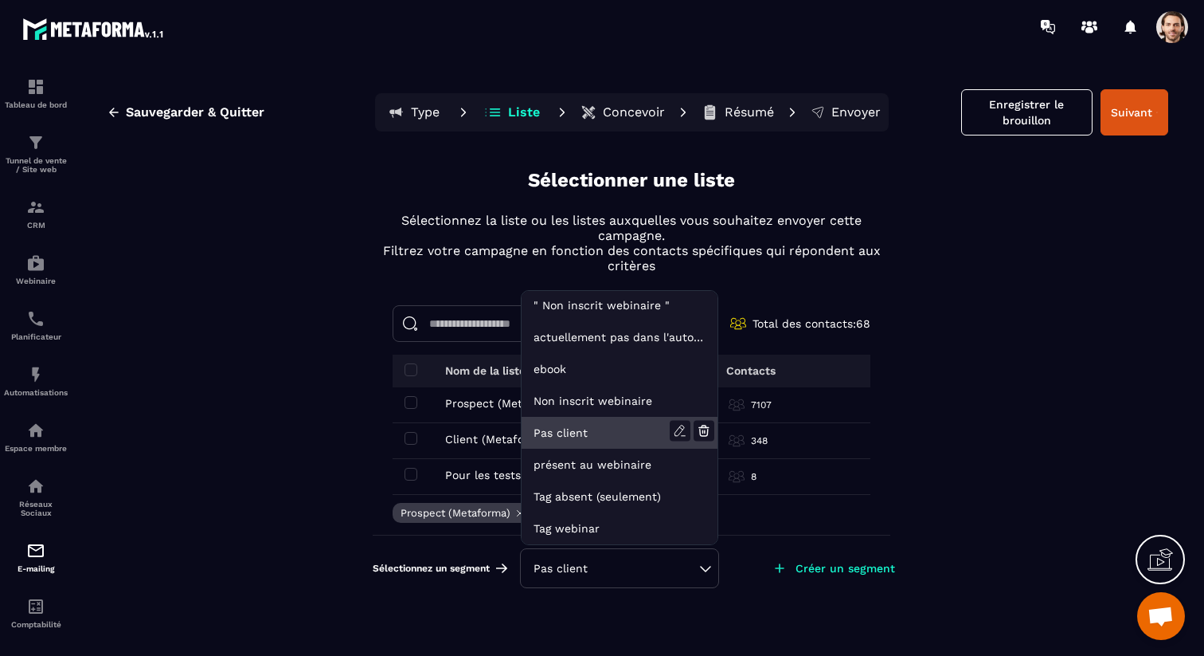
scroll to position [0, 0]
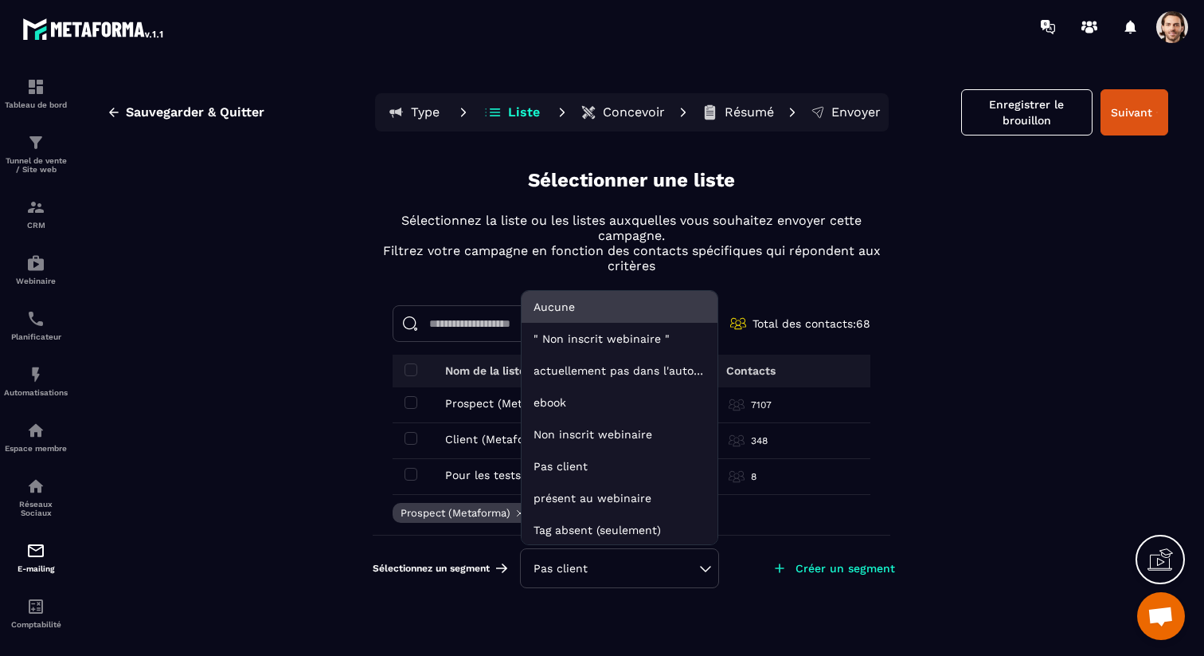
click at [611, 323] on li "Aucune" at bounding box center [620, 339] width 196 height 32
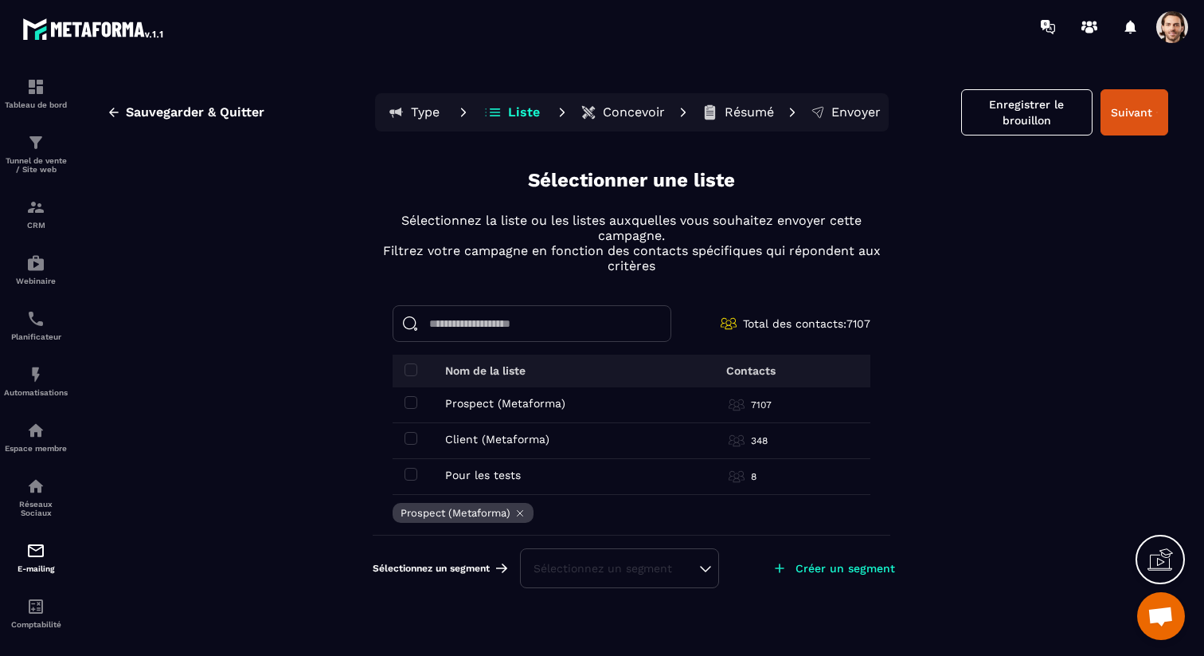
click at [625, 567] on div "Sélectionnez un segment" at bounding box center [620, 568] width 172 height 16
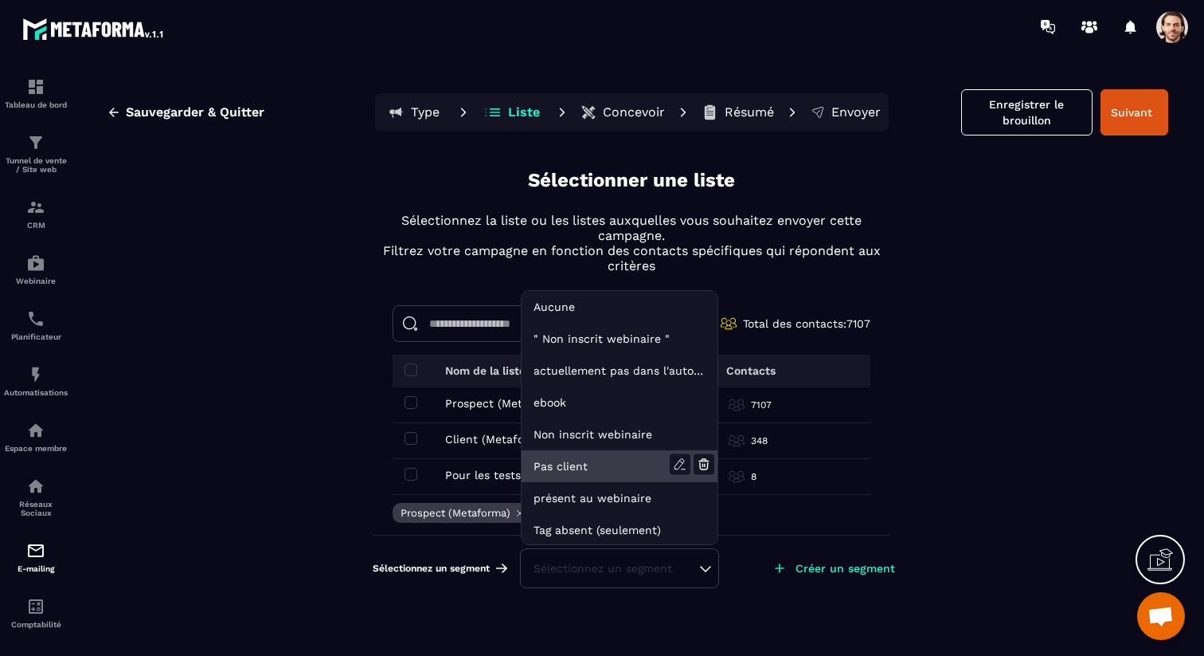
click at [602, 482] on li "Pas client" at bounding box center [620, 498] width 196 height 32
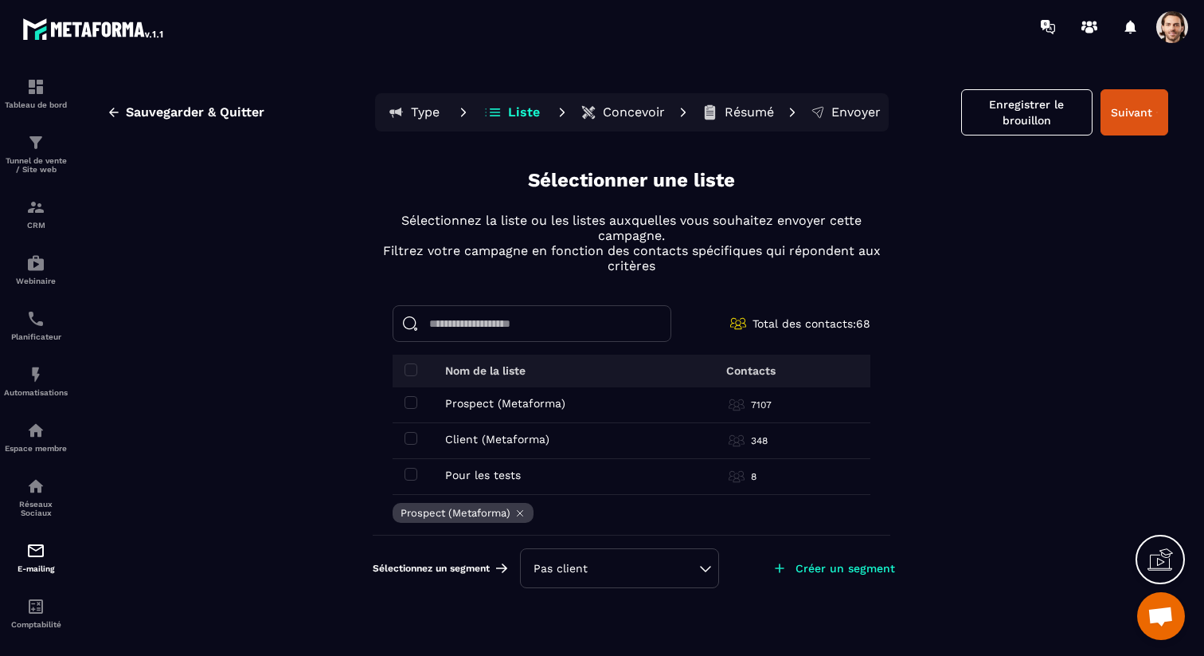
click at [697, 570] on div "Pas client" at bounding box center [620, 568] width 172 height 16
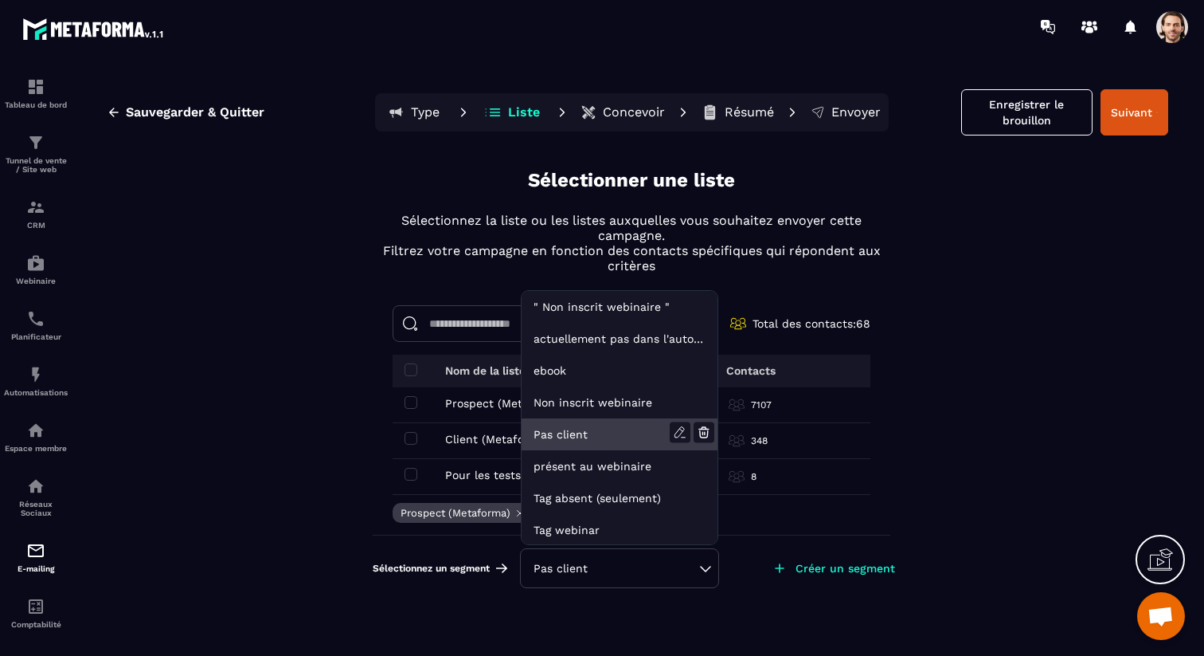
scroll to position [33, 0]
click at [701, 429] on icon at bounding box center [704, 432] width 8 height 6
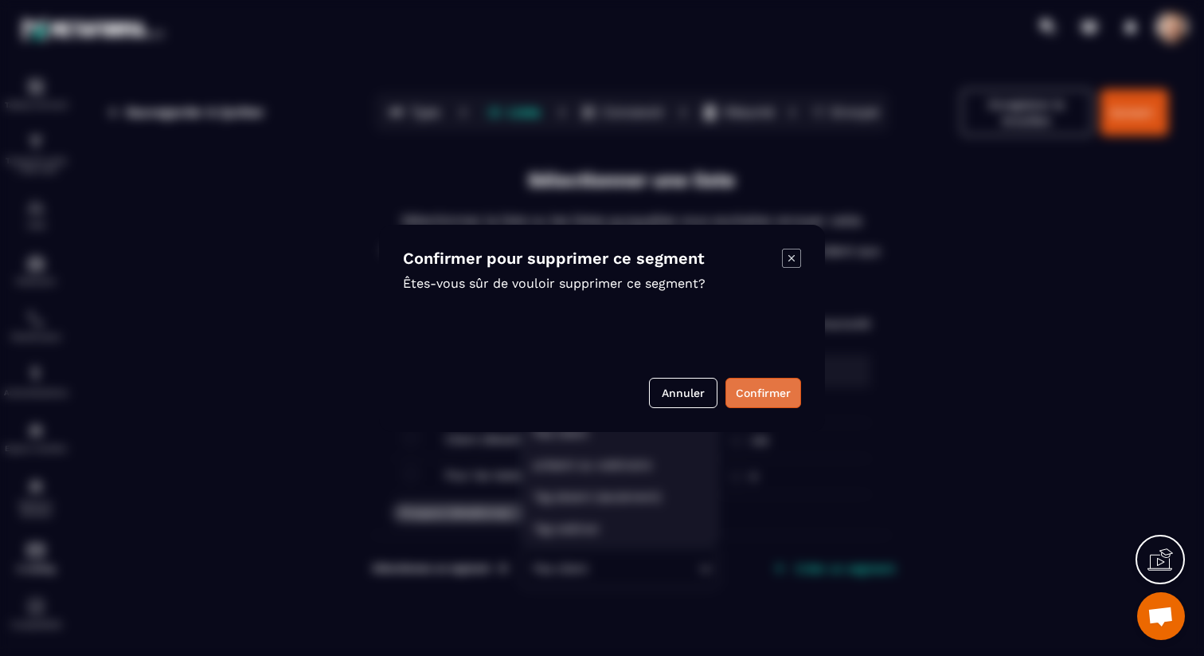
click at [754, 398] on button "Confirmer" at bounding box center [764, 393] width 76 height 30
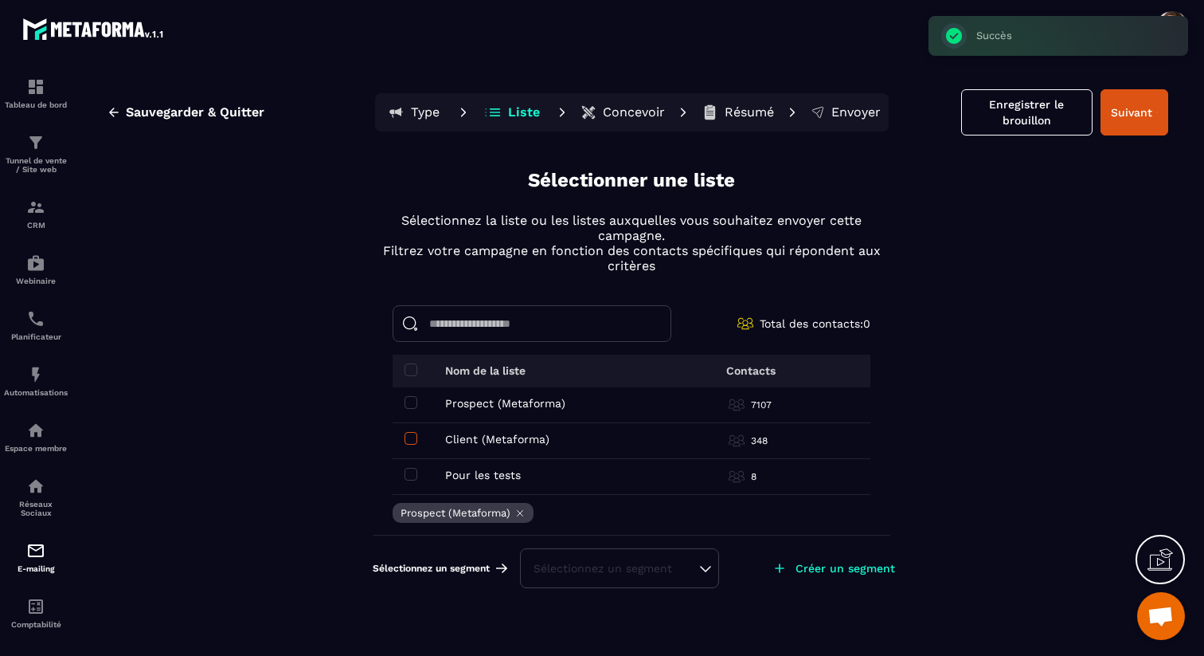
click at [413, 440] on span at bounding box center [411, 438] width 13 height 13
click at [410, 409] on td "Prospect (Metaforma) Prospect (Metaforma)" at bounding box center [524, 405] width 263 height 36
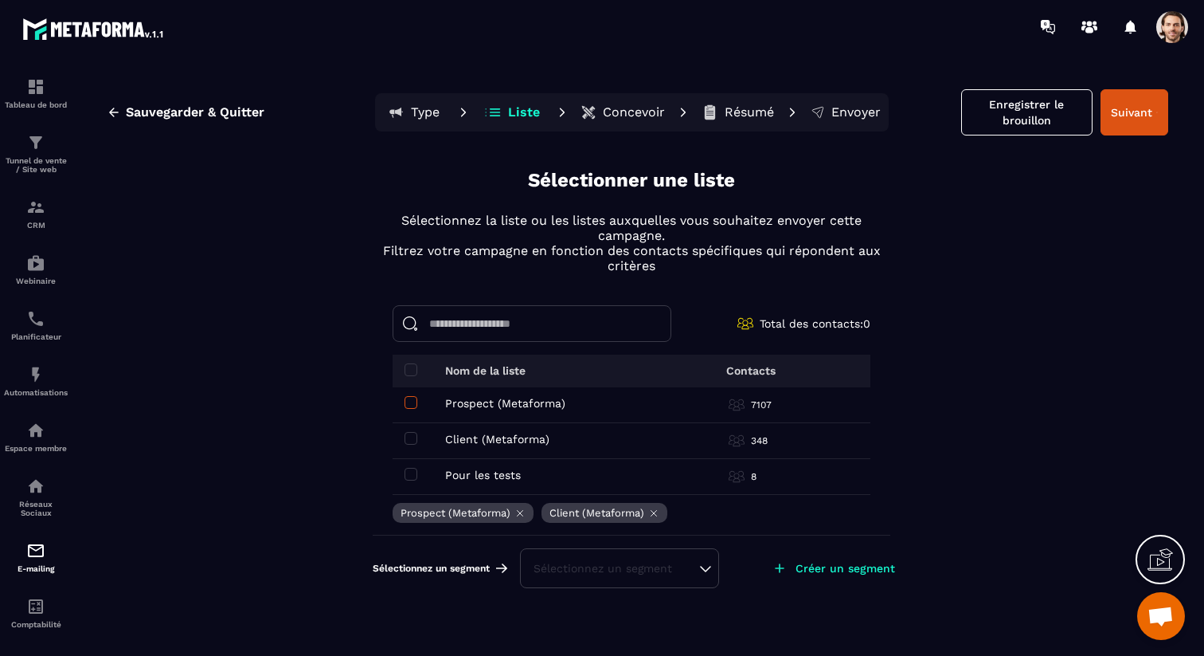
click at [413, 397] on span at bounding box center [411, 402] width 13 height 13
click at [411, 432] on span at bounding box center [411, 438] width 13 height 13
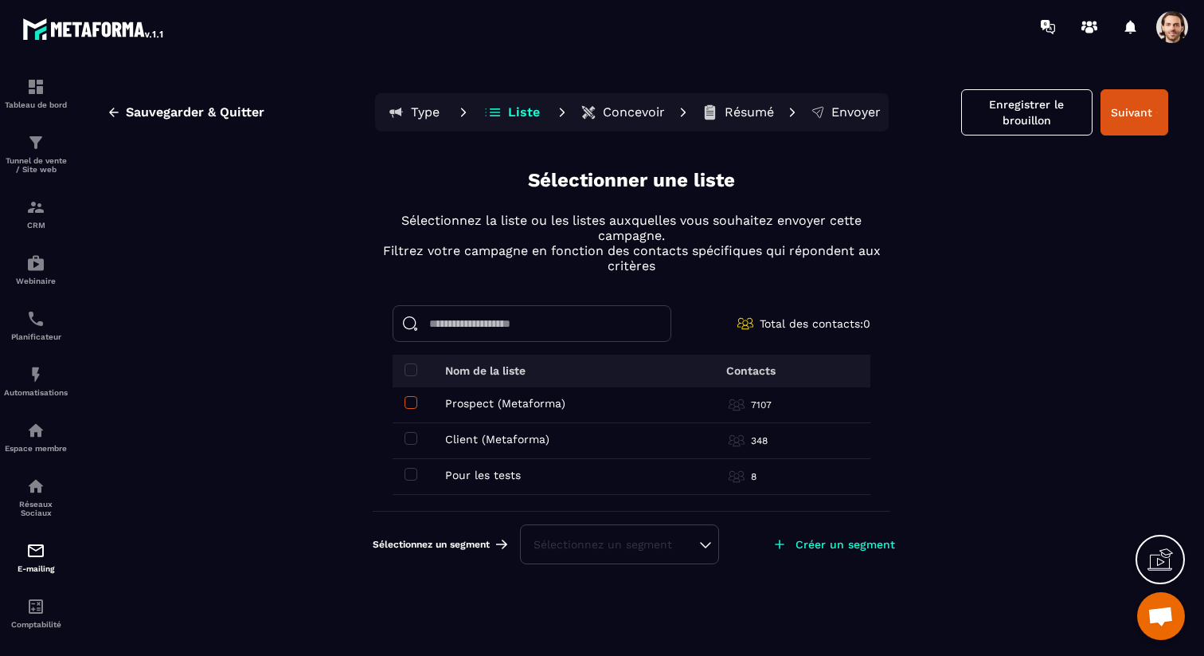
click at [409, 398] on span at bounding box center [411, 402] width 13 height 13
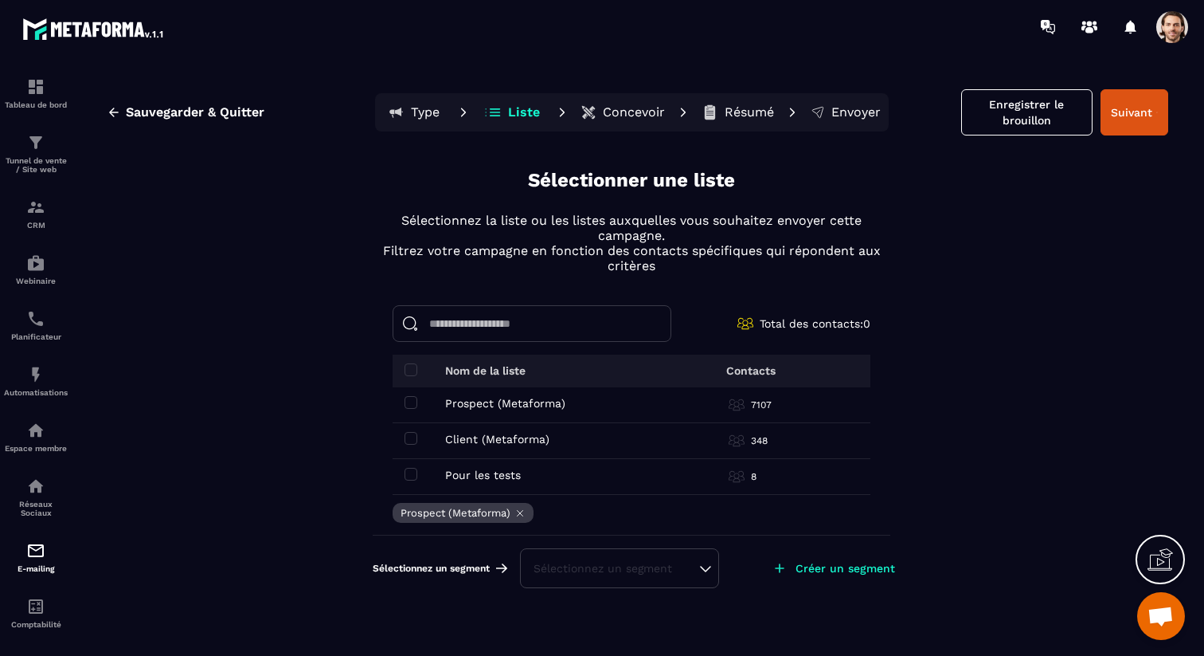
click at [571, 579] on div "Sélectionnez un segment" at bounding box center [619, 568] width 199 height 40
click at [571, 569] on div "Sélectionnez un segment" at bounding box center [620, 568] width 172 height 16
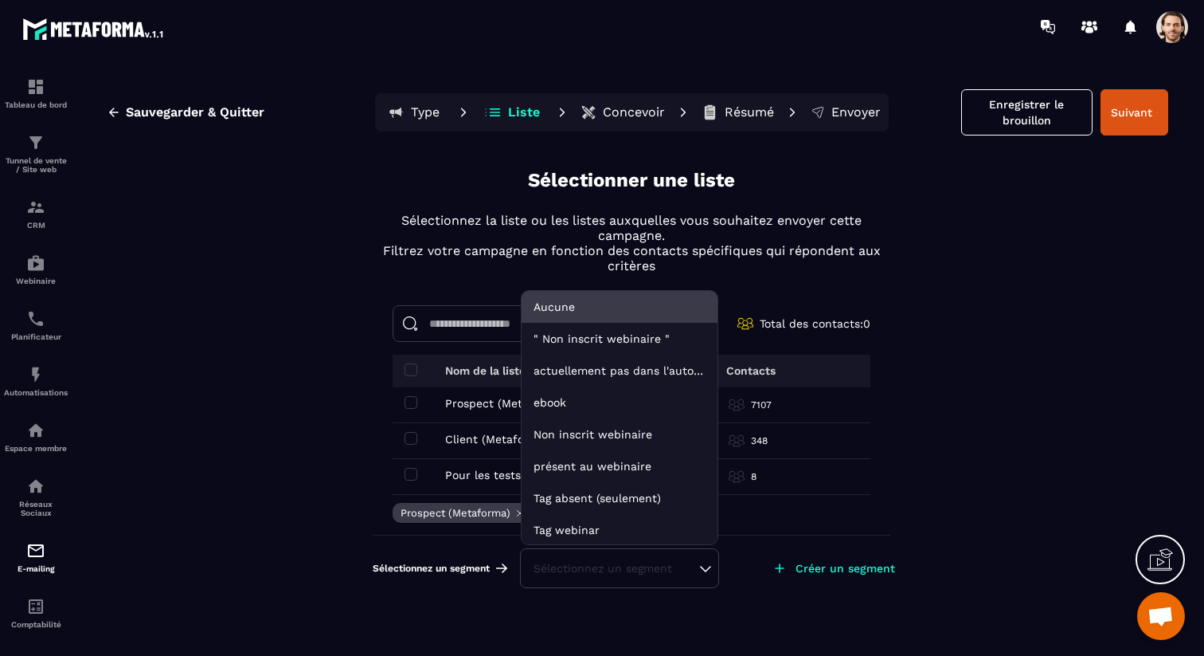
click at [571, 323] on li "Aucune" at bounding box center [620, 339] width 196 height 32
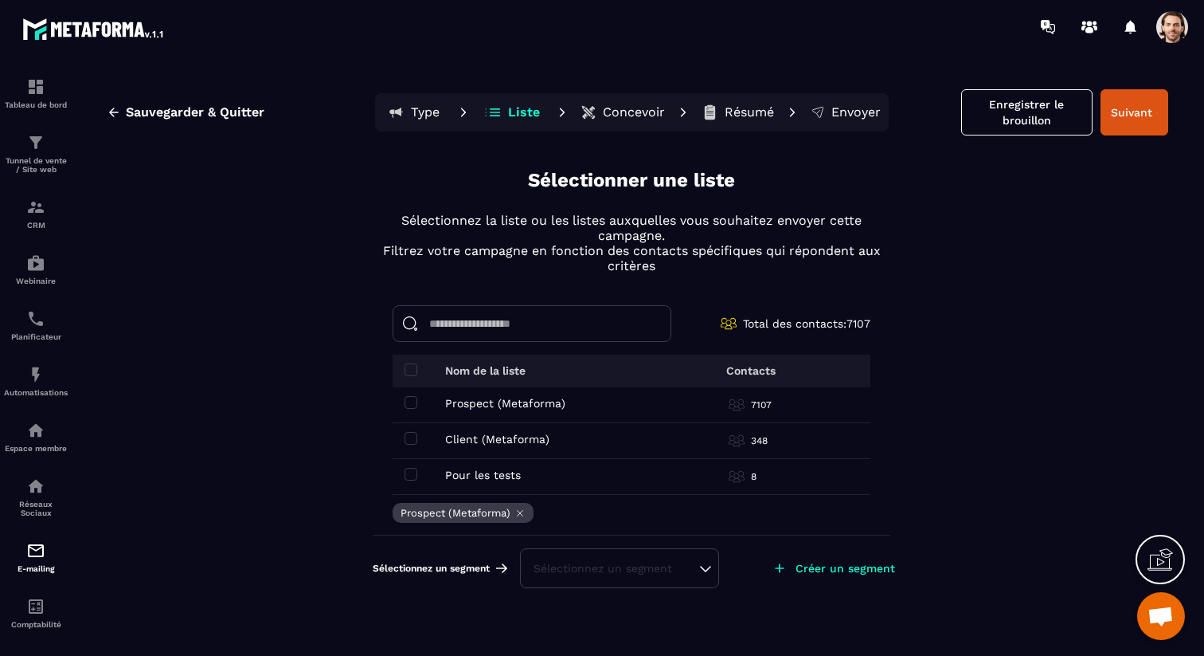
click at [844, 572] on p "Créer un segment" at bounding box center [846, 568] width 100 height 13
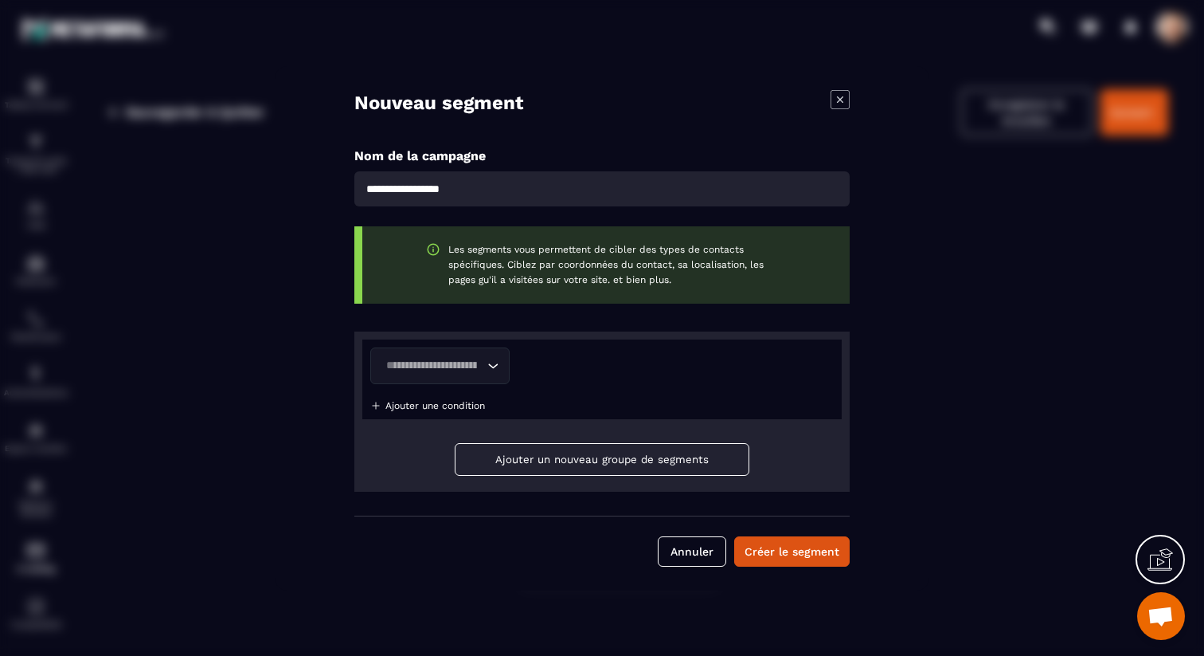
click at [844, 101] on icon "Modal window" at bounding box center [840, 99] width 19 height 19
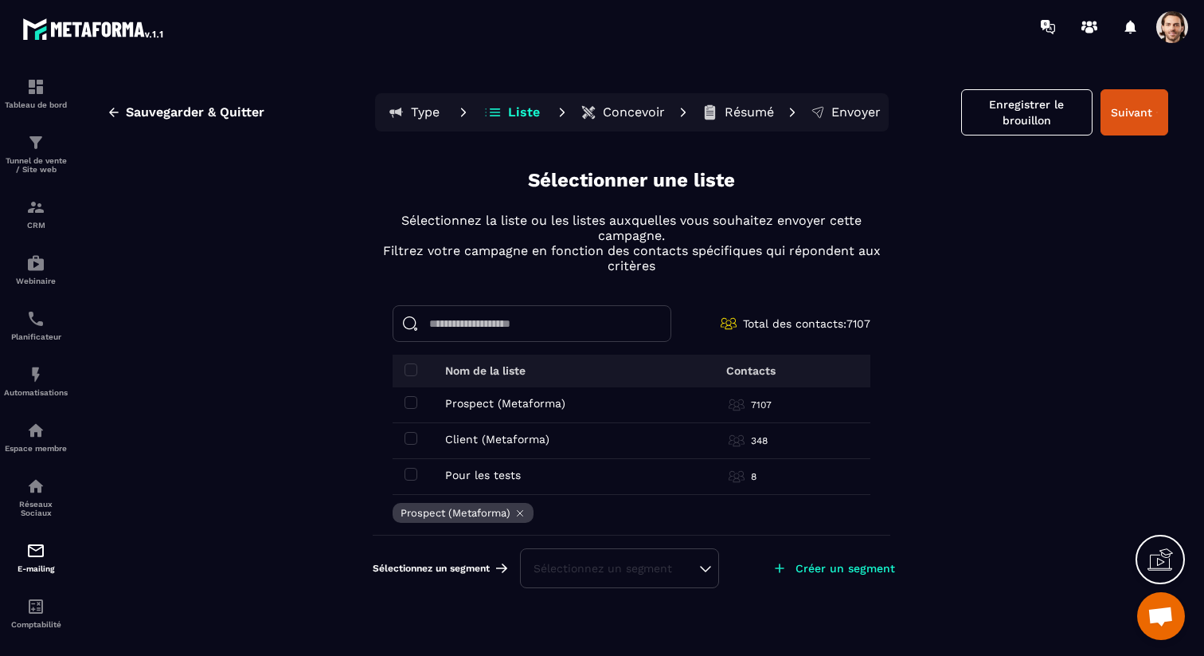
click at [619, 566] on div "Sélectionnez un segment" at bounding box center [620, 568] width 172 height 16
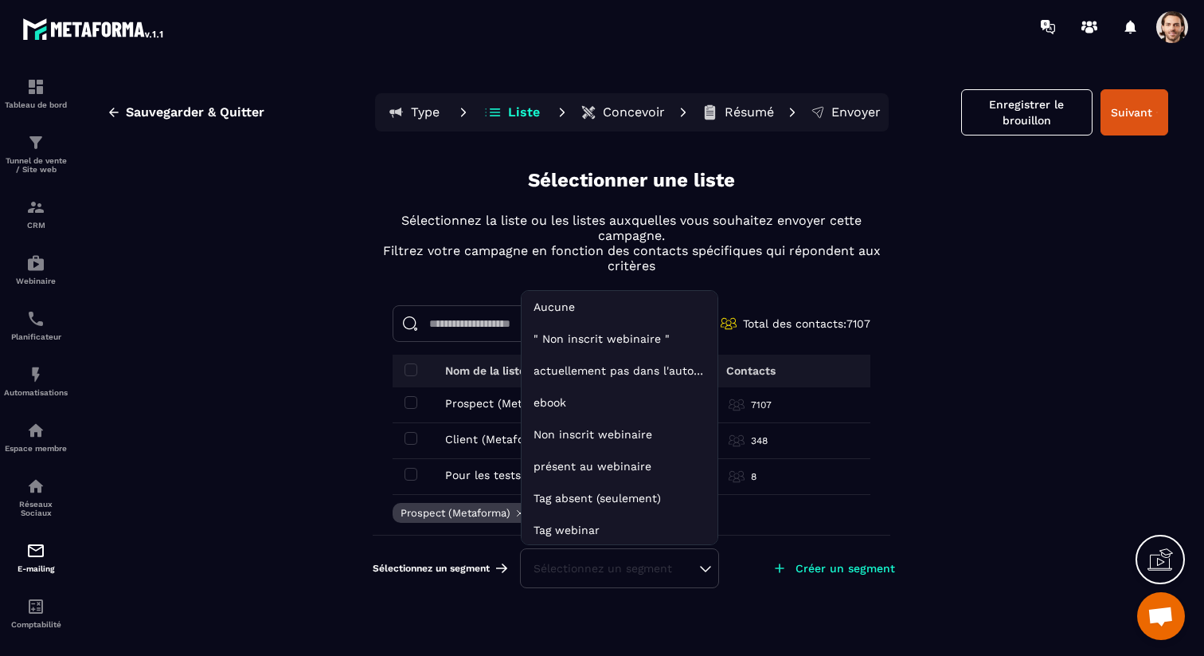
click at [828, 562] on p "Créer un segment" at bounding box center [846, 568] width 100 height 13
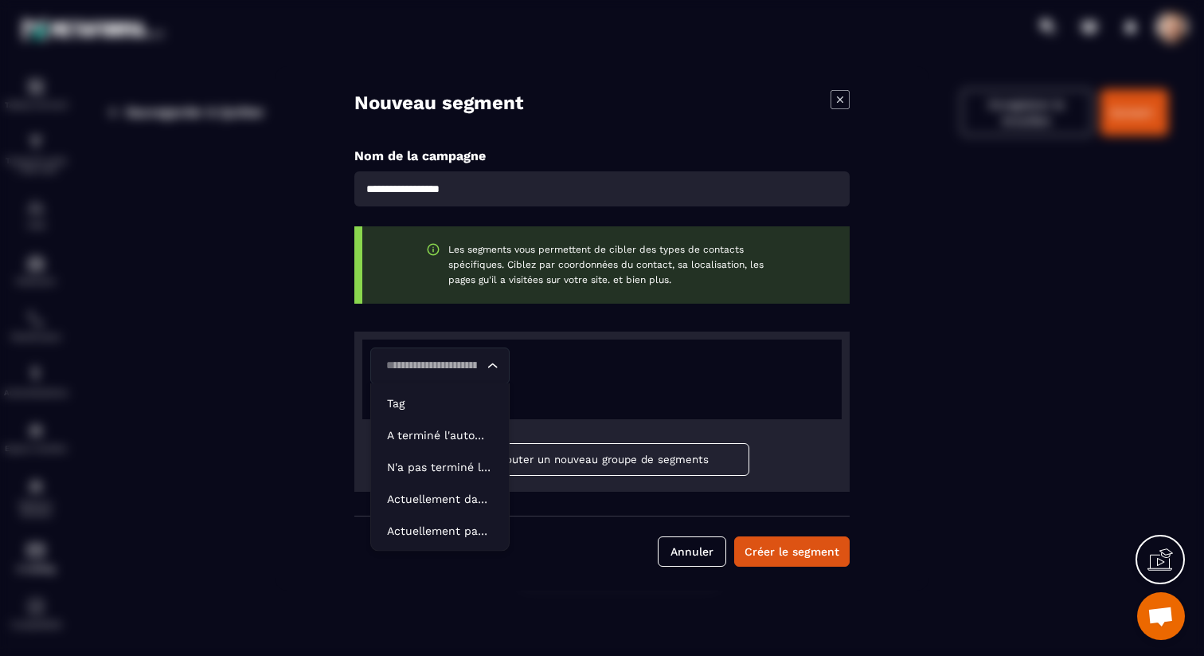
click at [447, 364] on input "Search for option" at bounding box center [432, 366] width 103 height 18
click at [439, 395] on p "Tag" at bounding box center [440, 403] width 106 height 16
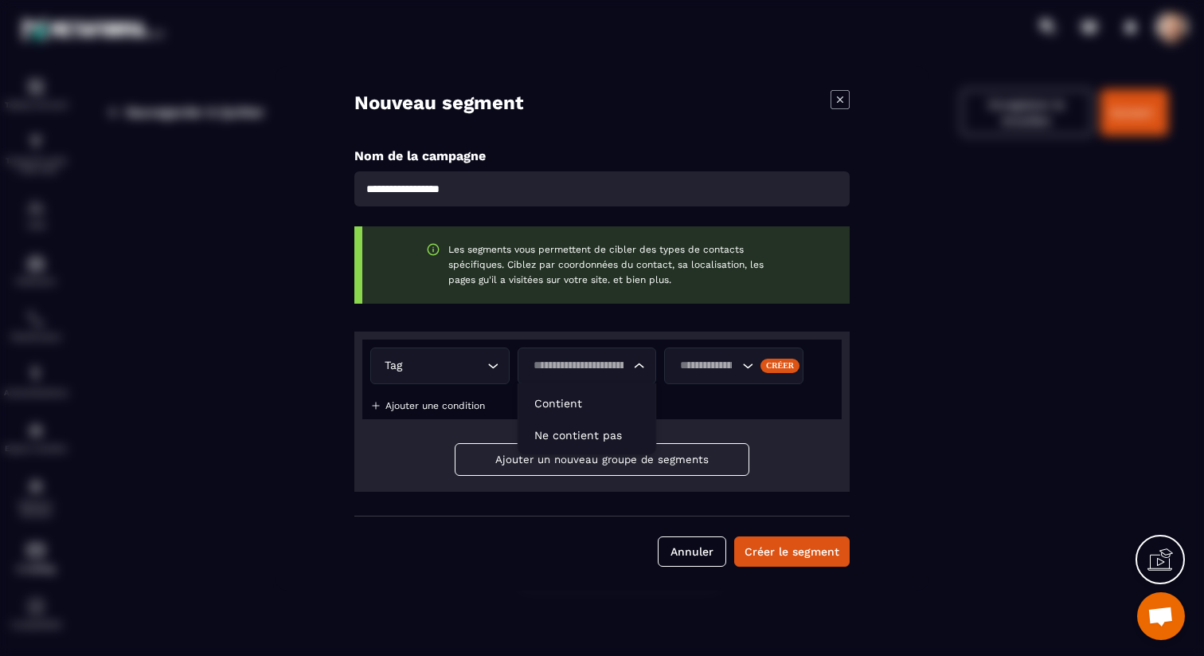
click at [562, 368] on input "Search for option" at bounding box center [579, 366] width 103 height 18
click at [450, 344] on div "Tag Loading... Loading... Créer Ajouter une condition" at bounding box center [602, 379] width 480 height 80
click at [450, 357] on input "Search for option" at bounding box center [444, 366] width 78 height 18
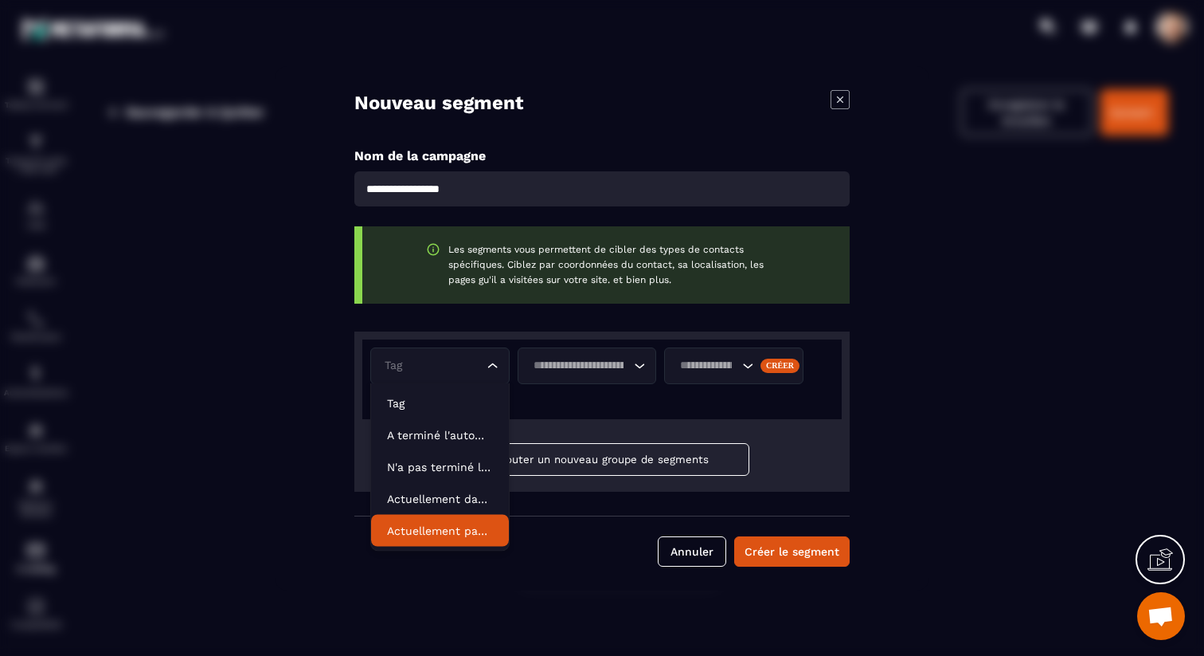
click at [434, 525] on p "Actuellement pas dans l'automatisation" at bounding box center [440, 531] width 106 height 16
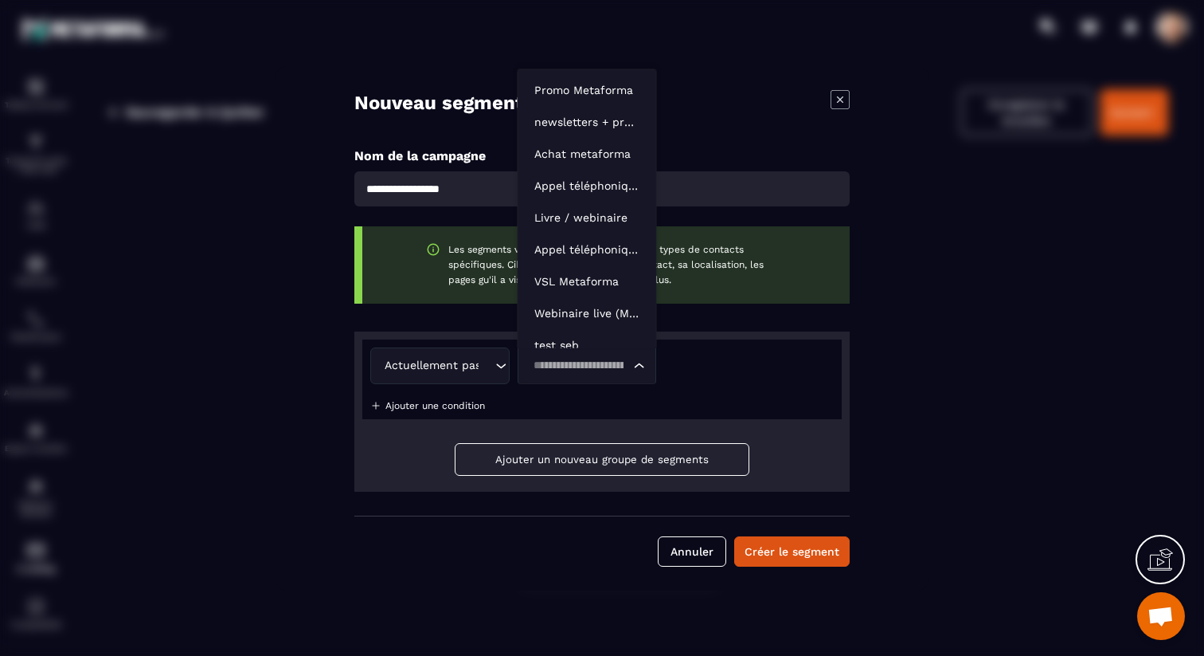
click at [593, 358] on input "Search for option" at bounding box center [579, 366] width 103 height 18
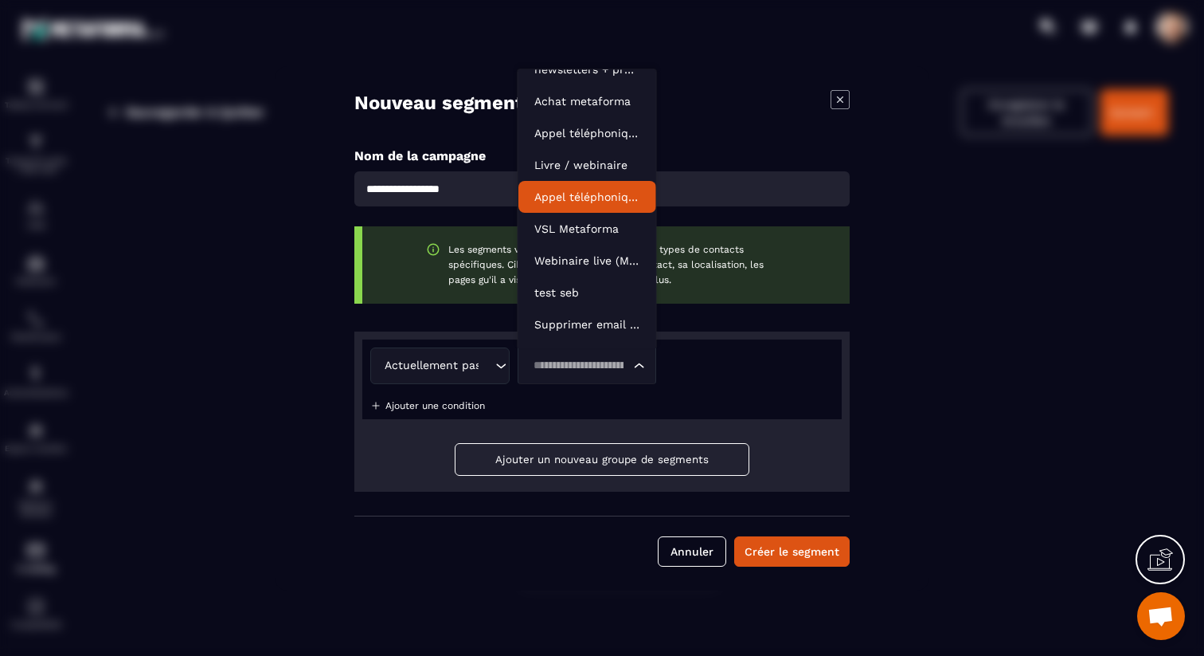
scroll to position [57, 0]
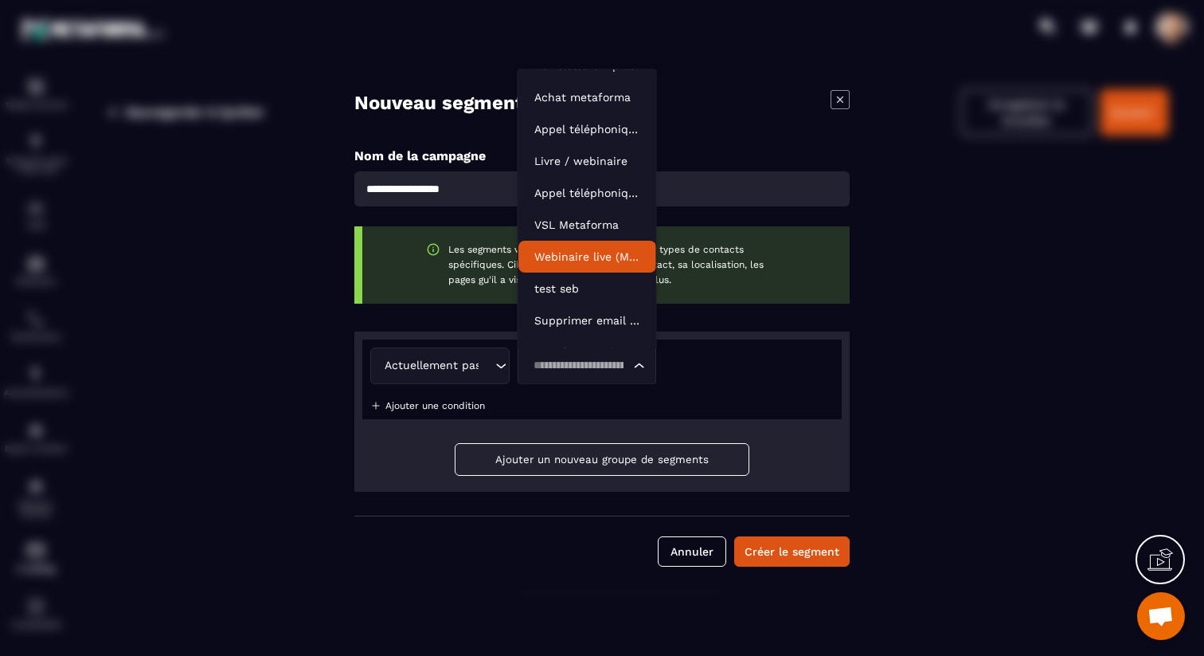
click at [592, 257] on p "Webinaire live (Metaforma)" at bounding box center [588, 257] width 106 height 16
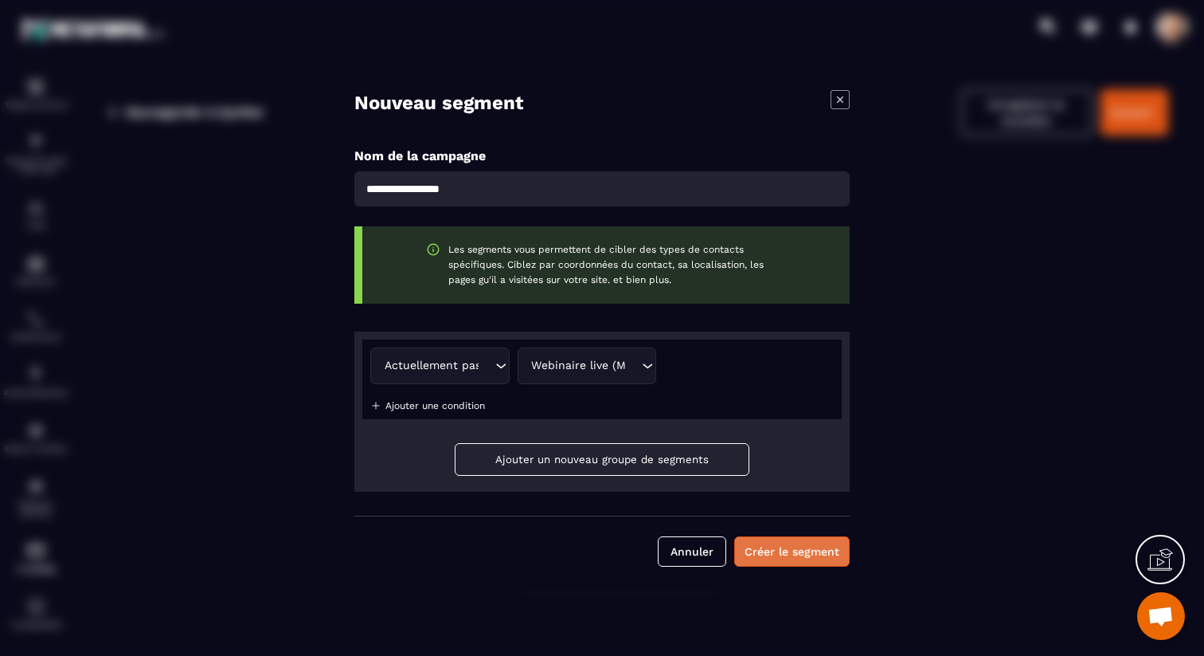
click at [774, 540] on button "Créer le segment" at bounding box center [792, 551] width 116 height 30
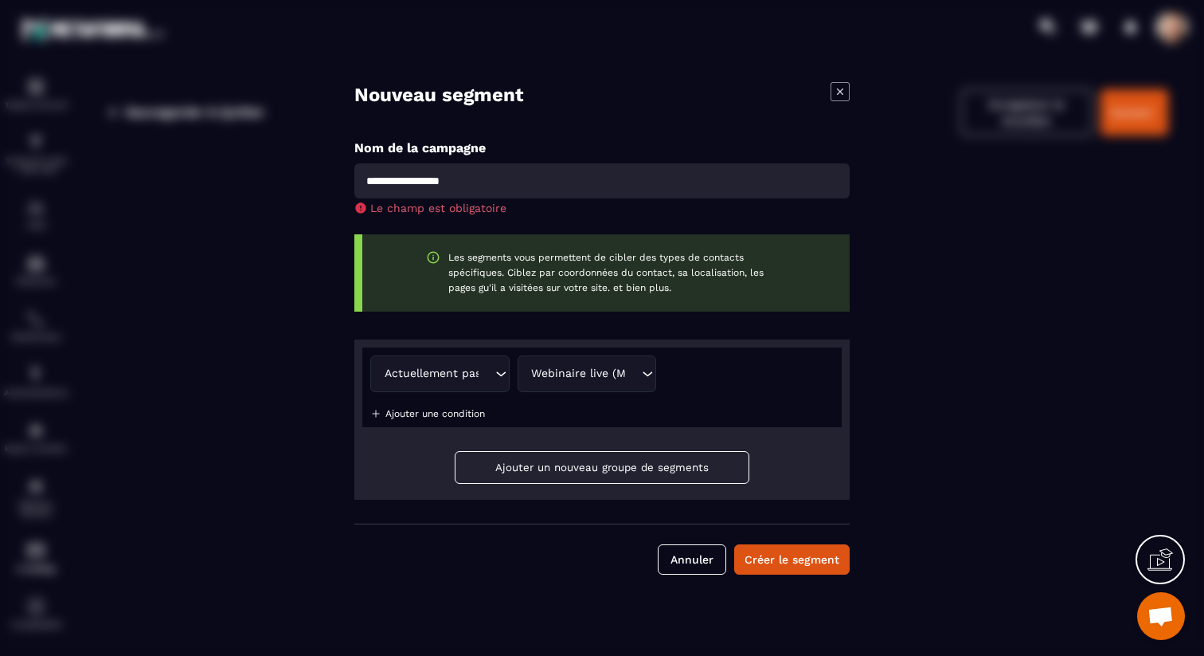
click at [492, 175] on input "Modal window" at bounding box center [601, 180] width 495 height 35
type input "**********"
click at [773, 559] on button "Créer le segment" at bounding box center [792, 559] width 116 height 30
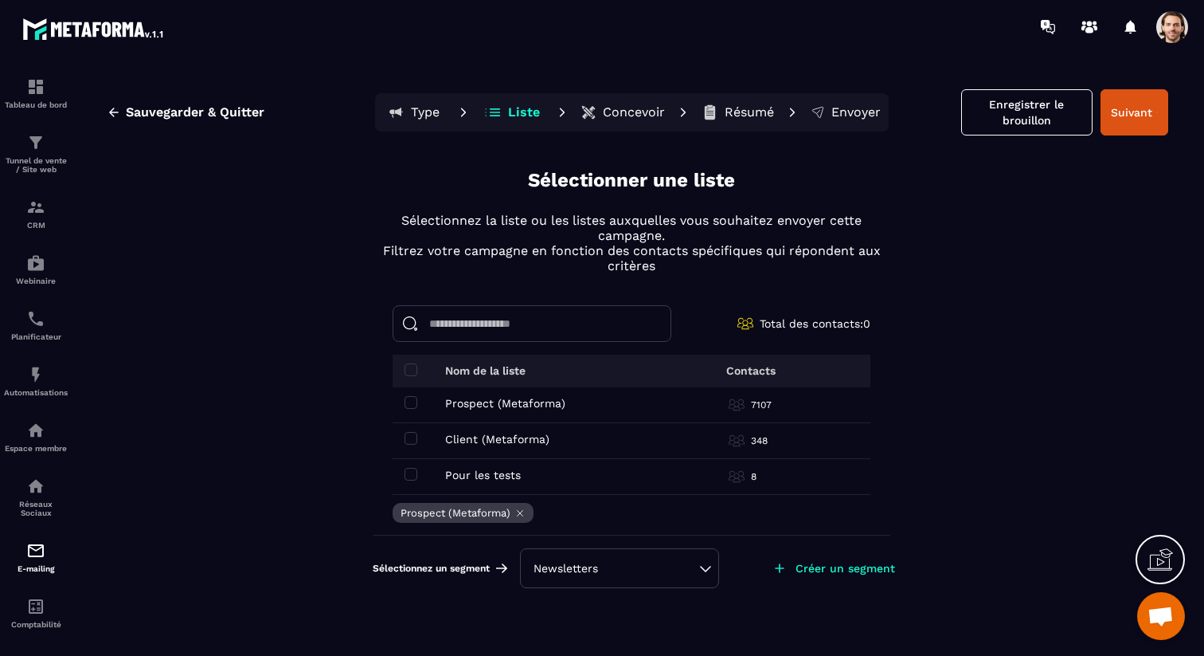
click at [419, 111] on p "Type" at bounding box center [425, 112] width 29 height 16
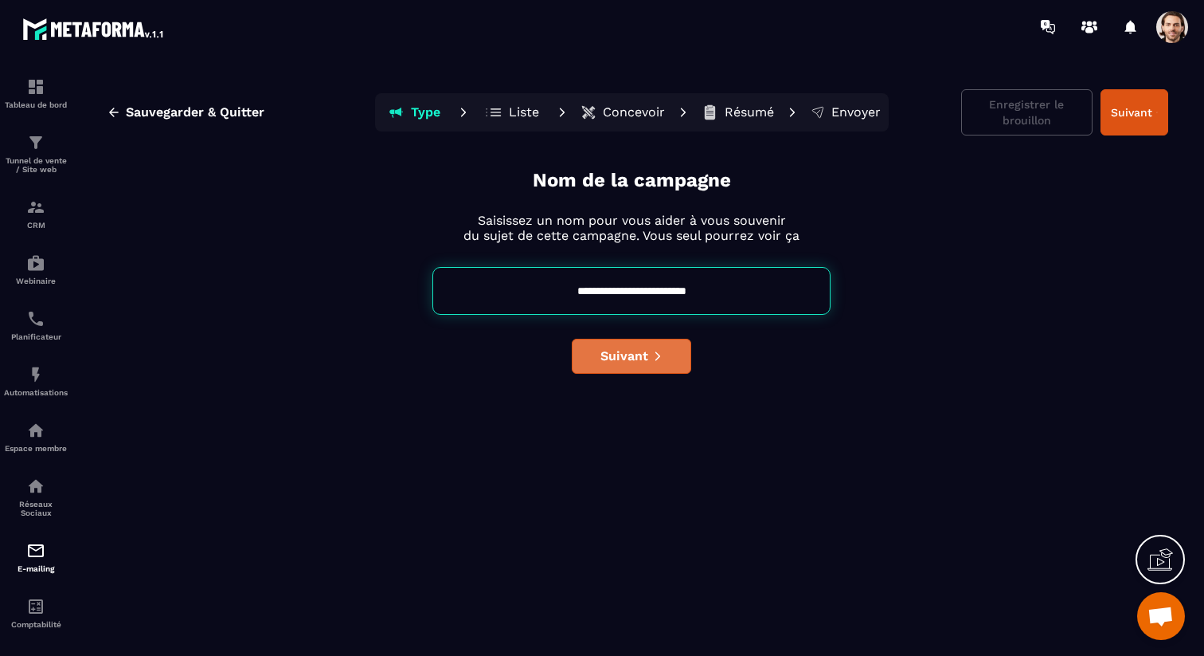
click at [652, 354] on icon "submit" at bounding box center [657, 356] width 11 height 11
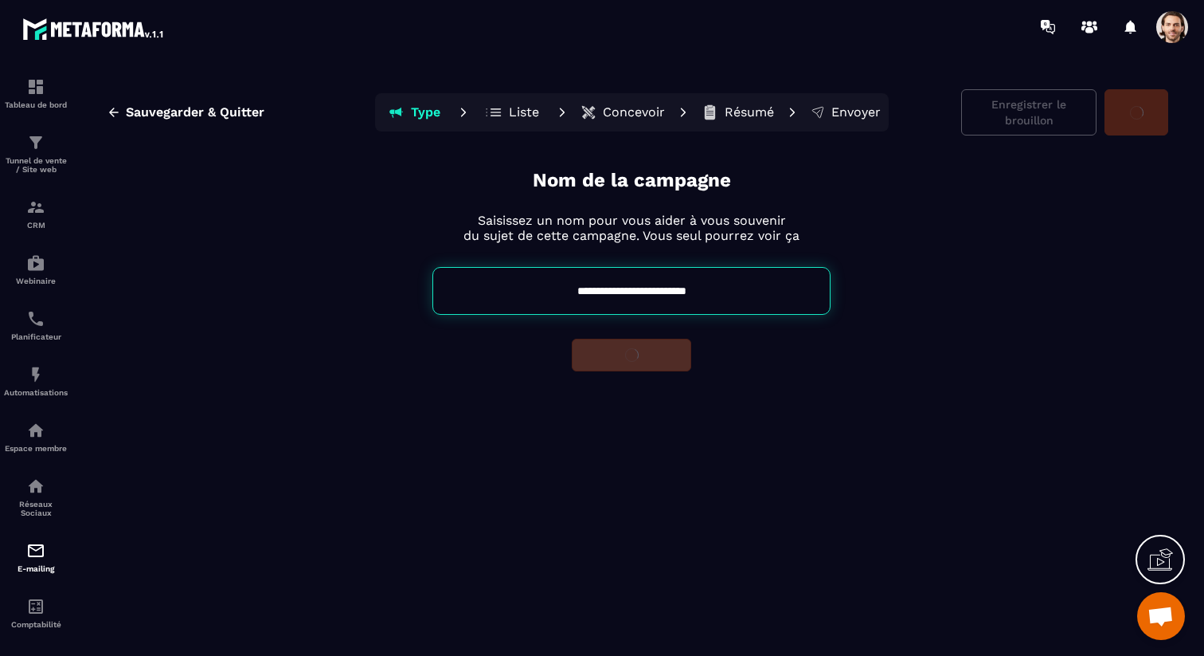
click at [651, 354] on div "**********" at bounding box center [632, 408] width 1074 height 482
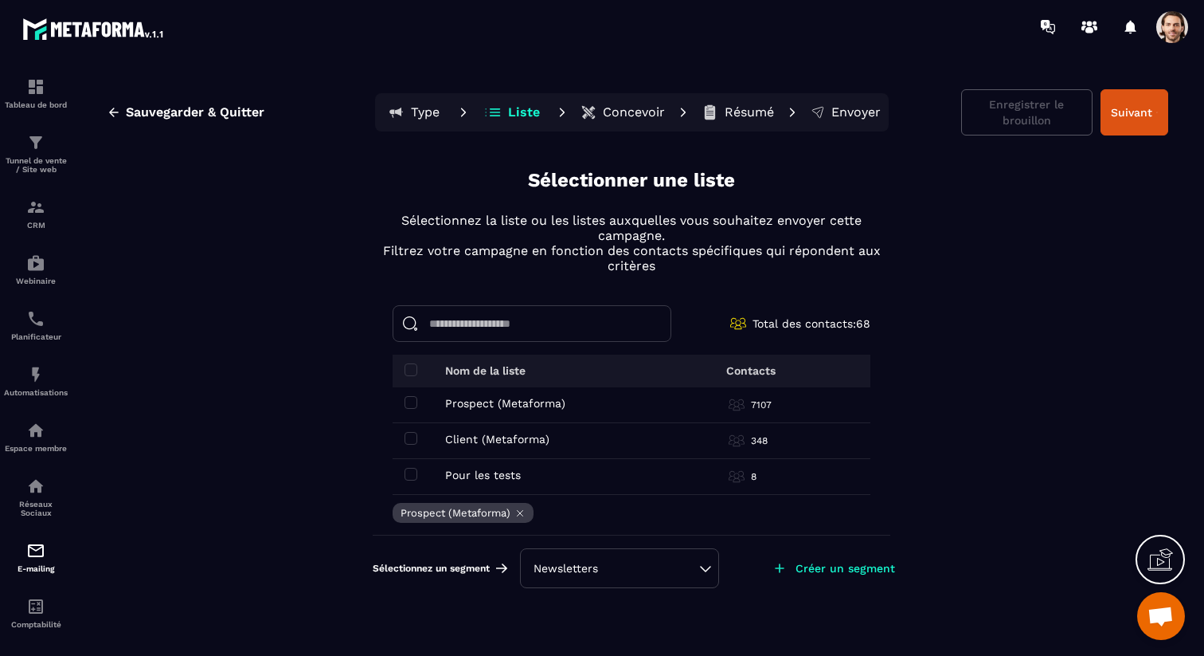
click at [650, 560] on div "Newsletters" at bounding box center [620, 568] width 172 height 16
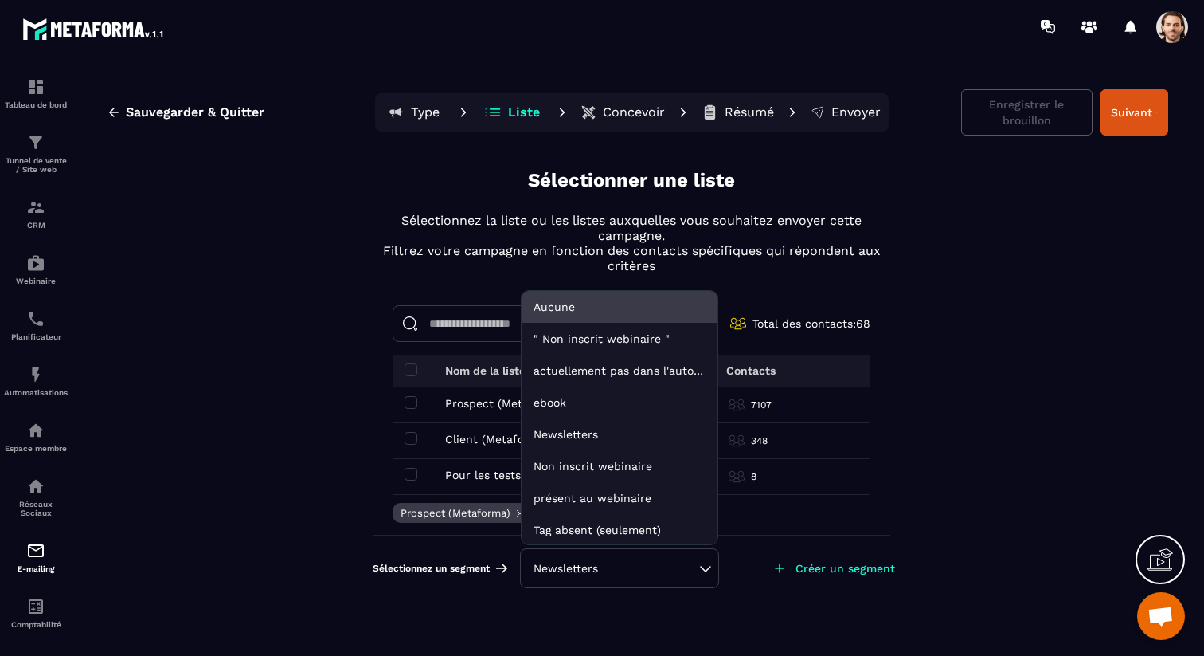
click at [604, 323] on li "Aucune" at bounding box center [620, 339] width 196 height 32
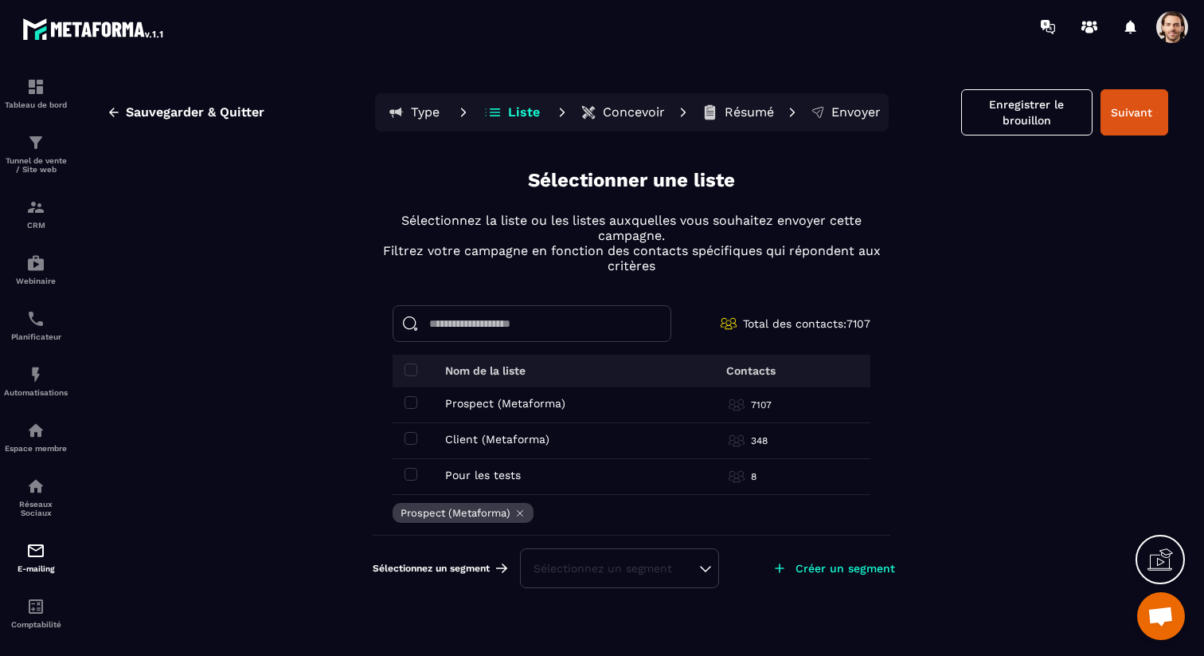
click at [663, 578] on div "Sélectionnez un segment" at bounding box center [619, 568] width 199 height 40
click at [703, 567] on div "Sélectionnez un segment" at bounding box center [620, 568] width 172 height 16
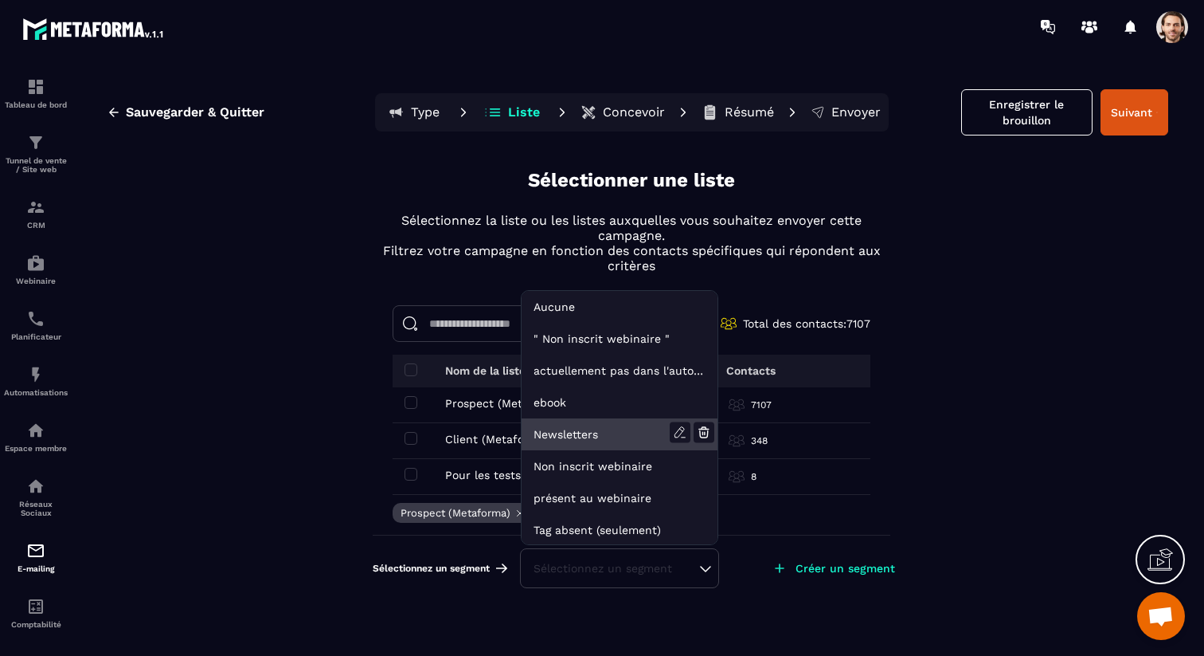
click at [618, 450] on li "Newsletters" at bounding box center [620, 466] width 196 height 32
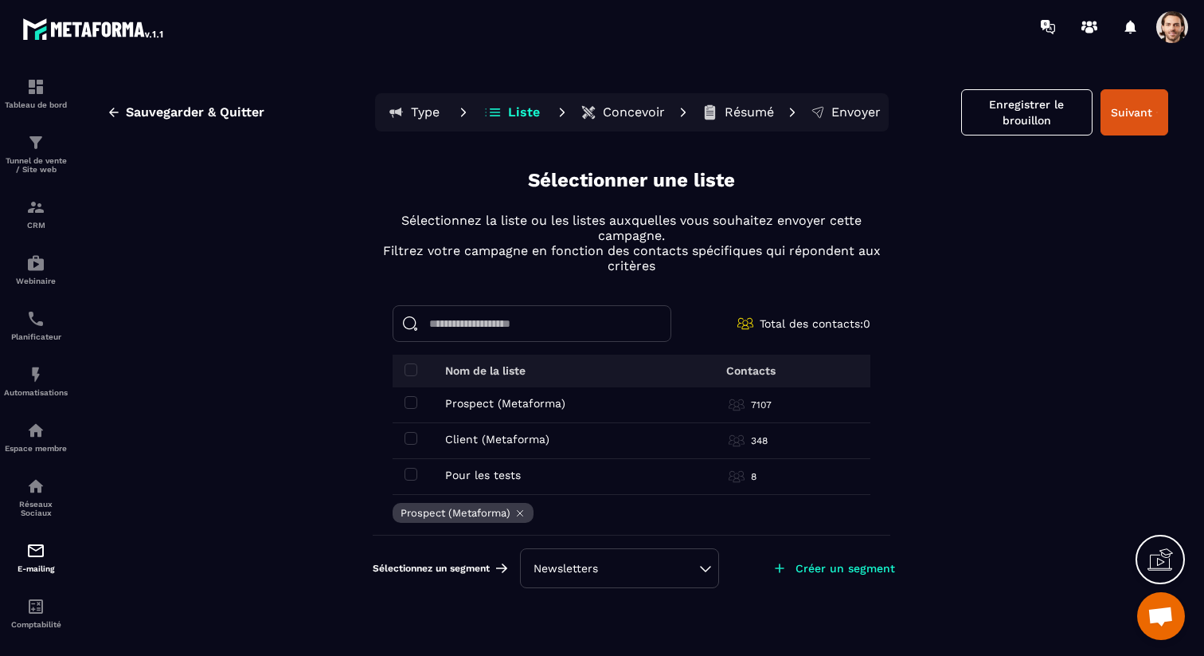
click at [692, 574] on div "Newsletters" at bounding box center [620, 568] width 172 height 16
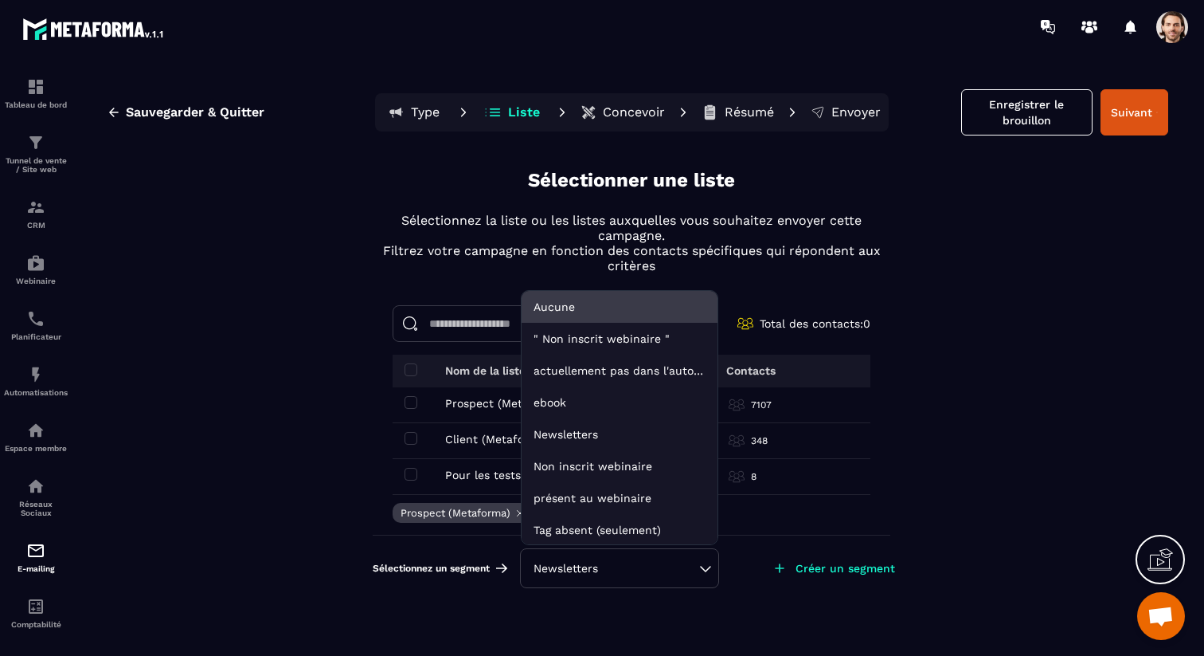
click at [640, 323] on li "Aucune" at bounding box center [620, 339] width 196 height 32
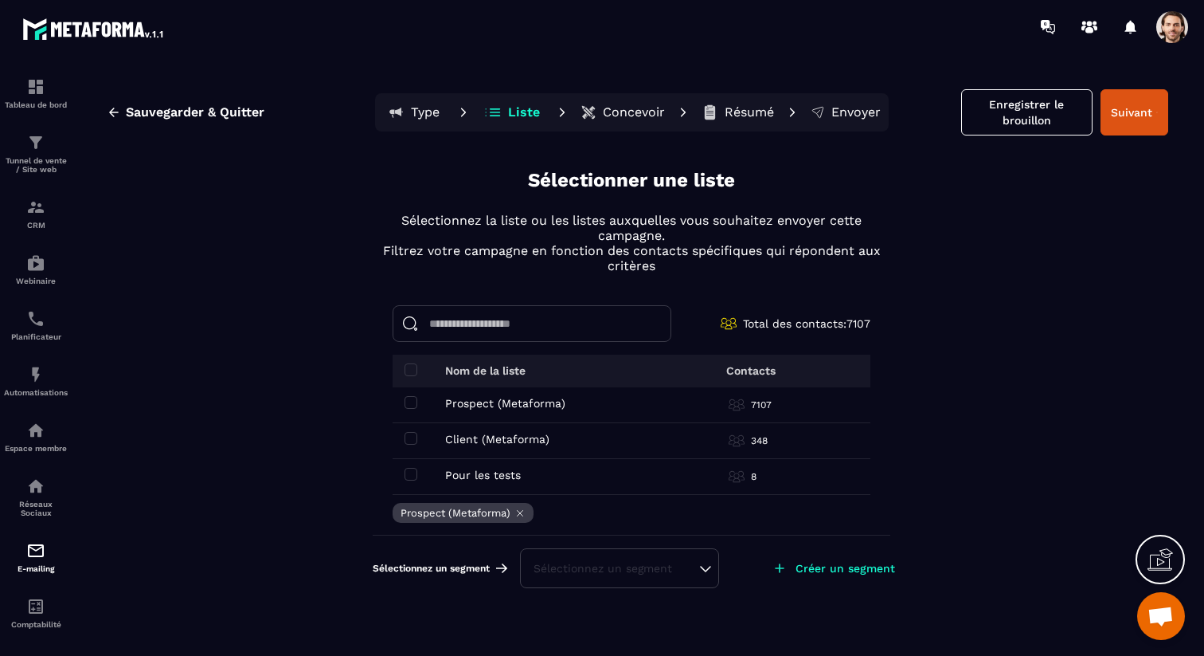
click at [687, 558] on div "Sélectionnez un segment" at bounding box center [619, 568] width 199 height 40
click at [685, 566] on div "Sélectionnez un segment" at bounding box center [620, 568] width 172 height 16
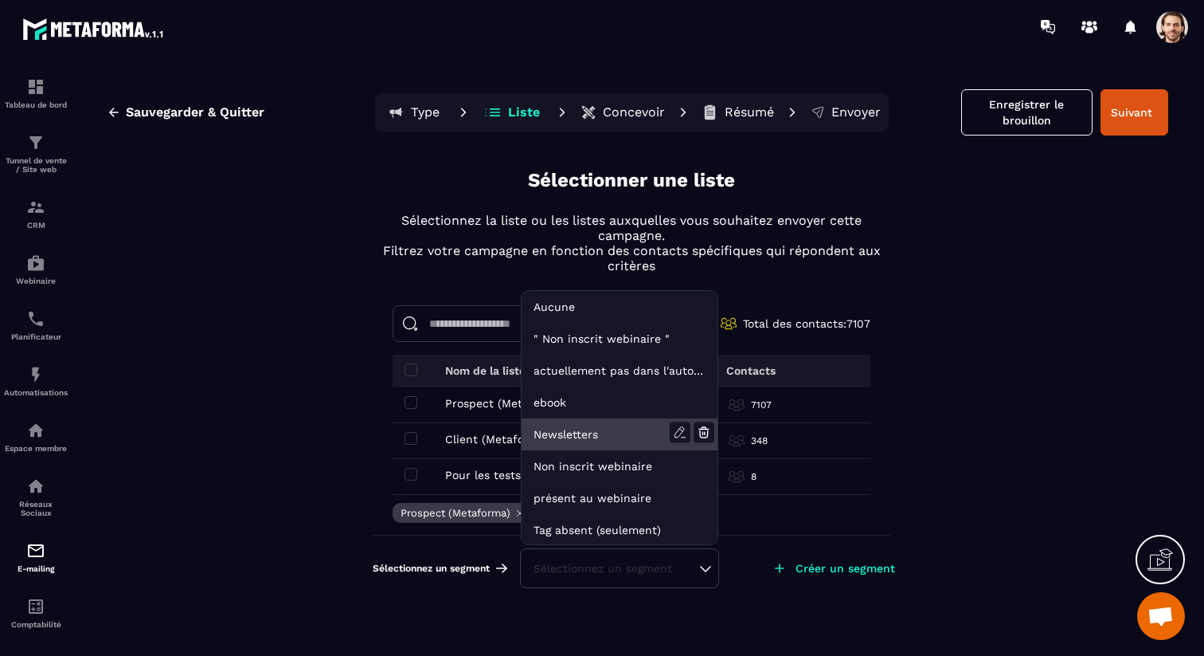
click at [622, 450] on li "Newsletters" at bounding box center [620, 466] width 196 height 32
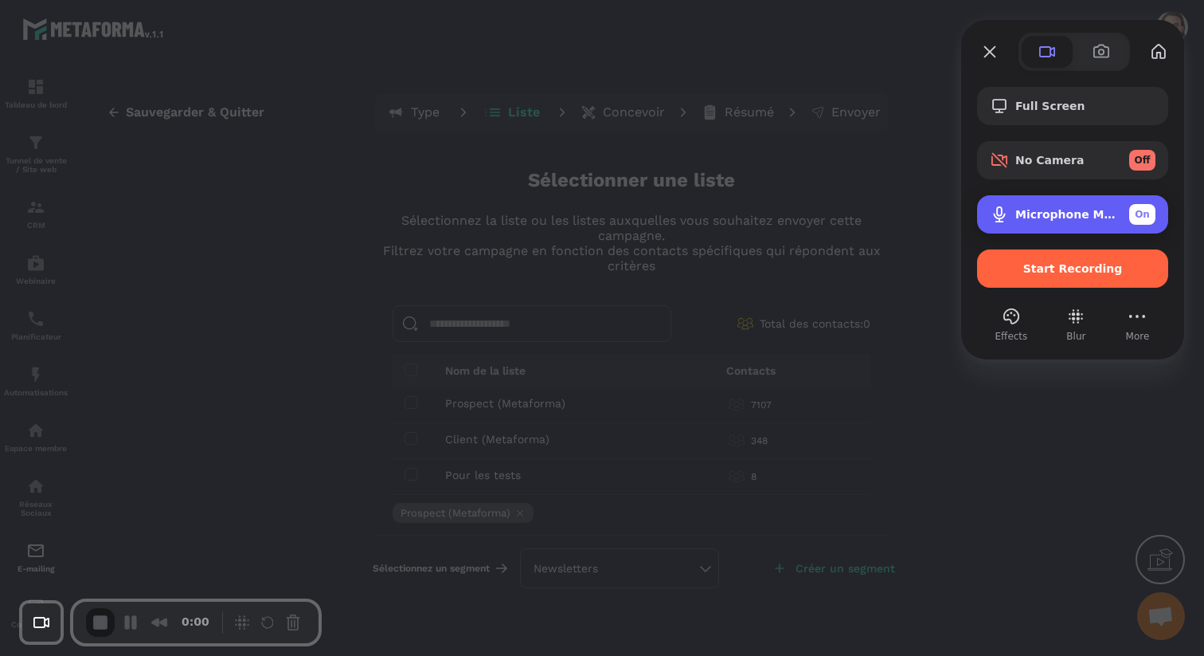
click at [1059, 210] on span "Microphone MacBook Pro (Built-in)" at bounding box center [1066, 214] width 101 height 13
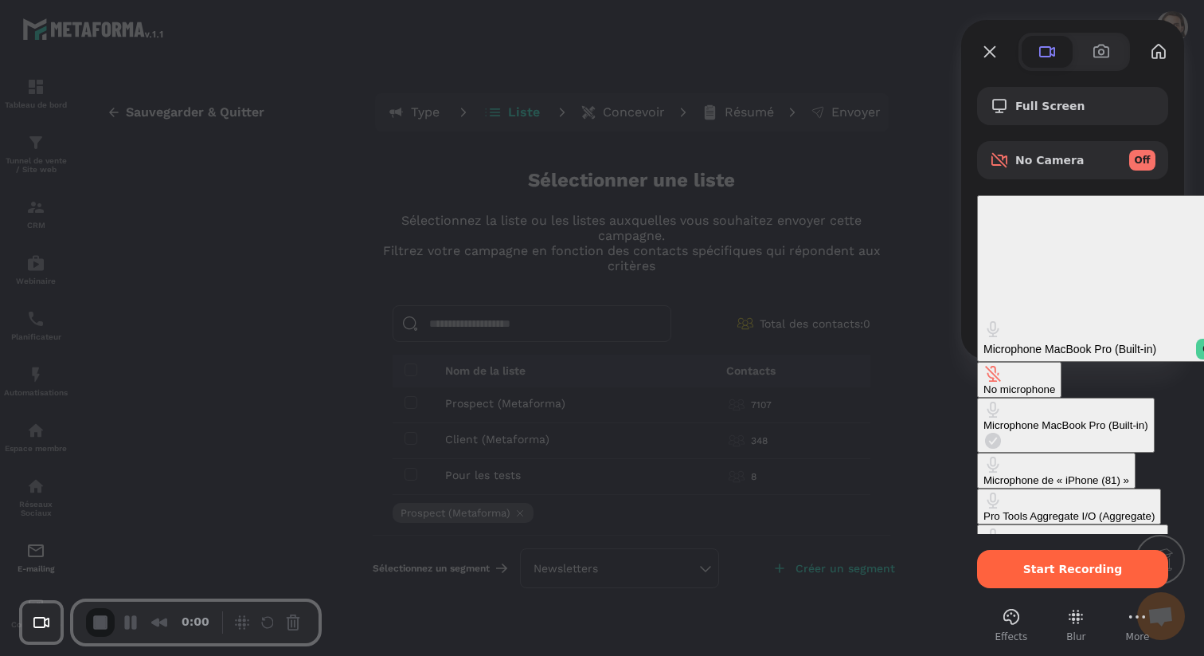
click at [984, 383] on div "No microphone" at bounding box center [1020, 389] width 72 height 12
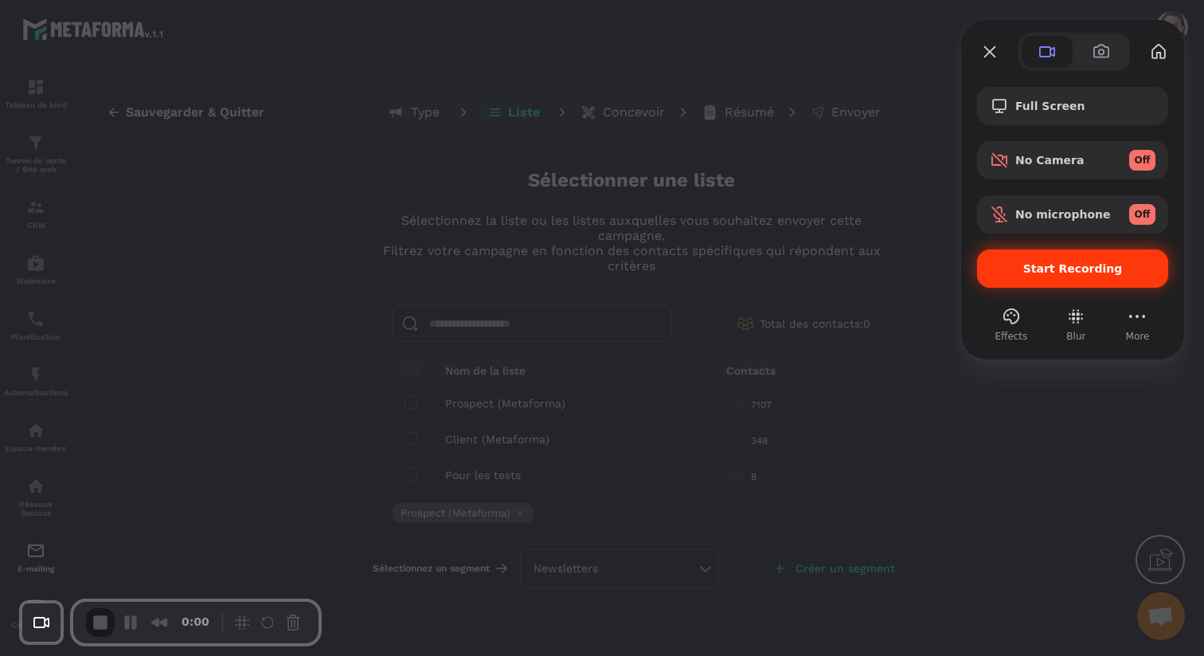
click at [1075, 277] on div "Start Recording" at bounding box center [1072, 268] width 191 height 38
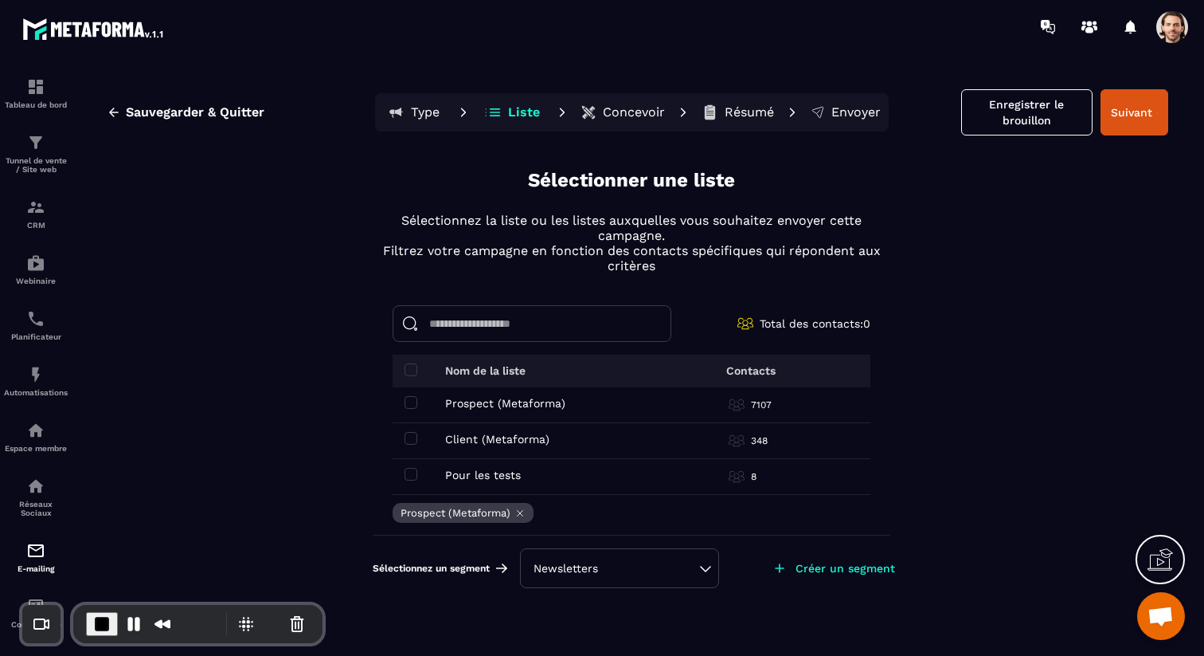
click at [633, 568] on div "Newsletters" at bounding box center [620, 568] width 172 height 16
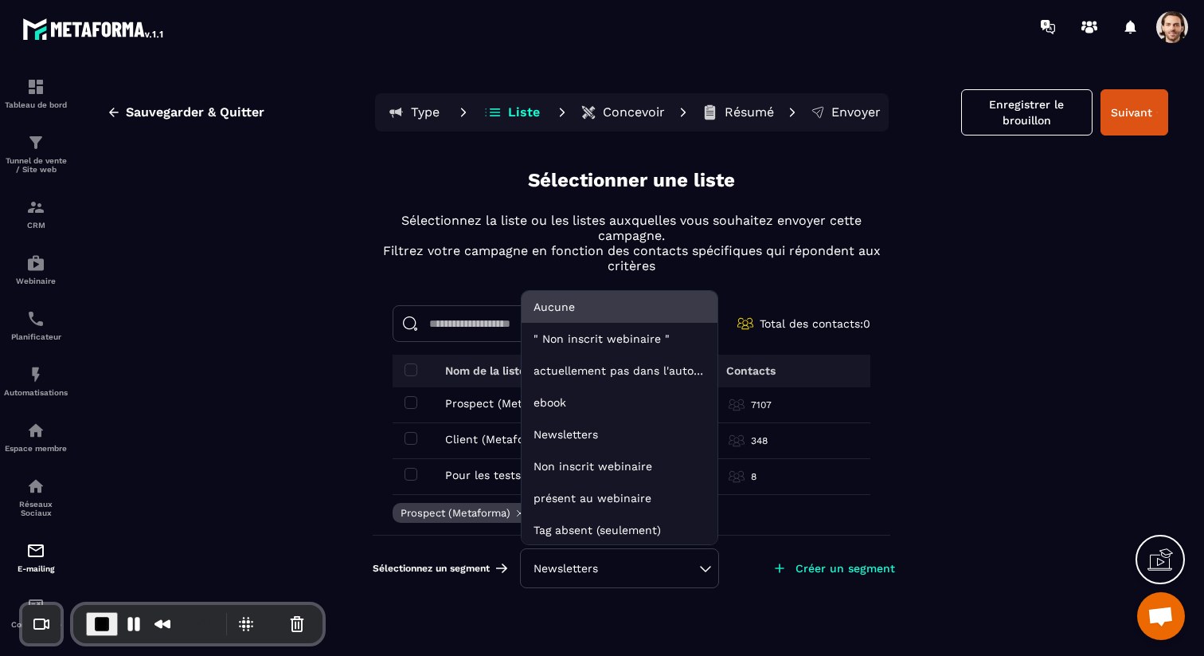
click at [612, 323] on li "Aucune" at bounding box center [620, 339] width 196 height 32
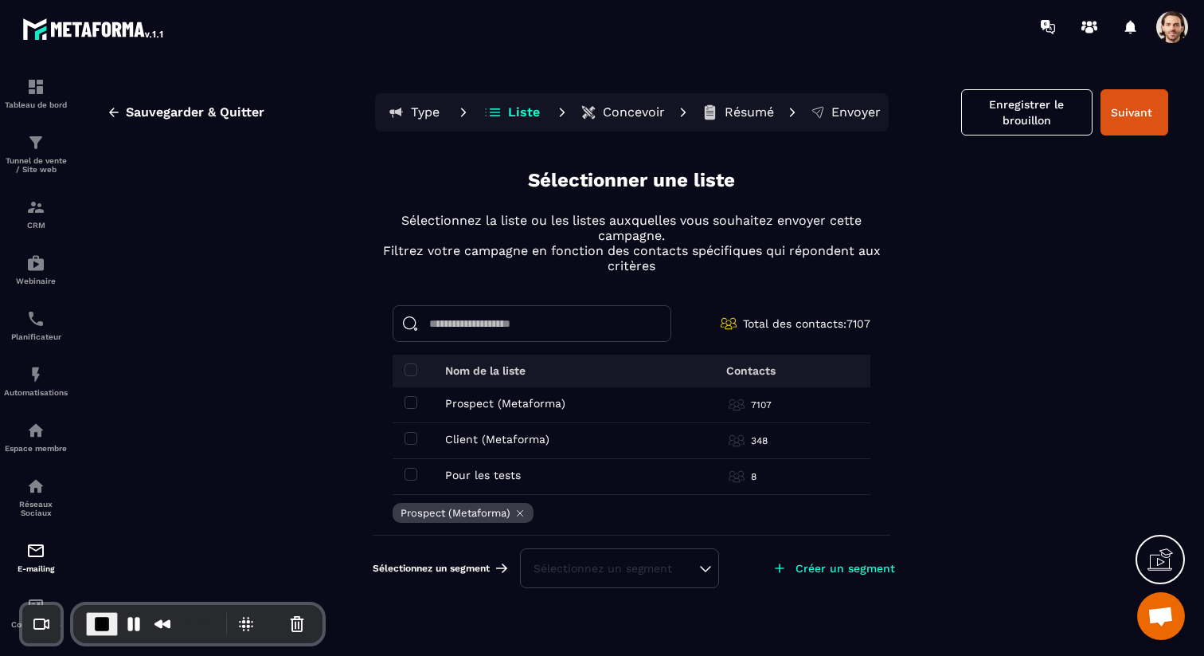
click at [591, 572] on div "Sélectionnez un segment" at bounding box center [620, 568] width 172 height 16
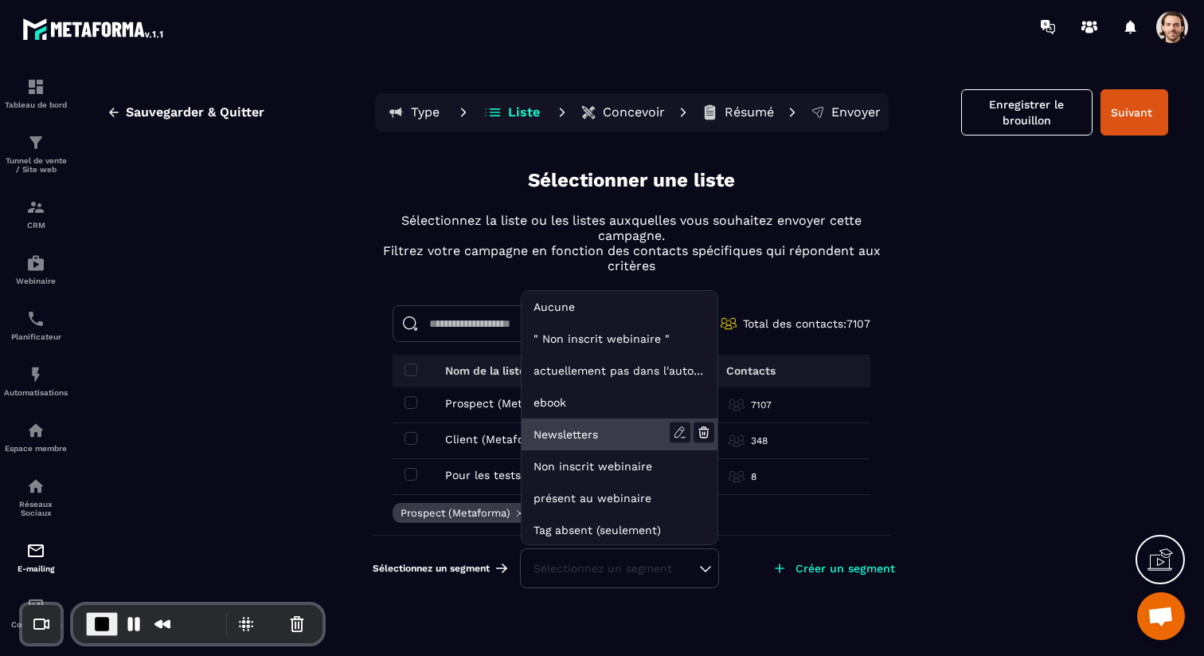
click at [592, 450] on li "Newsletters" at bounding box center [620, 466] width 196 height 32
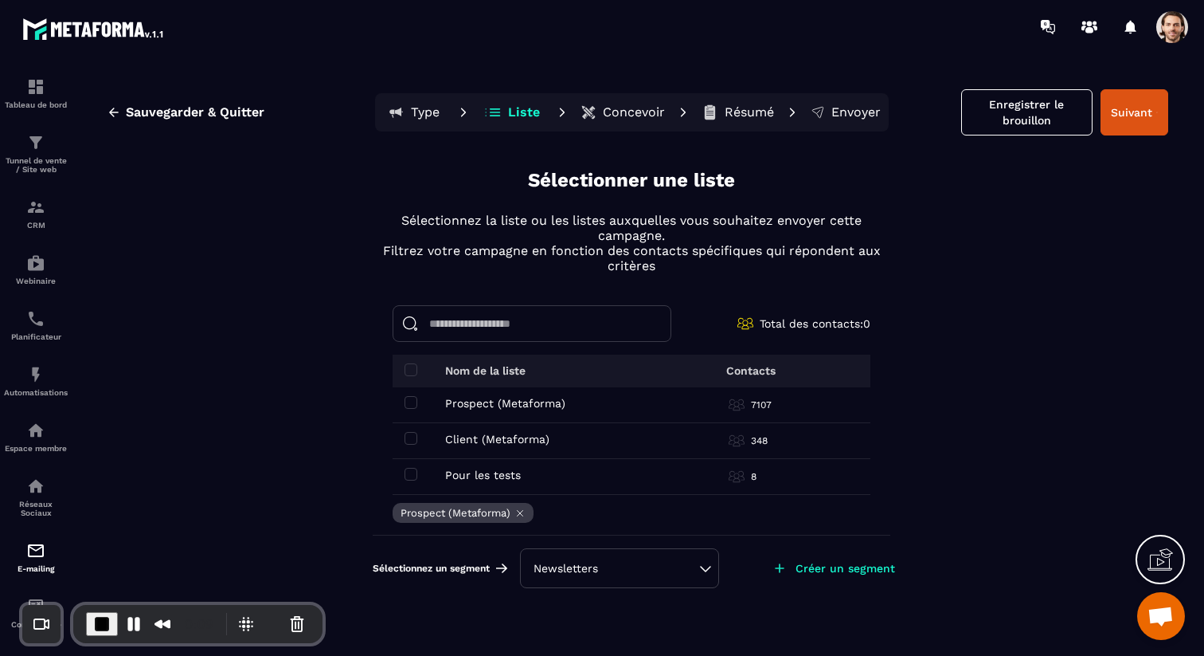
click at [640, 574] on div "Newsletters" at bounding box center [620, 568] width 172 height 16
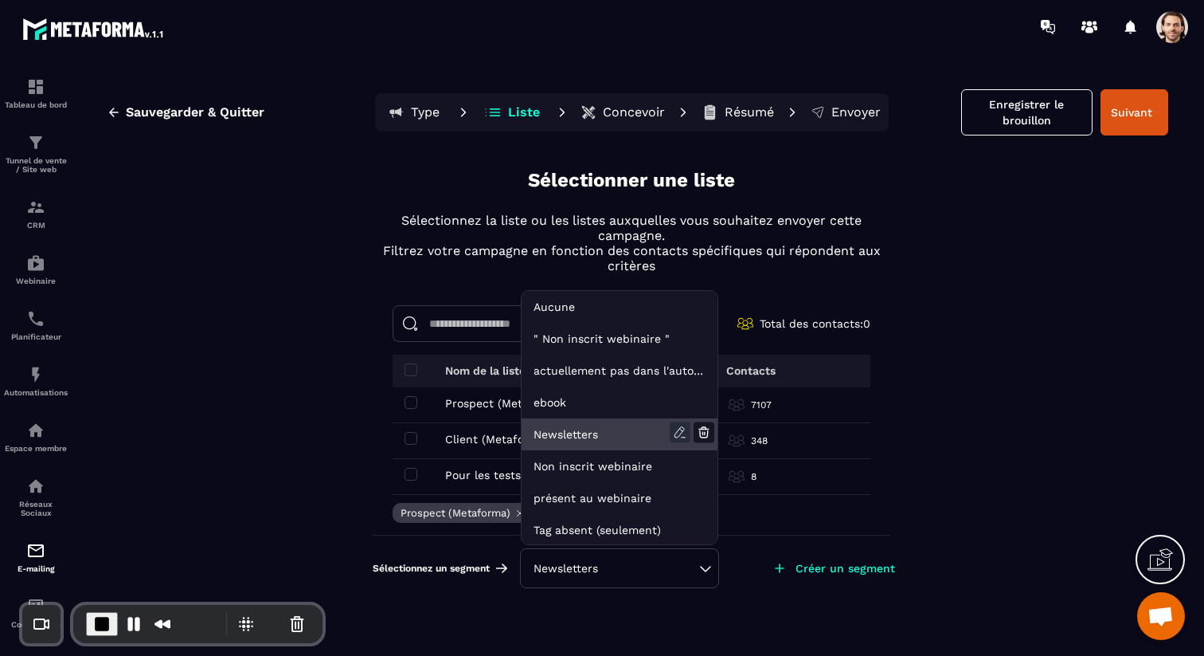
click at [683, 433] on icon at bounding box center [680, 432] width 21 height 21
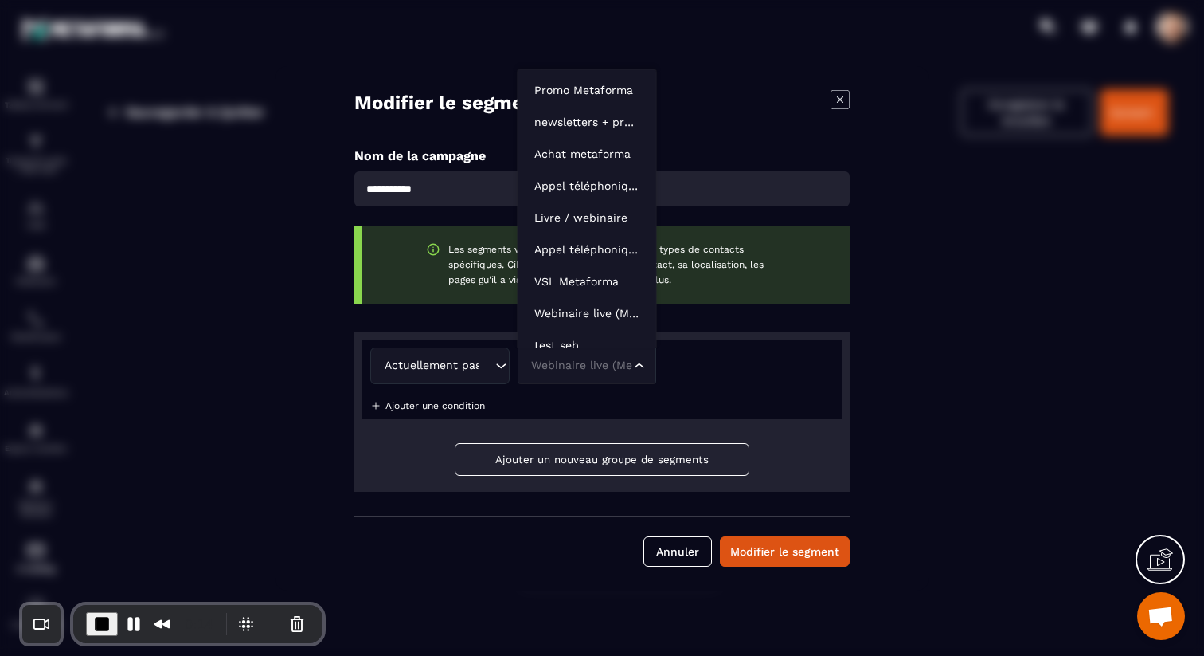
click at [582, 367] on div "Webinaire live (Metaforma)" at bounding box center [580, 366] width 106 height 18
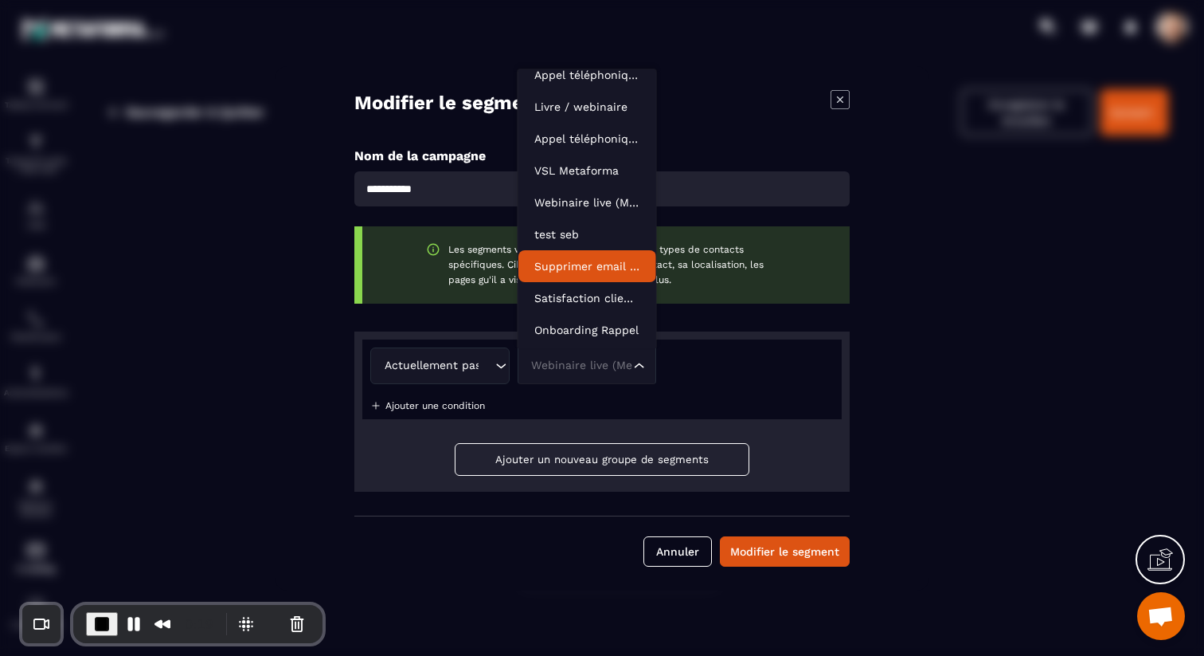
scroll to position [88, 0]
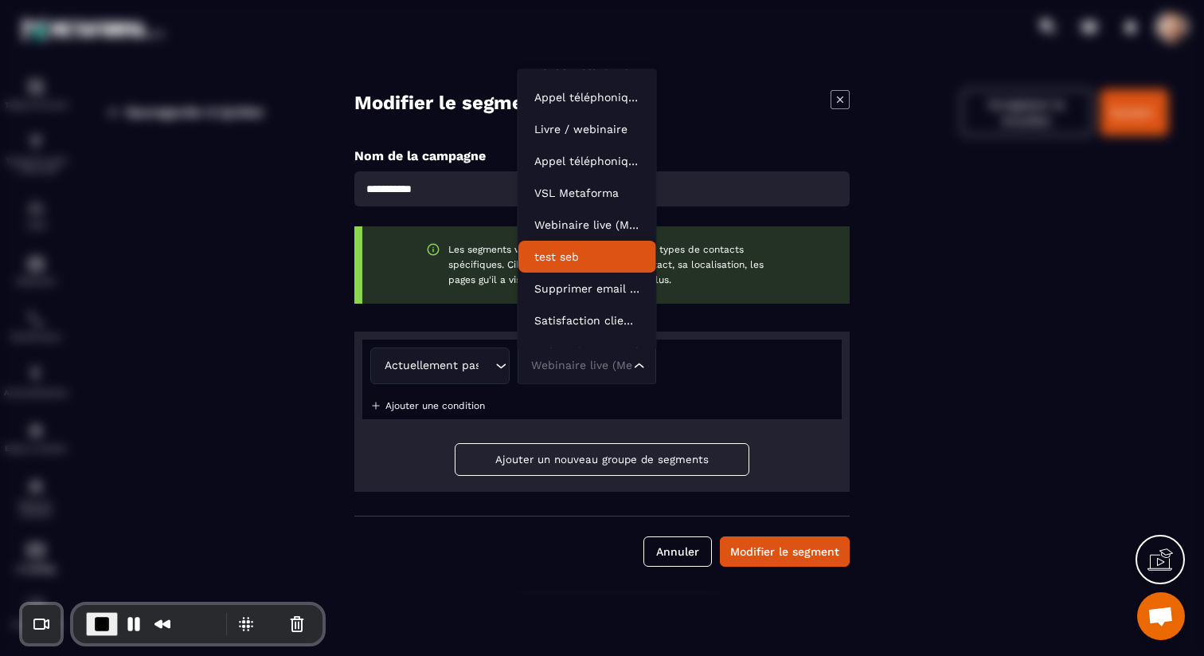
click at [791, 376] on div "Actuellement pas dans l'automatisation Loading... Webinaire live (Metaforma) Lo…" at bounding box center [602, 365] width 464 height 37
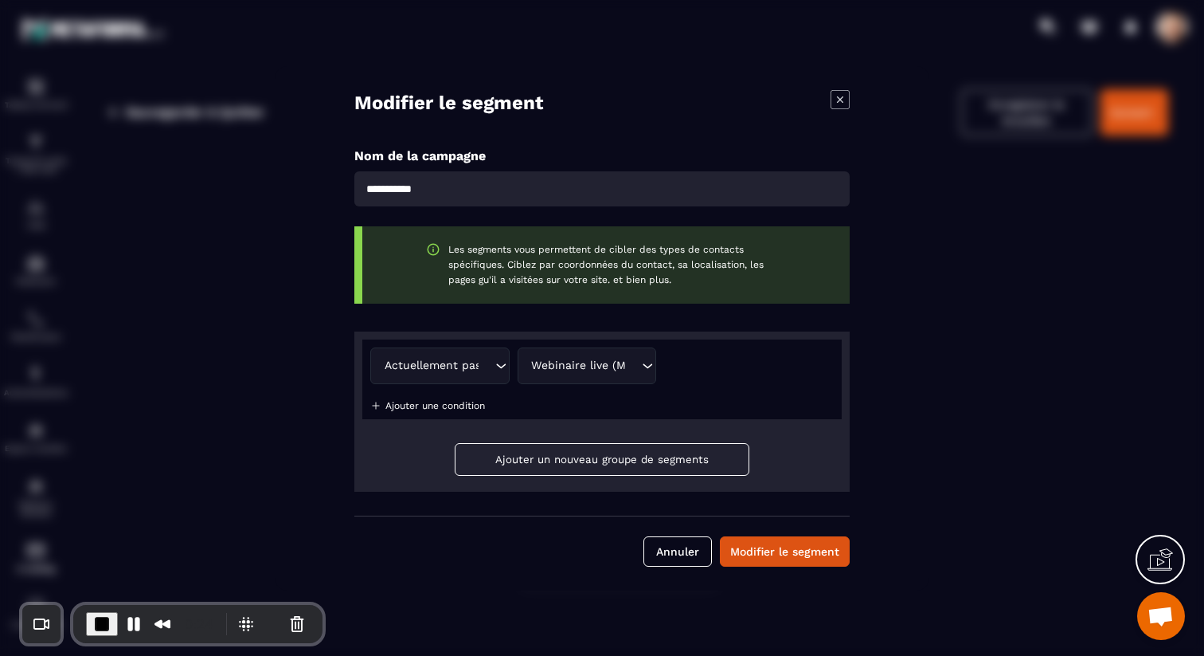
click at [480, 362] on input "Search for option" at bounding box center [486, 366] width 12 height 18
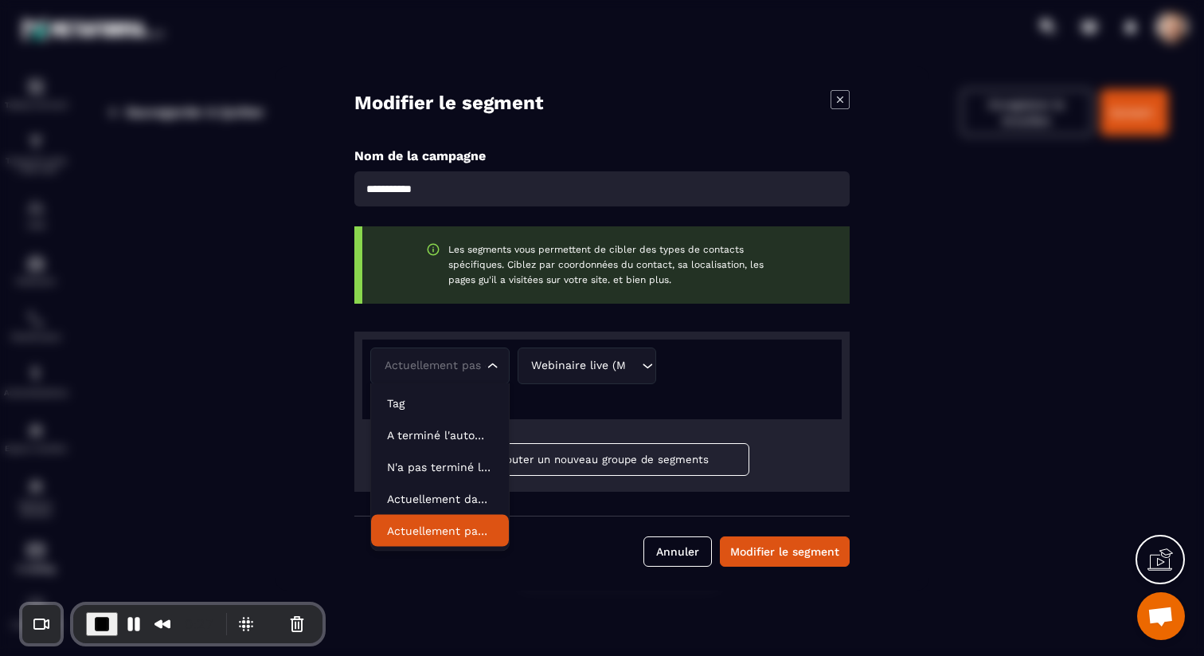
click at [795, 342] on div "Actuellement pas dans l'automatisation Loading... Webinaire live (Metaforma) Lo…" at bounding box center [602, 379] width 480 height 80
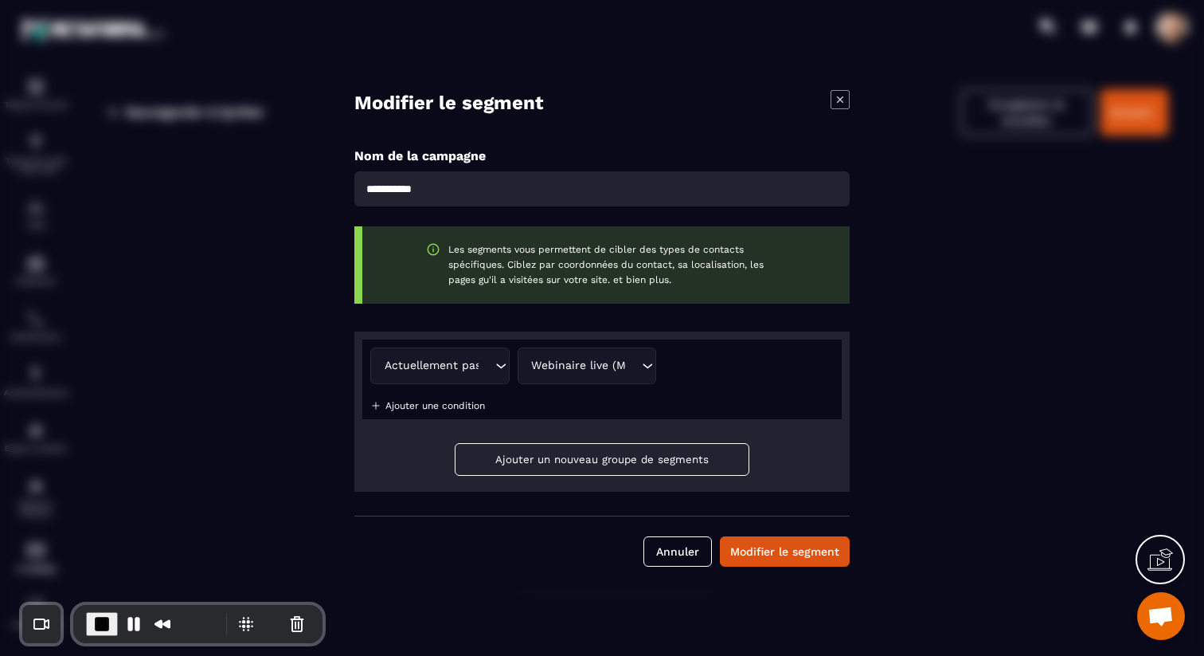
click at [847, 99] on icon "Modal window" at bounding box center [840, 99] width 19 height 19
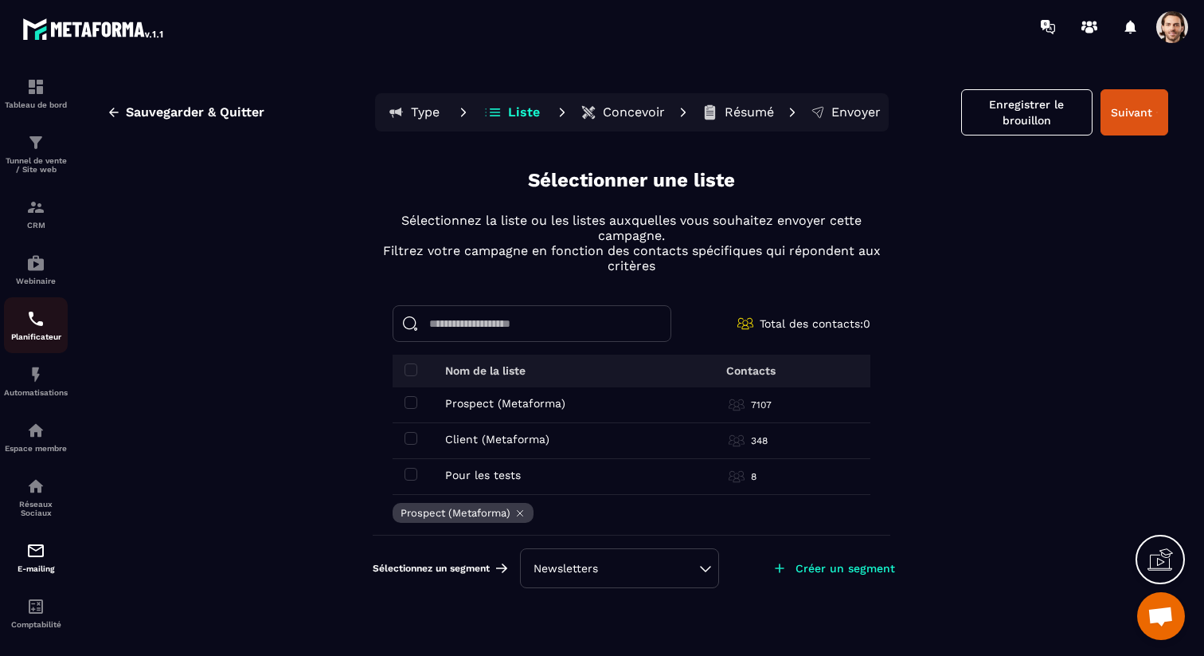
click at [40, 332] on div "Planificateur" at bounding box center [36, 325] width 64 height 32
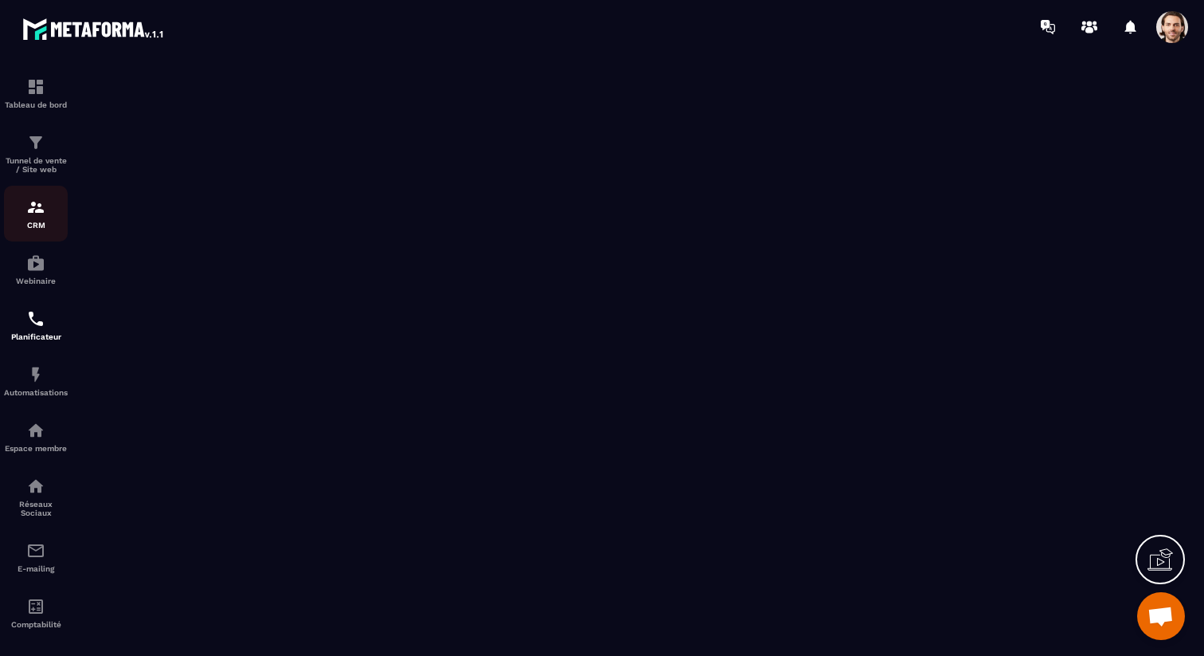
click at [37, 212] on img at bounding box center [35, 207] width 19 height 19
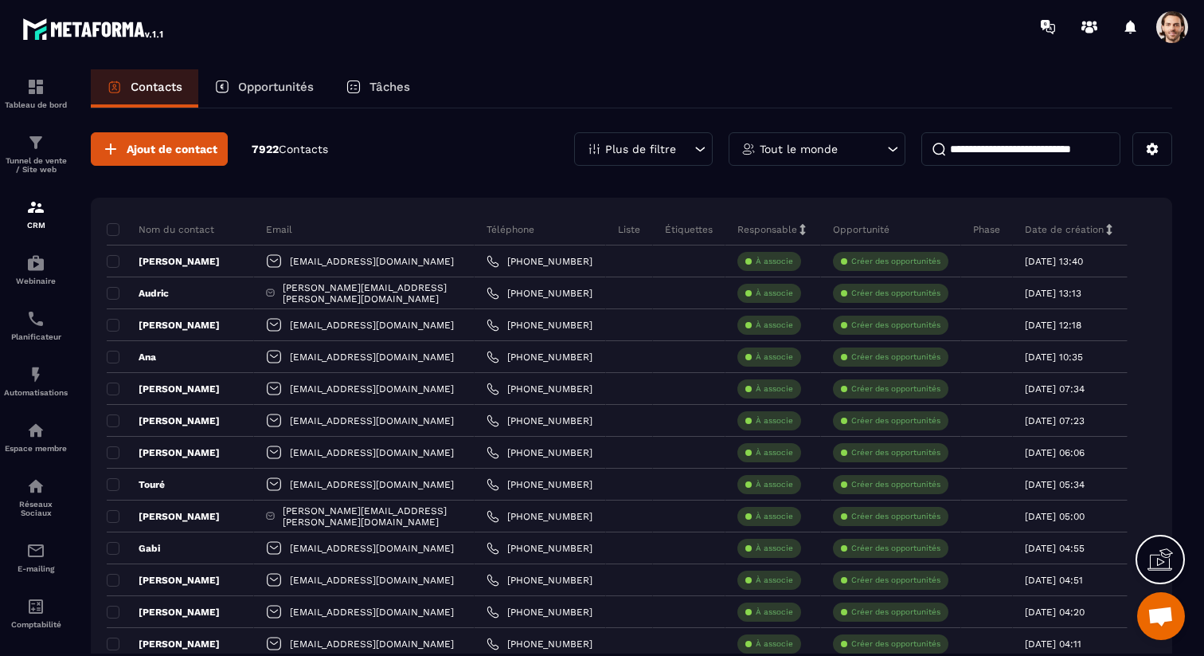
click at [386, 84] on p "Tâches" at bounding box center [390, 87] width 41 height 14
